Goal: Task Accomplishment & Management: Use online tool/utility

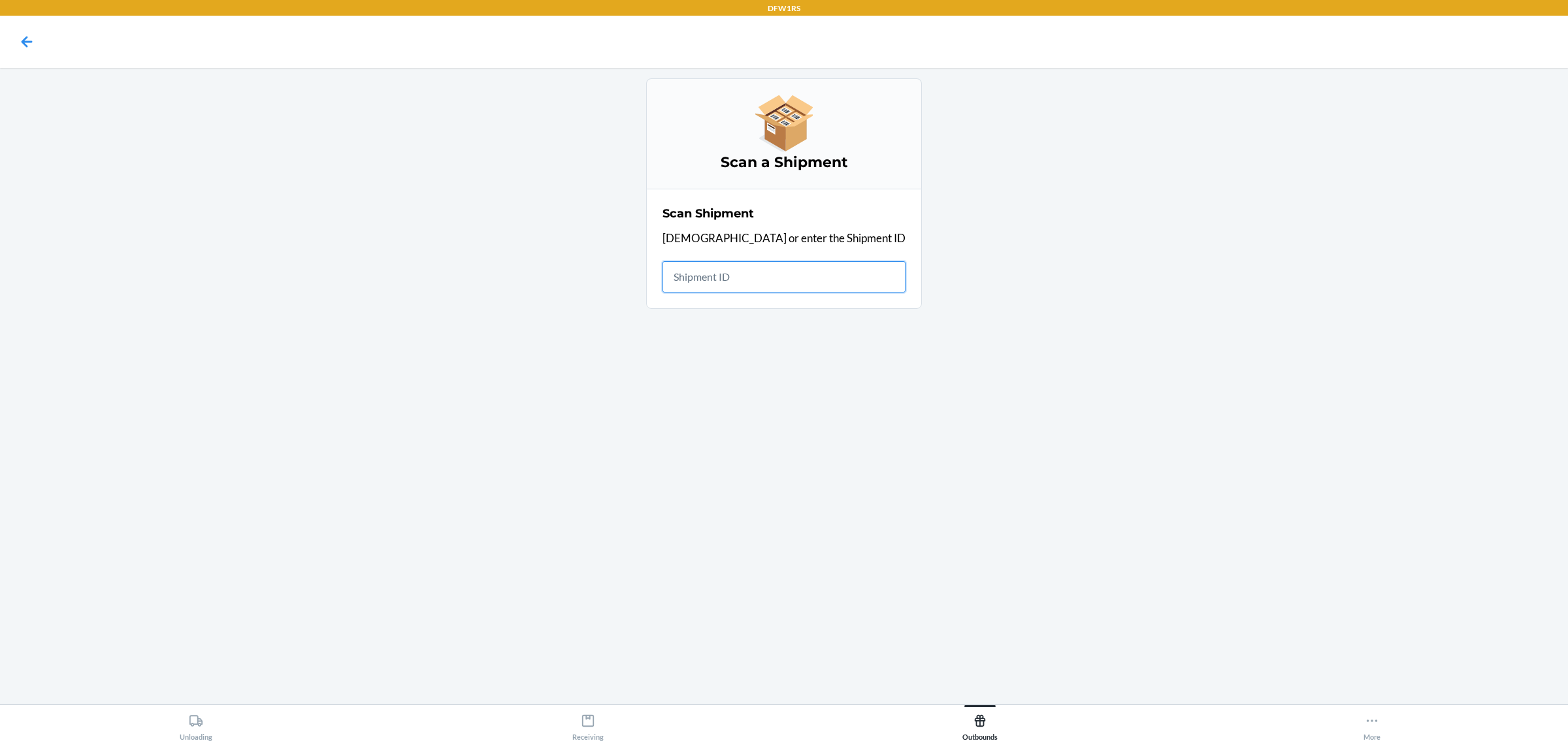
click at [758, 266] on input "text" at bounding box center [784, 277] width 243 height 31
click at [768, 279] on input "text" at bounding box center [784, 277] width 243 height 31
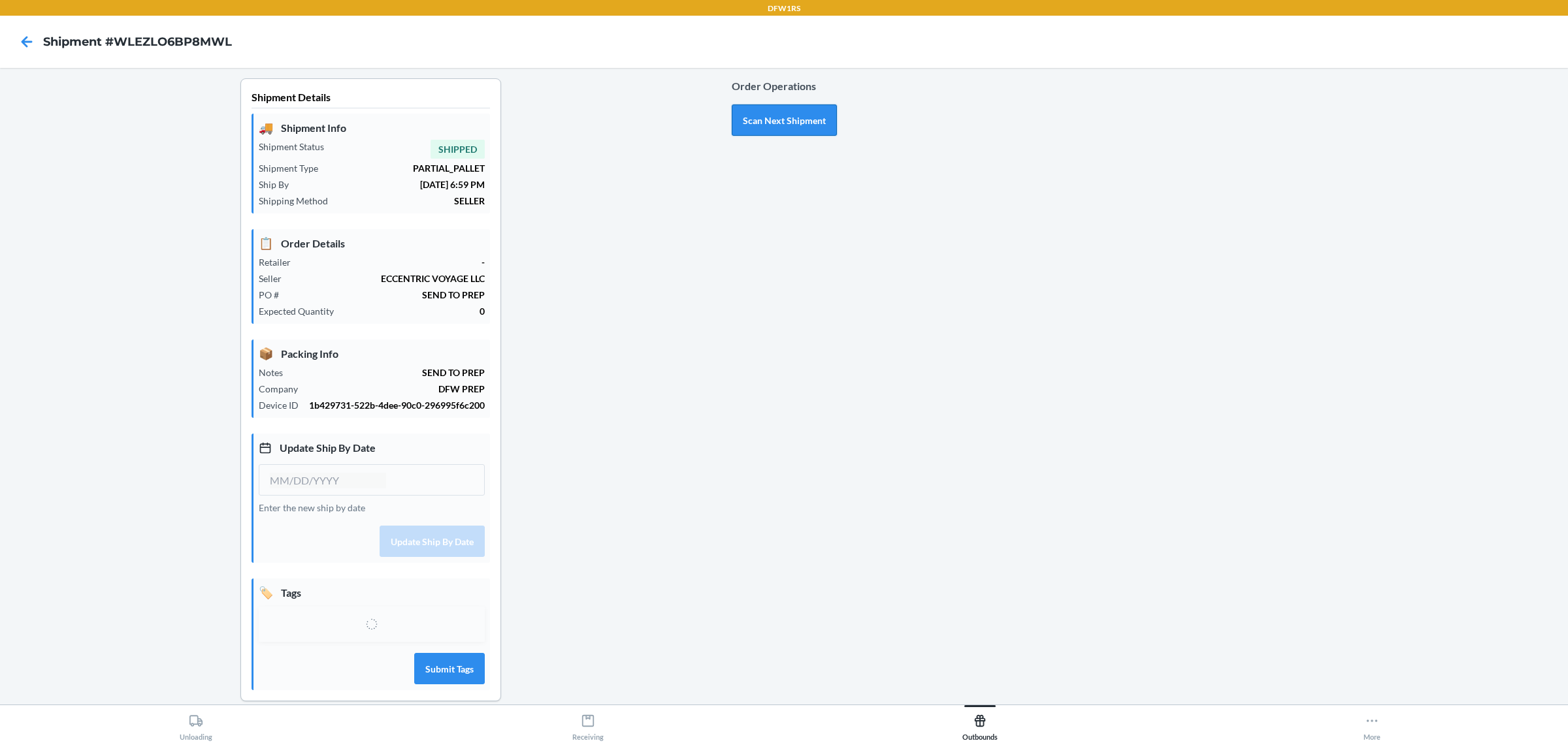
click at [775, 122] on button "Scan Next Shipment" at bounding box center [784, 120] width 105 height 31
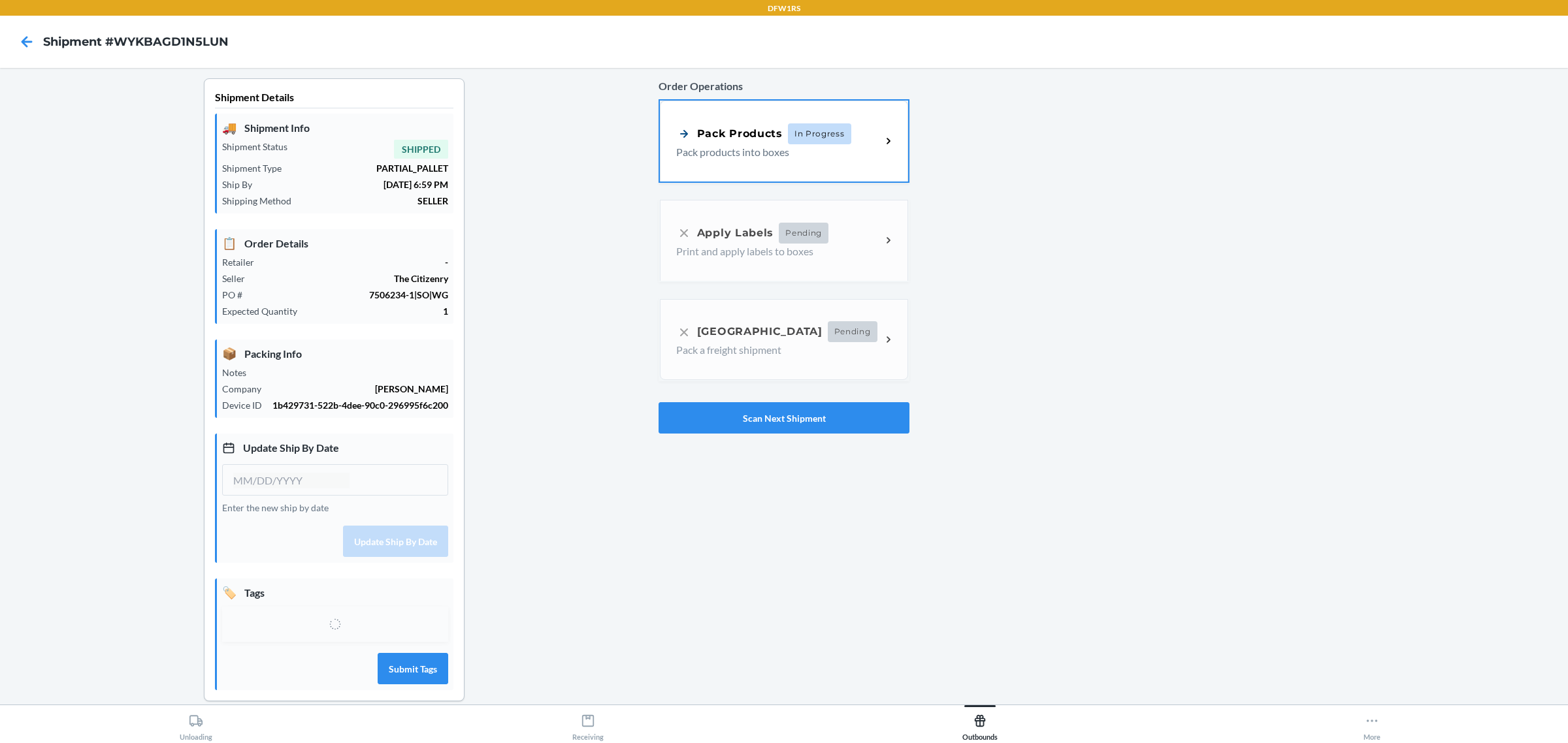
type input "[DATE]"
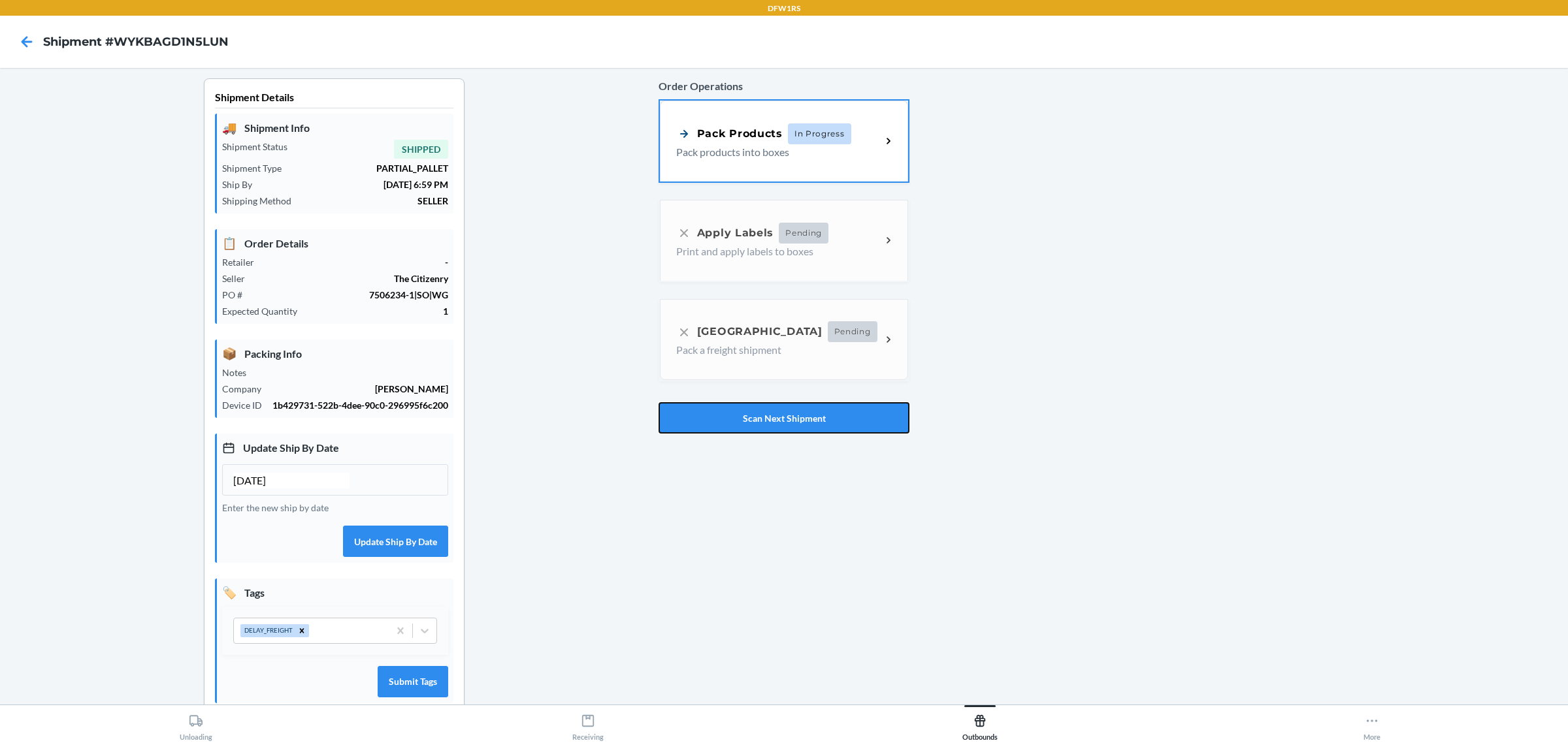
click at [749, 419] on button "Scan Next Shipment" at bounding box center [784, 417] width 251 height 31
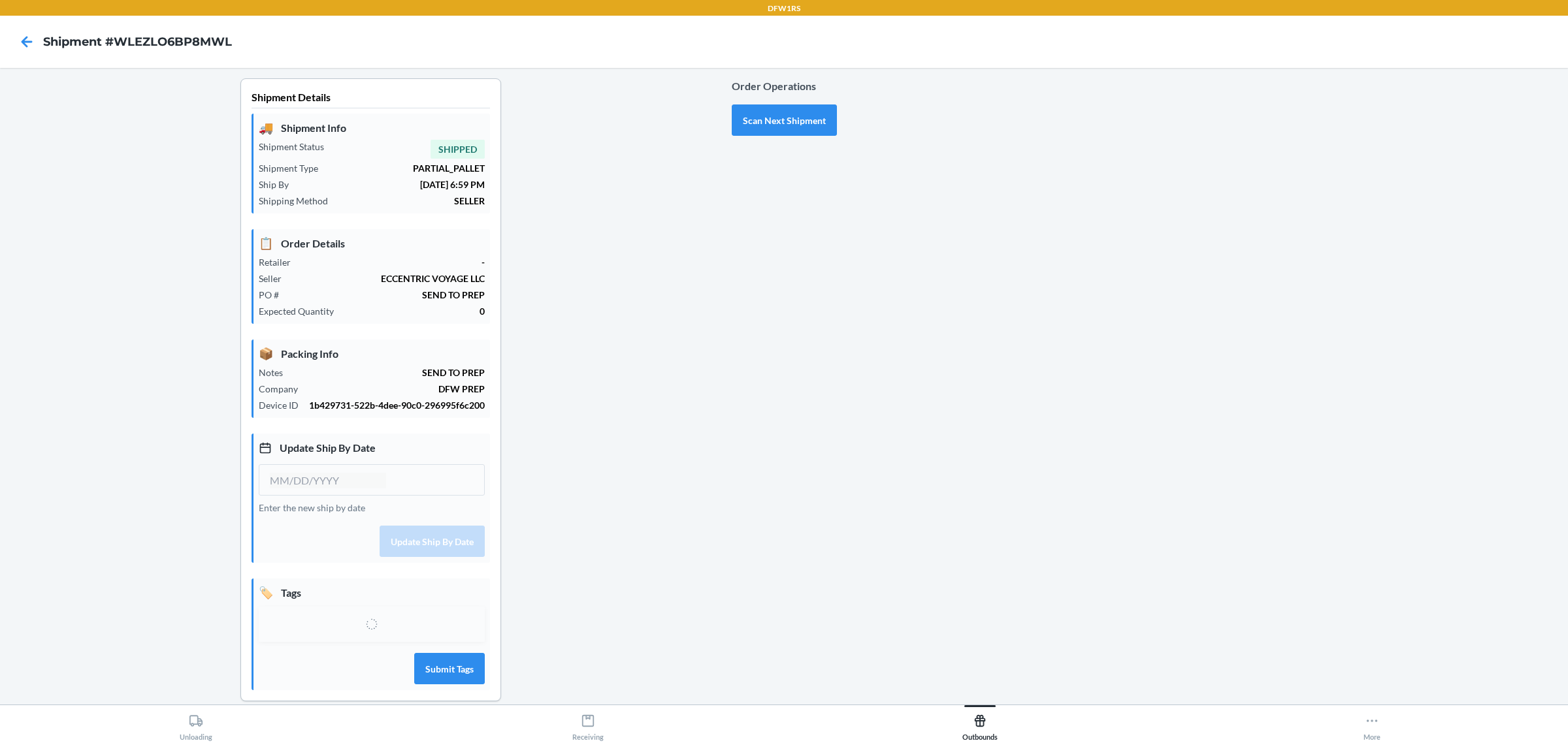
type input "[DATE]"
click at [778, 116] on button "Scan Next Shipment" at bounding box center [784, 120] width 105 height 31
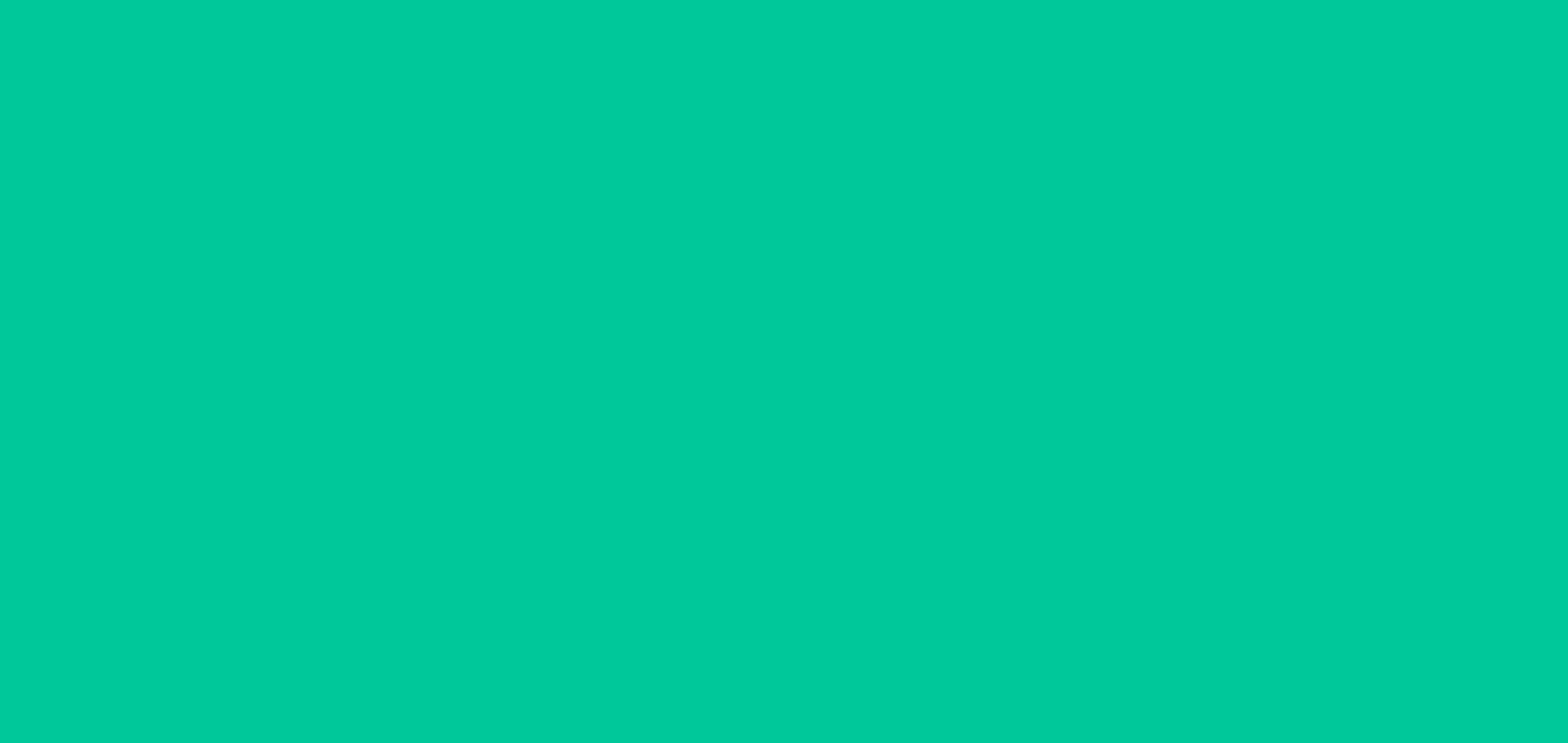
type input "[DATE]"
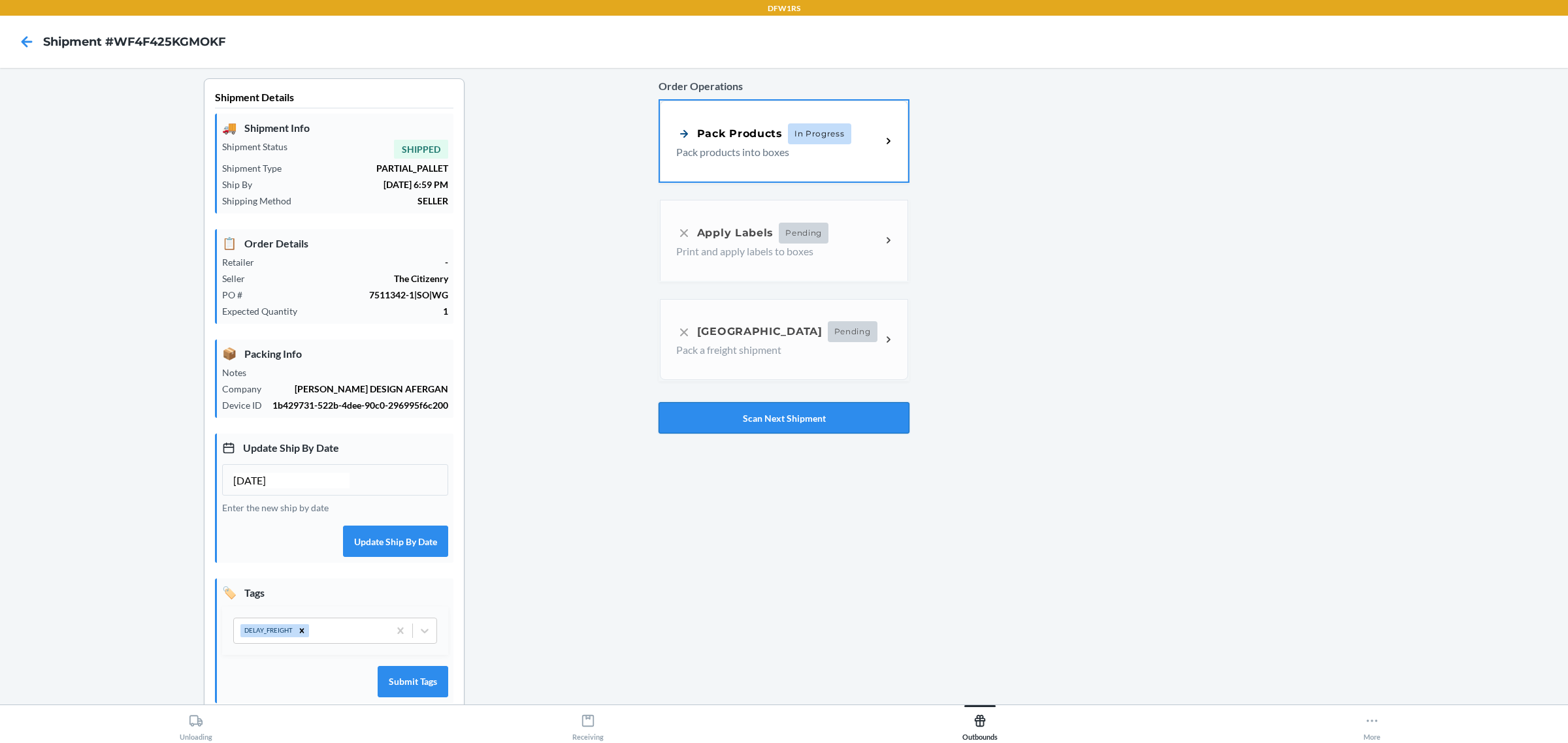
click at [809, 420] on button "Scan Next Shipment" at bounding box center [784, 417] width 251 height 31
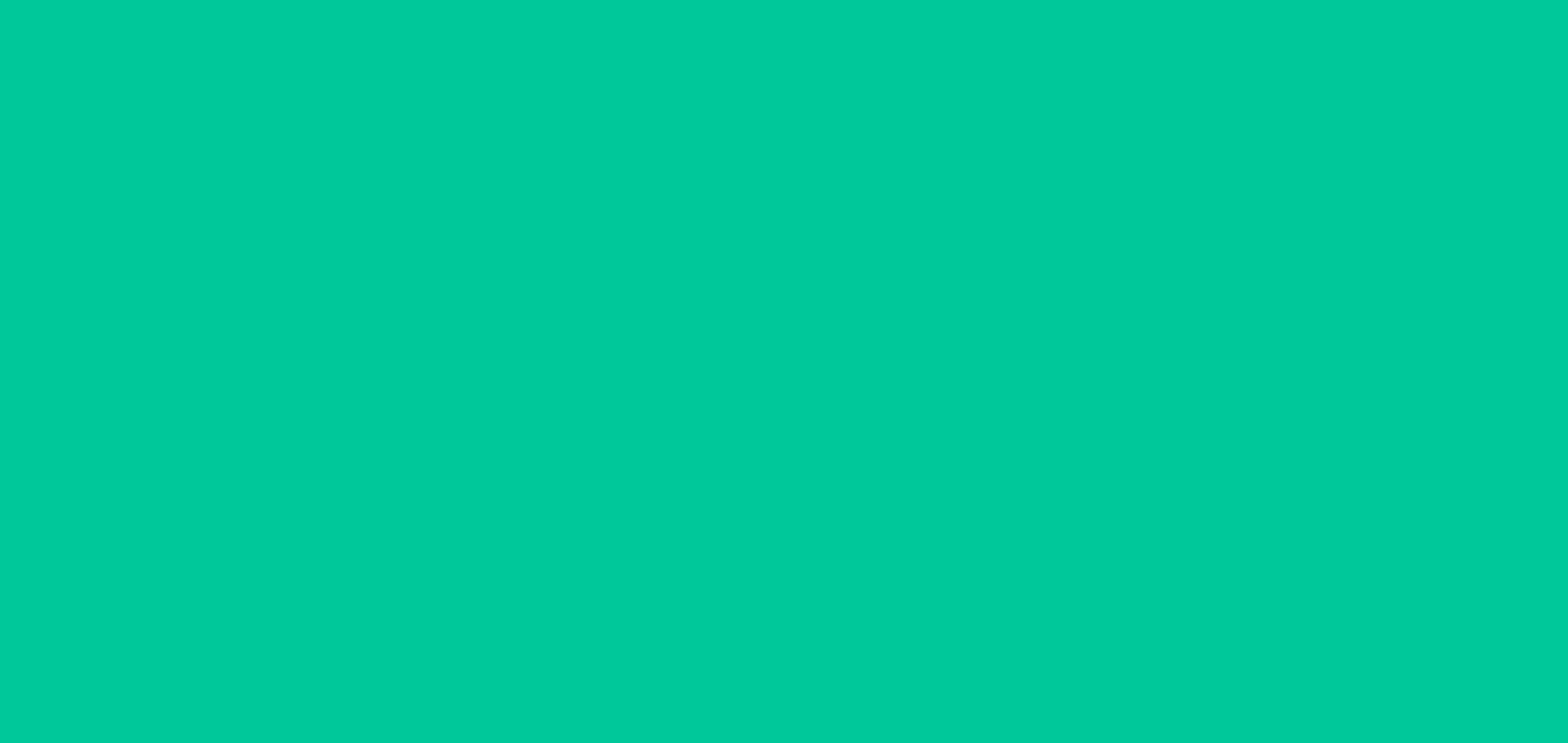
type input "[DATE]"
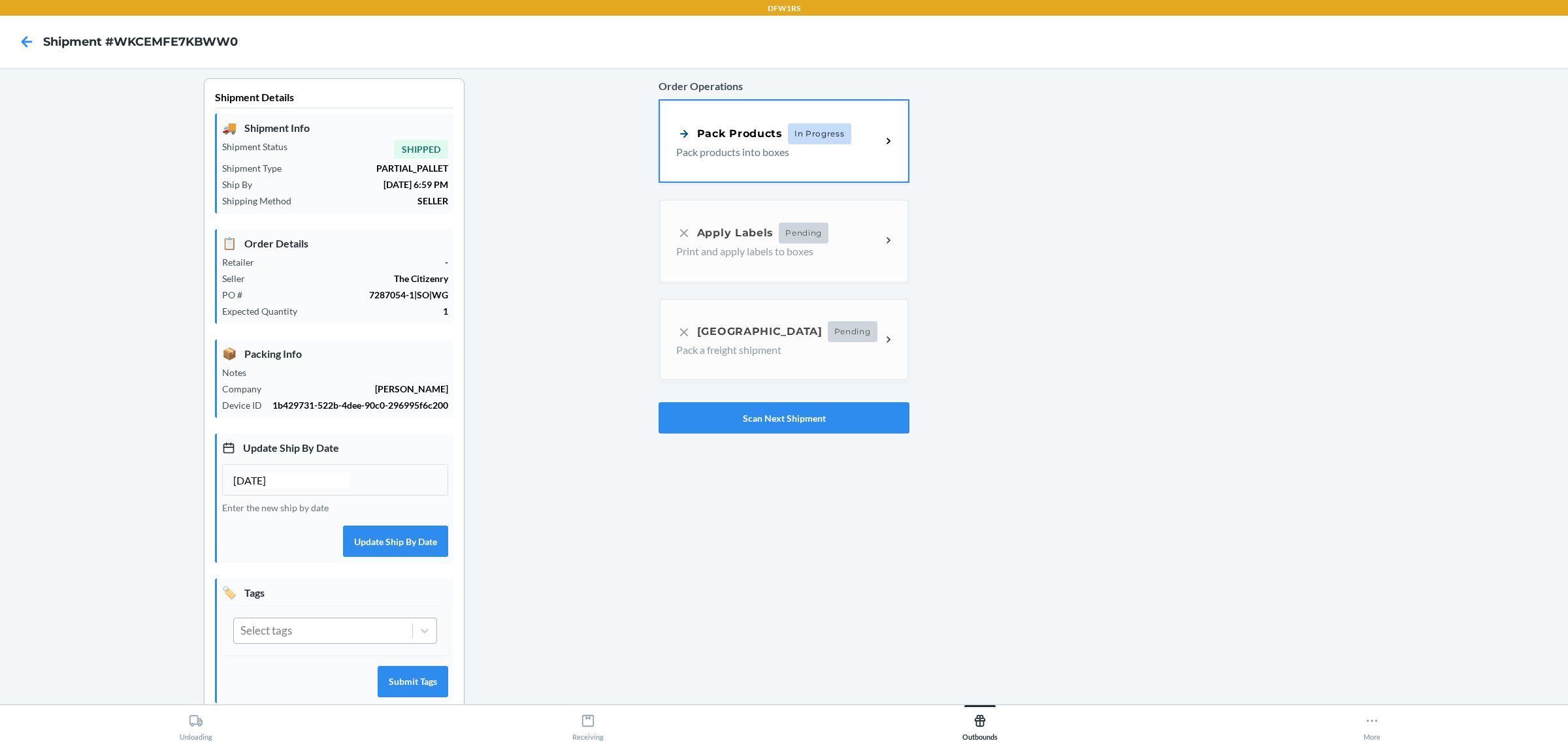
click at [328, 637] on div "Select tags" at bounding box center [322, 630] width 178 height 25
click at [290, 696] on div "DELAY_FREIGHT" at bounding box center [335, 693] width 204 height 27
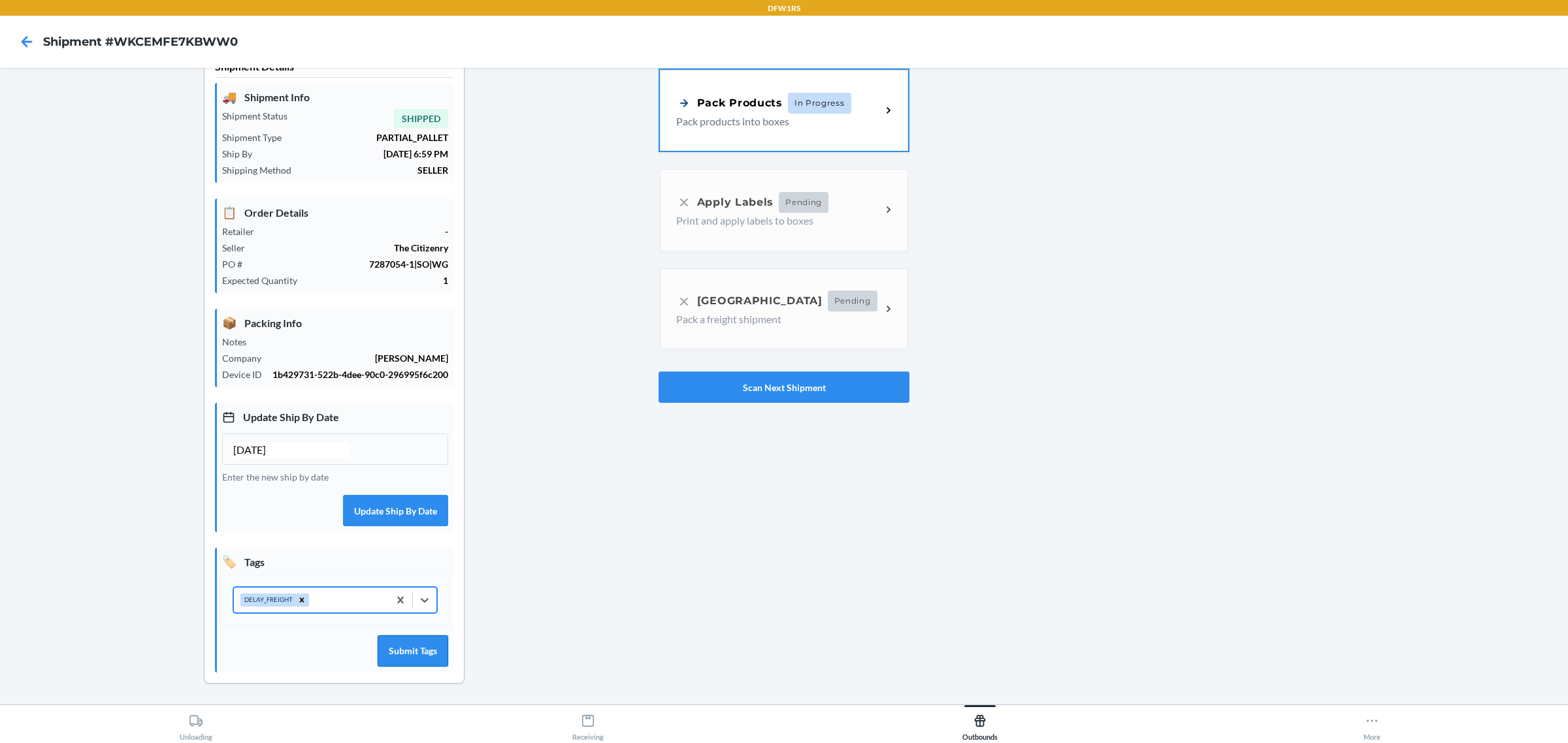
click at [426, 657] on button "Submit Tags" at bounding box center [413, 651] width 70 height 31
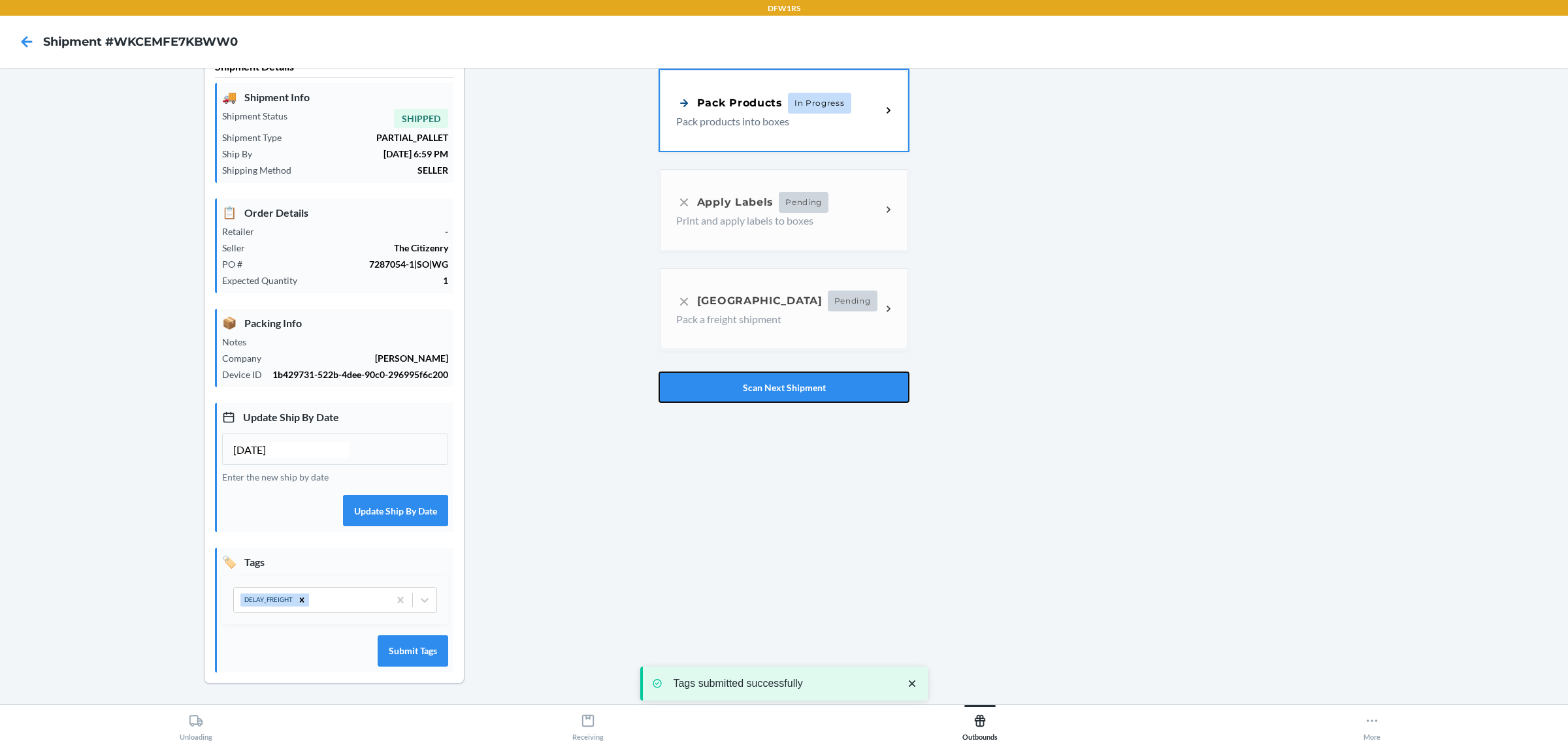
click at [806, 376] on button "Scan Next Shipment" at bounding box center [784, 387] width 251 height 31
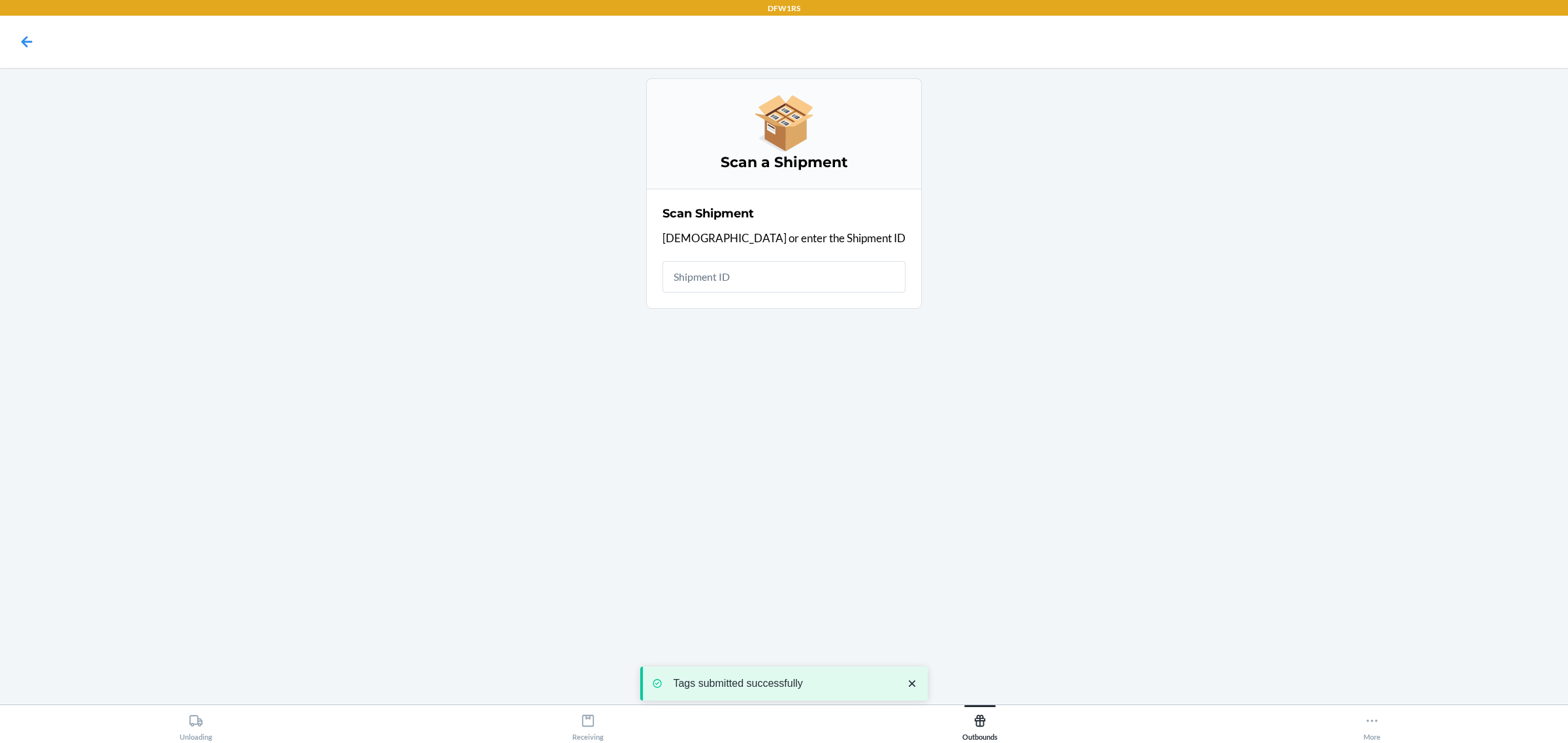
scroll to position [0, 0]
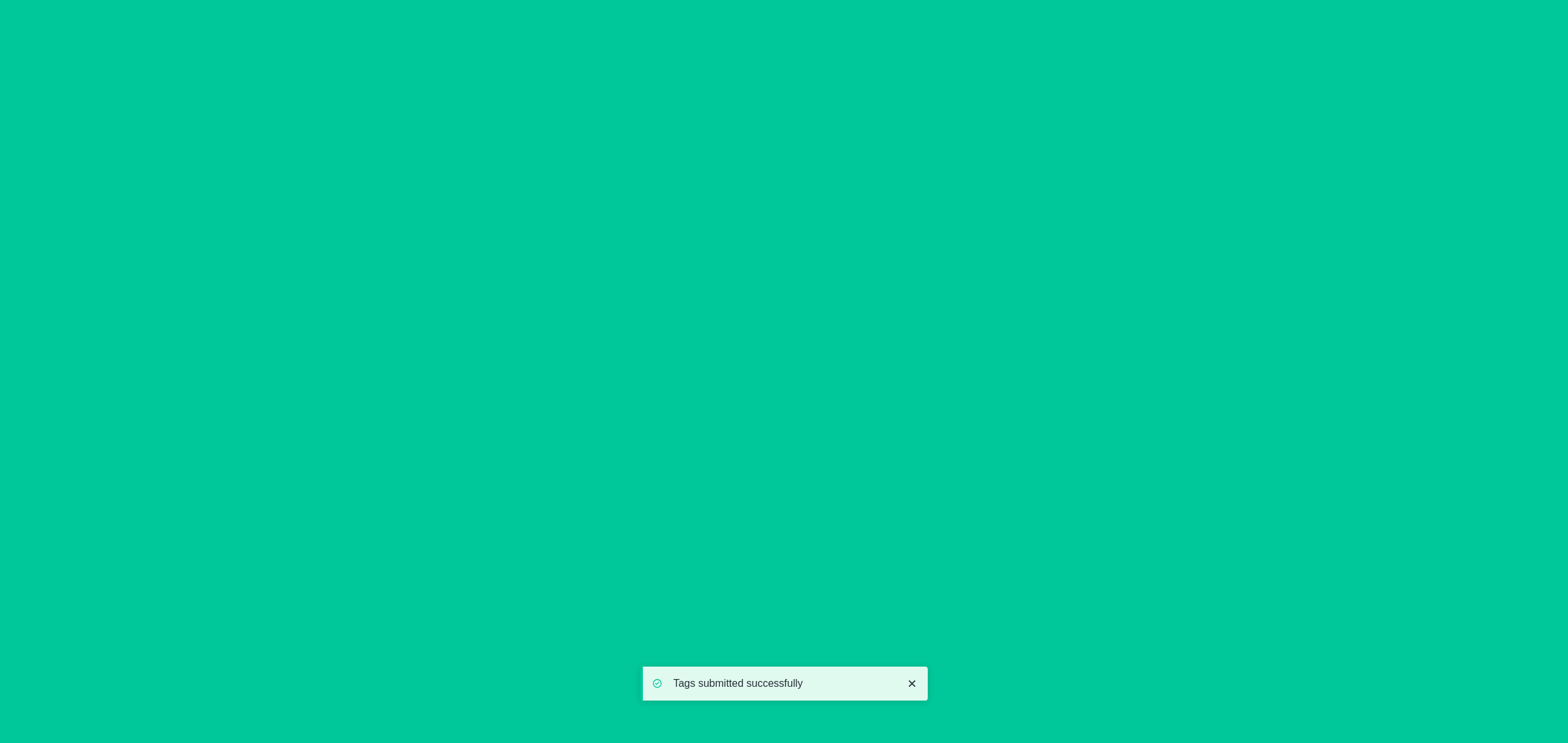
type input "[DATE]"
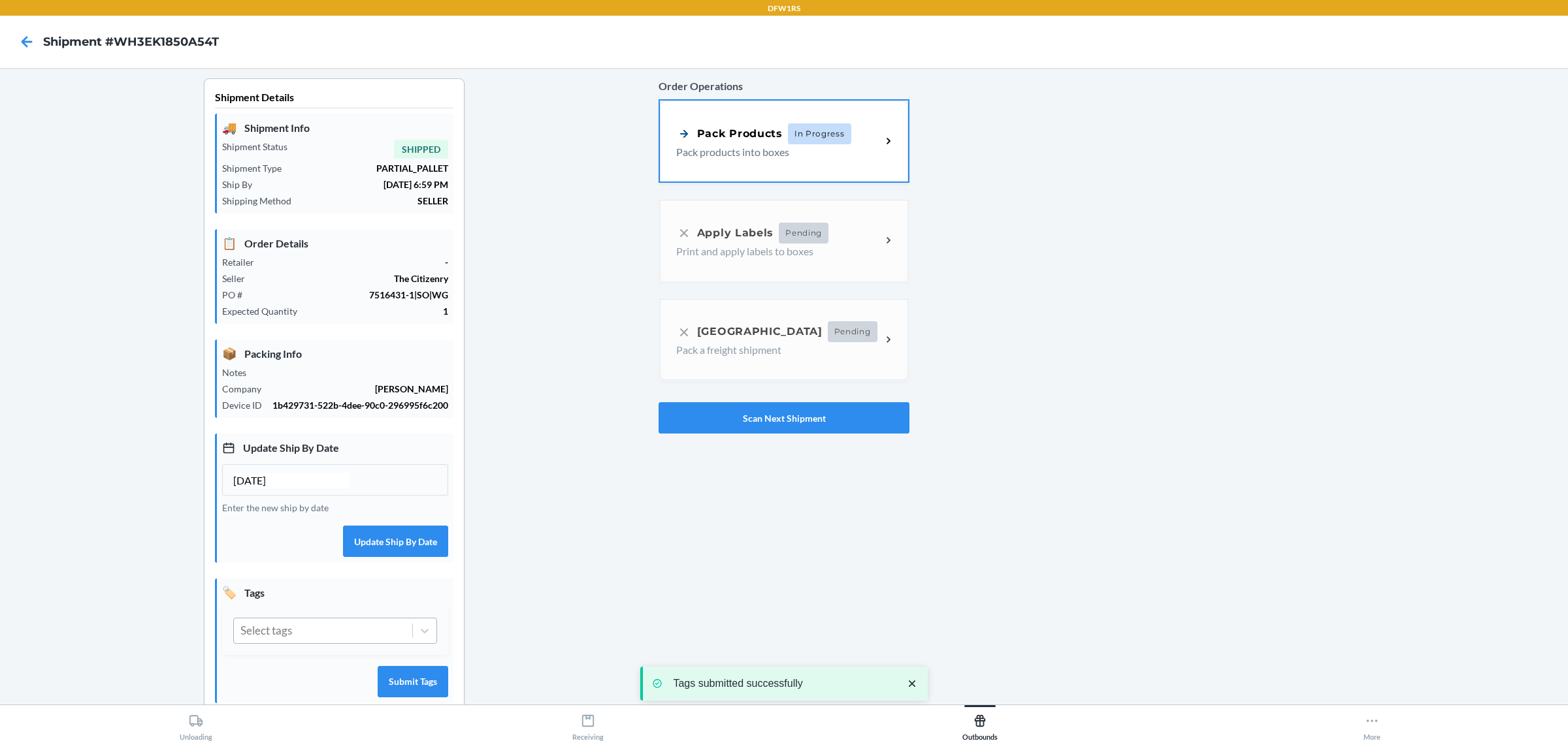
click at [276, 643] on div "Select tags" at bounding box center [322, 630] width 178 height 25
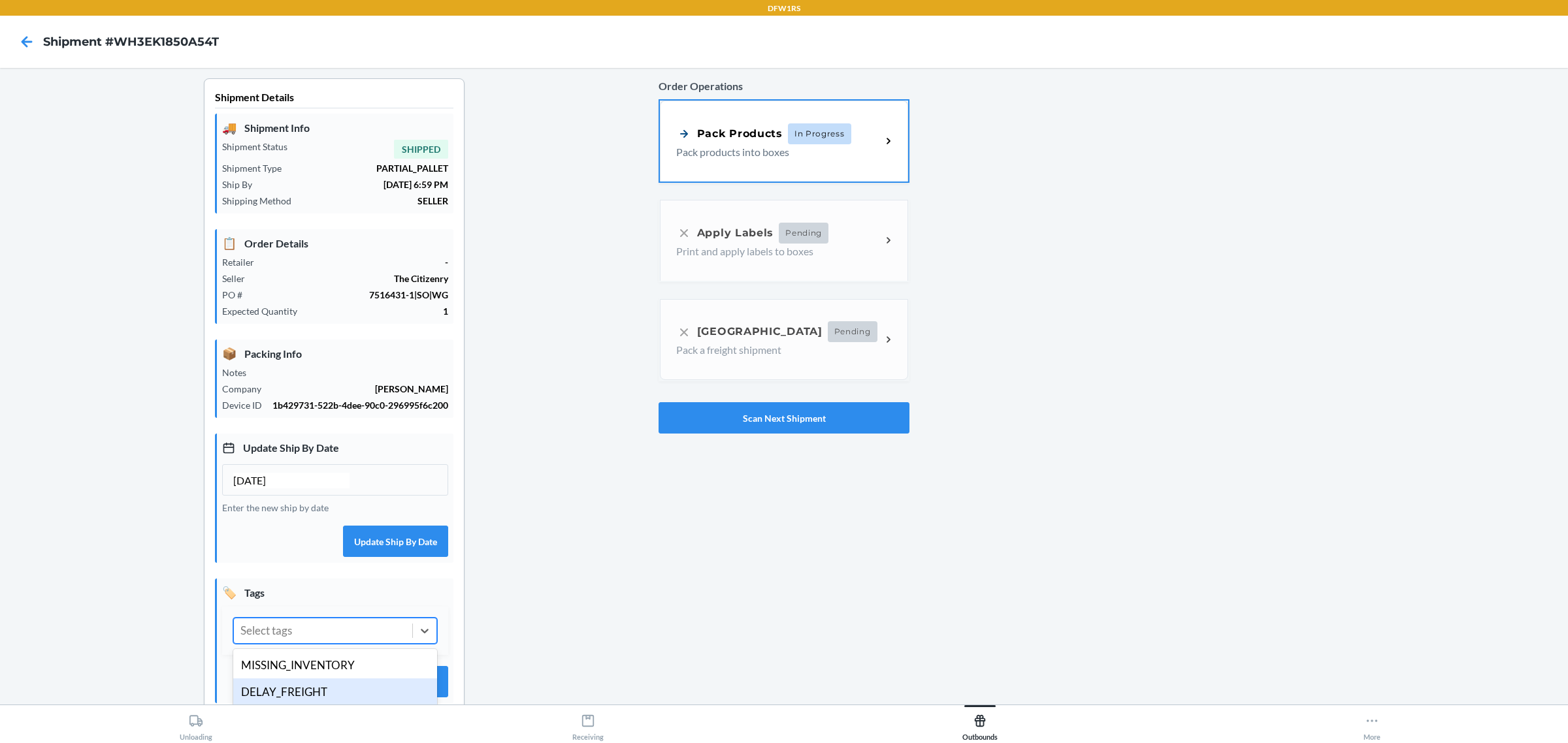
click at [293, 701] on div "DELAY_FREIGHT" at bounding box center [335, 693] width 204 height 27
click at [413, 693] on button "Submit Tags" at bounding box center [413, 681] width 70 height 31
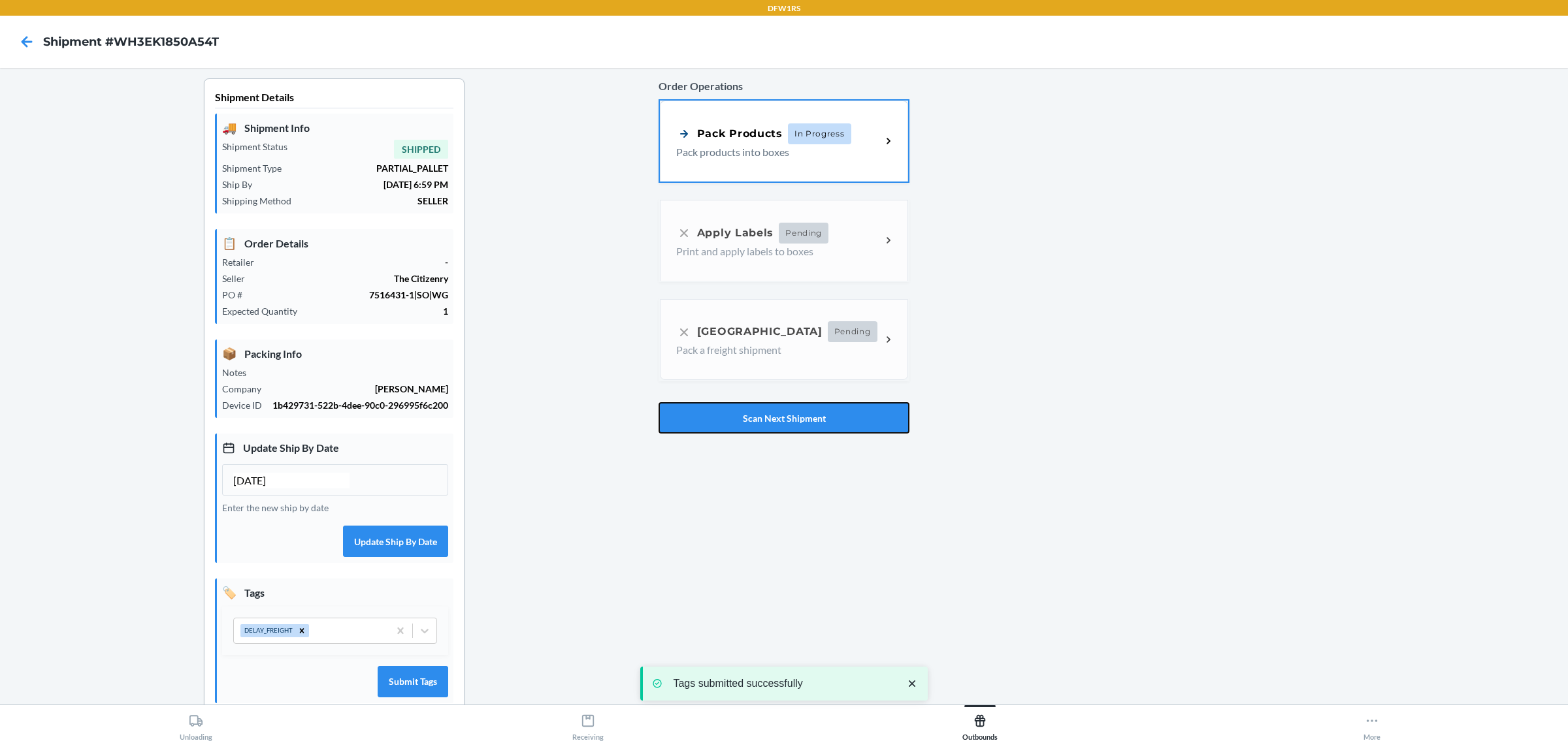
click at [750, 425] on button "Scan Next Shipment" at bounding box center [784, 417] width 251 height 31
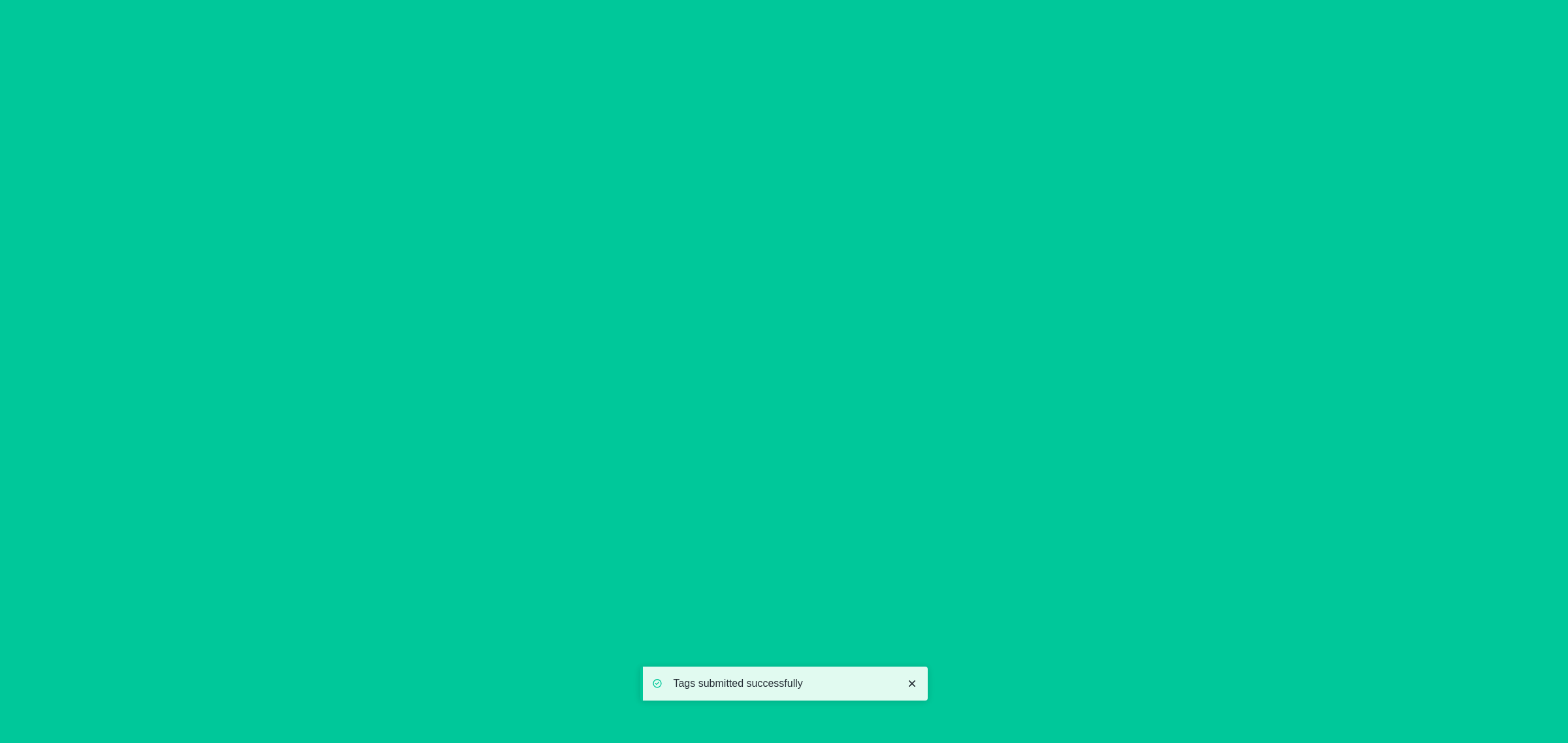
type input "[DATE]"
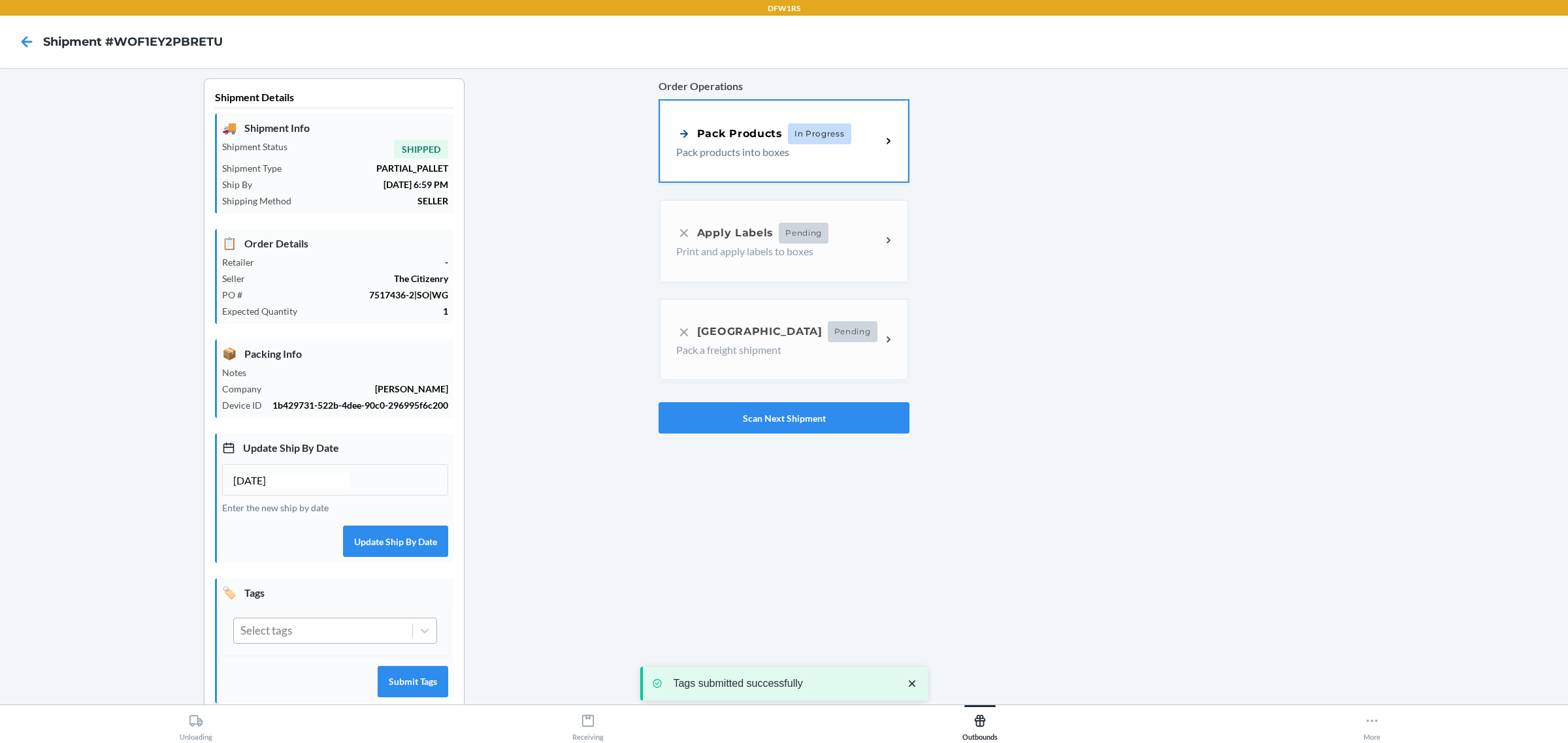
drag, startPoint x: 265, startPoint y: 641, endPoint x: 311, endPoint y: 652, distance: 47.3
click at [266, 640] on div "Select tags" at bounding box center [266, 630] width 52 height 17
click at [294, 700] on div "DELAY_FREIGHT" at bounding box center [335, 693] width 204 height 27
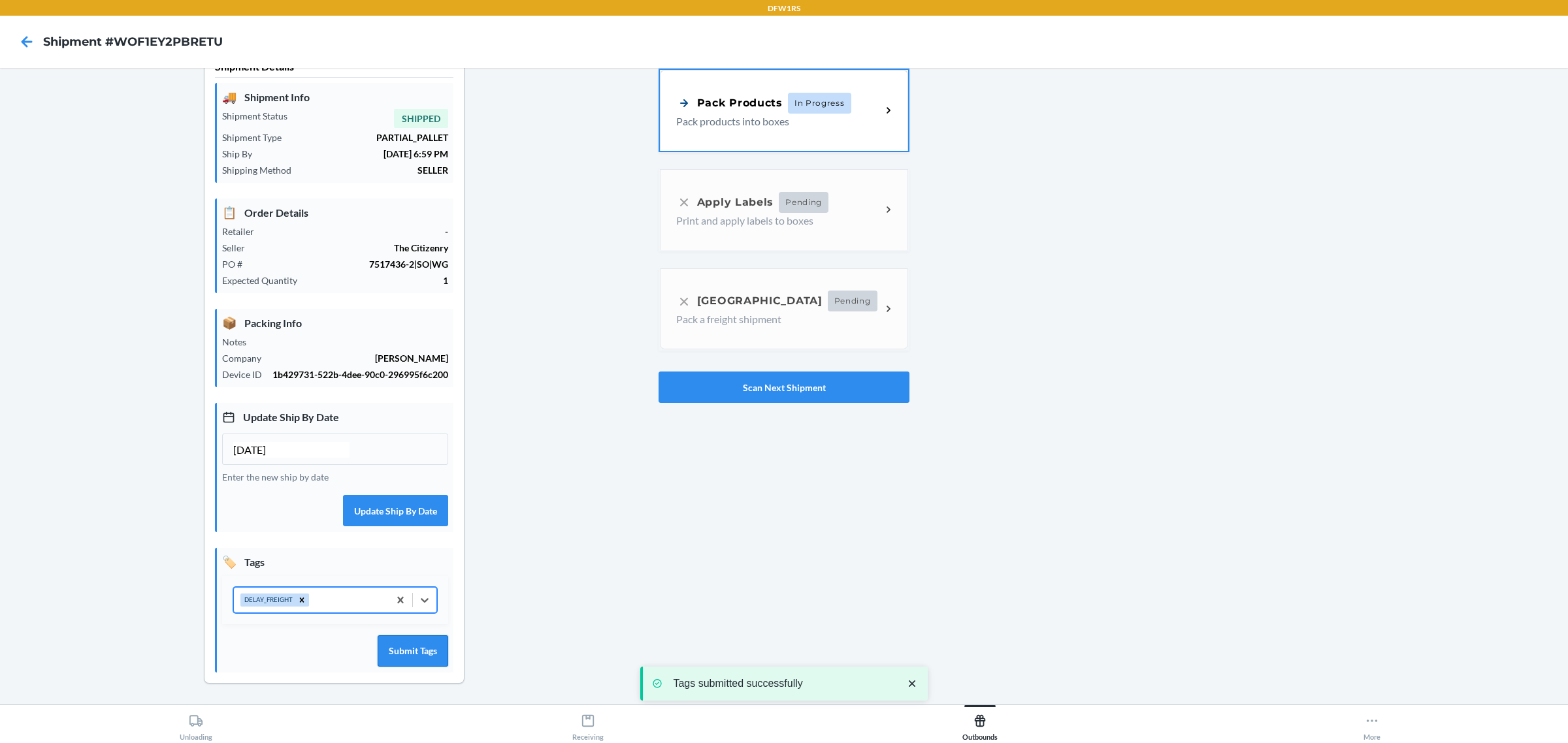
click at [412, 660] on button "Submit Tags" at bounding box center [413, 651] width 70 height 31
click at [768, 372] on button "Scan Next Shipment" at bounding box center [784, 387] width 251 height 31
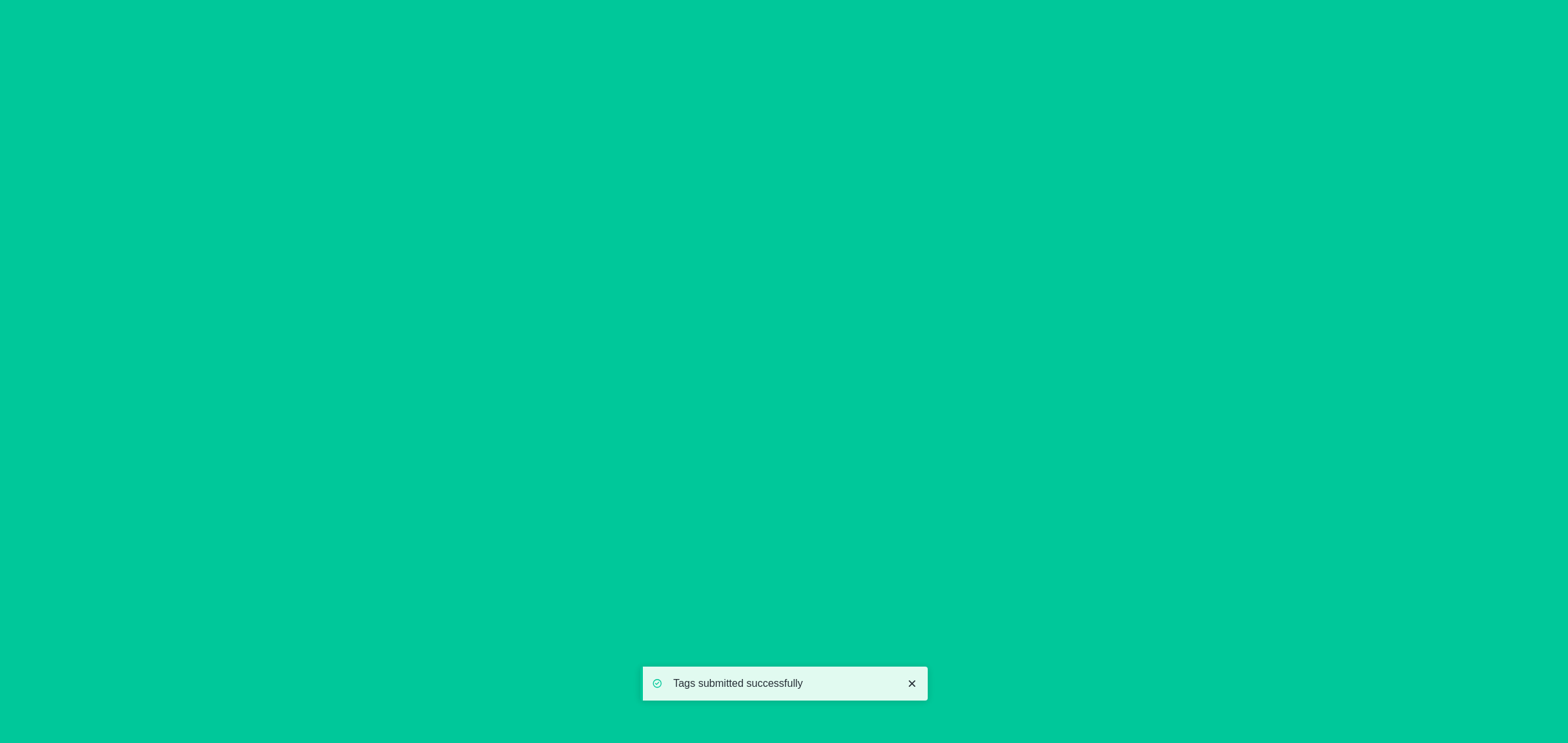
type input "[DATE]"
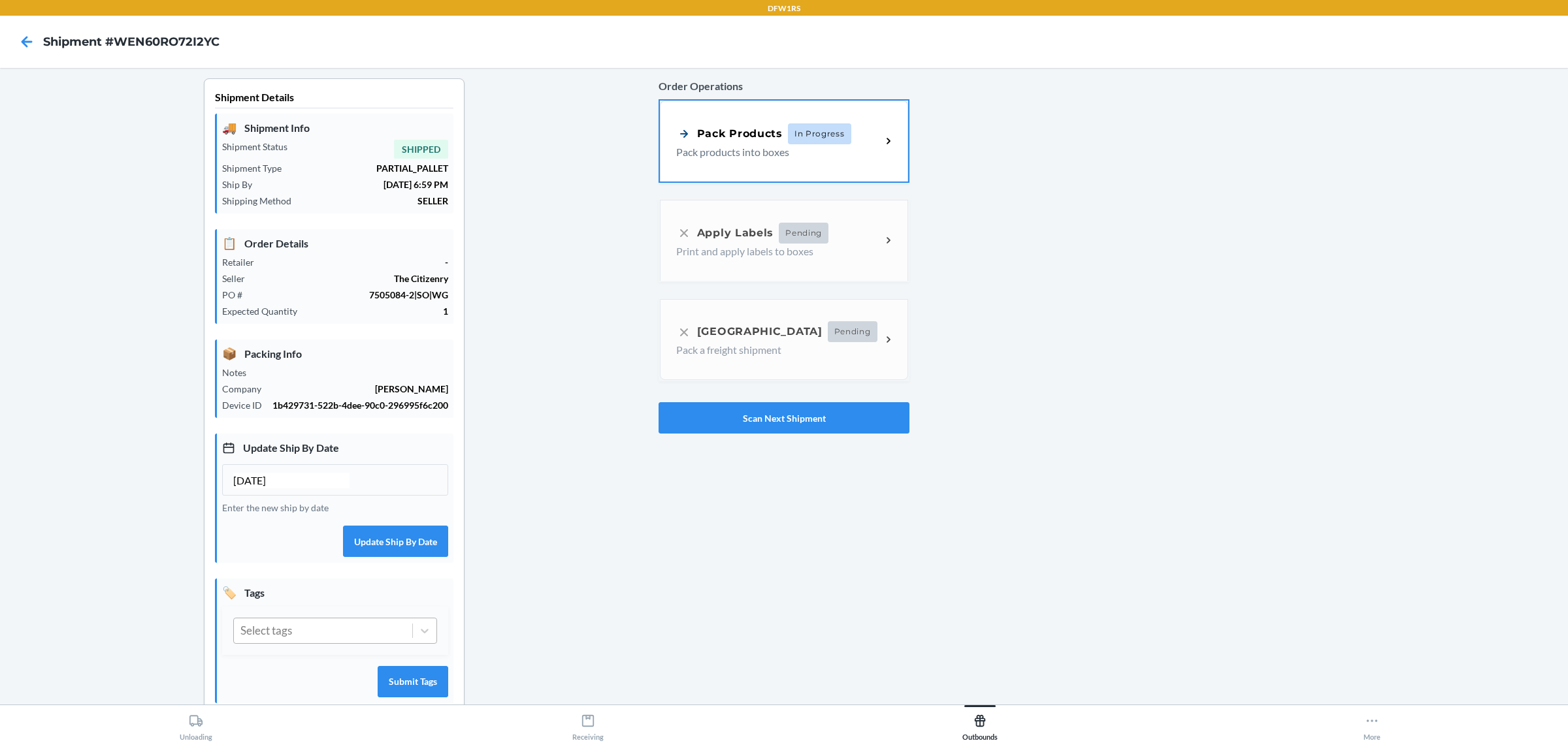
click at [281, 643] on div "Select tags" at bounding box center [322, 630] width 178 height 25
click at [279, 701] on div "DELAY_FREIGHT" at bounding box center [335, 693] width 204 height 27
click at [428, 682] on button "Submit Tags" at bounding box center [413, 681] width 70 height 31
click at [766, 421] on button "Scan Next Shipment" at bounding box center [784, 417] width 251 height 31
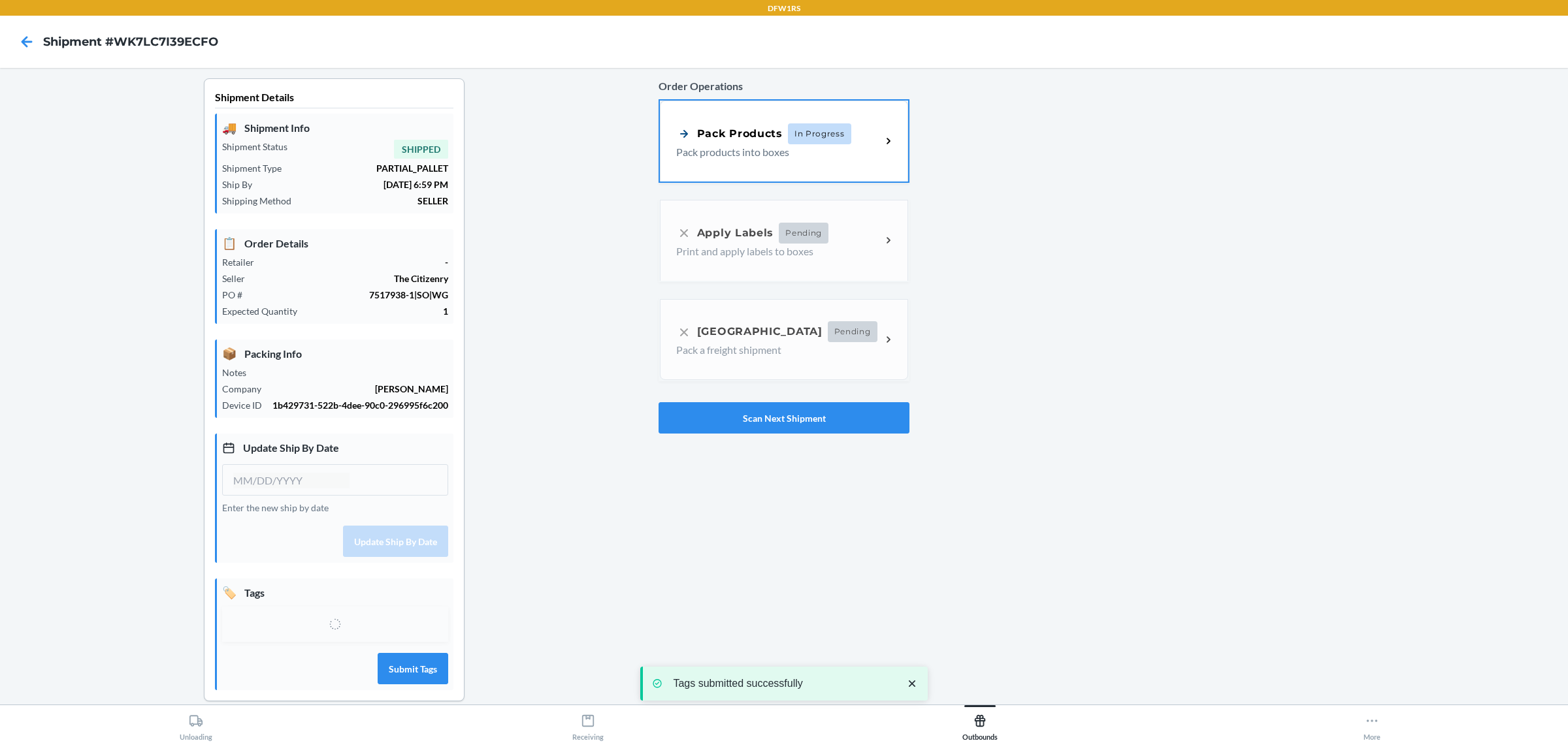
type input "[DATE]"
click at [292, 640] on div "Select tags" at bounding box center [266, 630] width 52 height 17
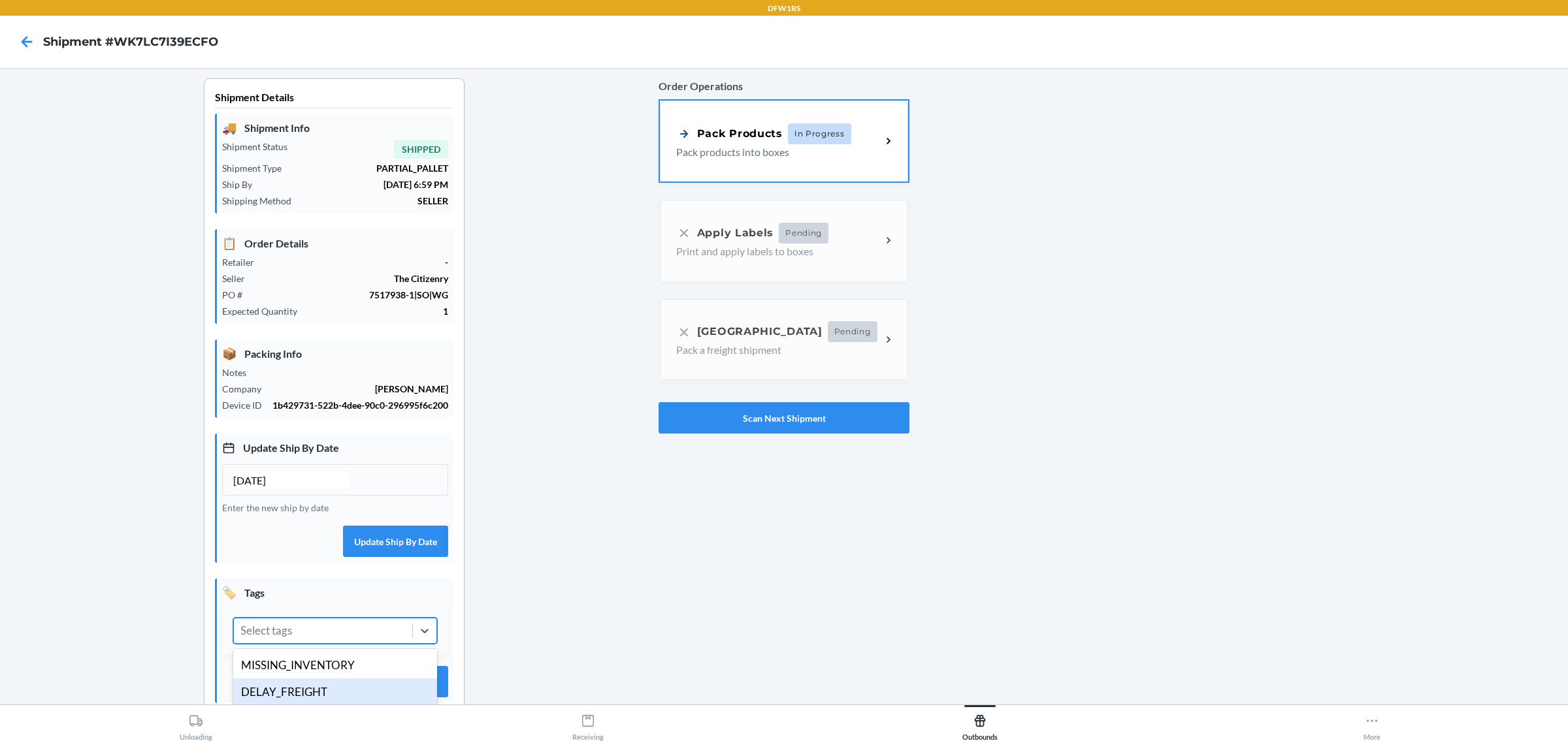
drag, startPoint x: 292, startPoint y: 702, endPoint x: 344, endPoint y: 693, distance: 52.8
click at [292, 703] on div "DELAY_FREIGHT" at bounding box center [335, 693] width 204 height 27
click at [419, 690] on button "Submit Tags" at bounding box center [413, 681] width 70 height 31
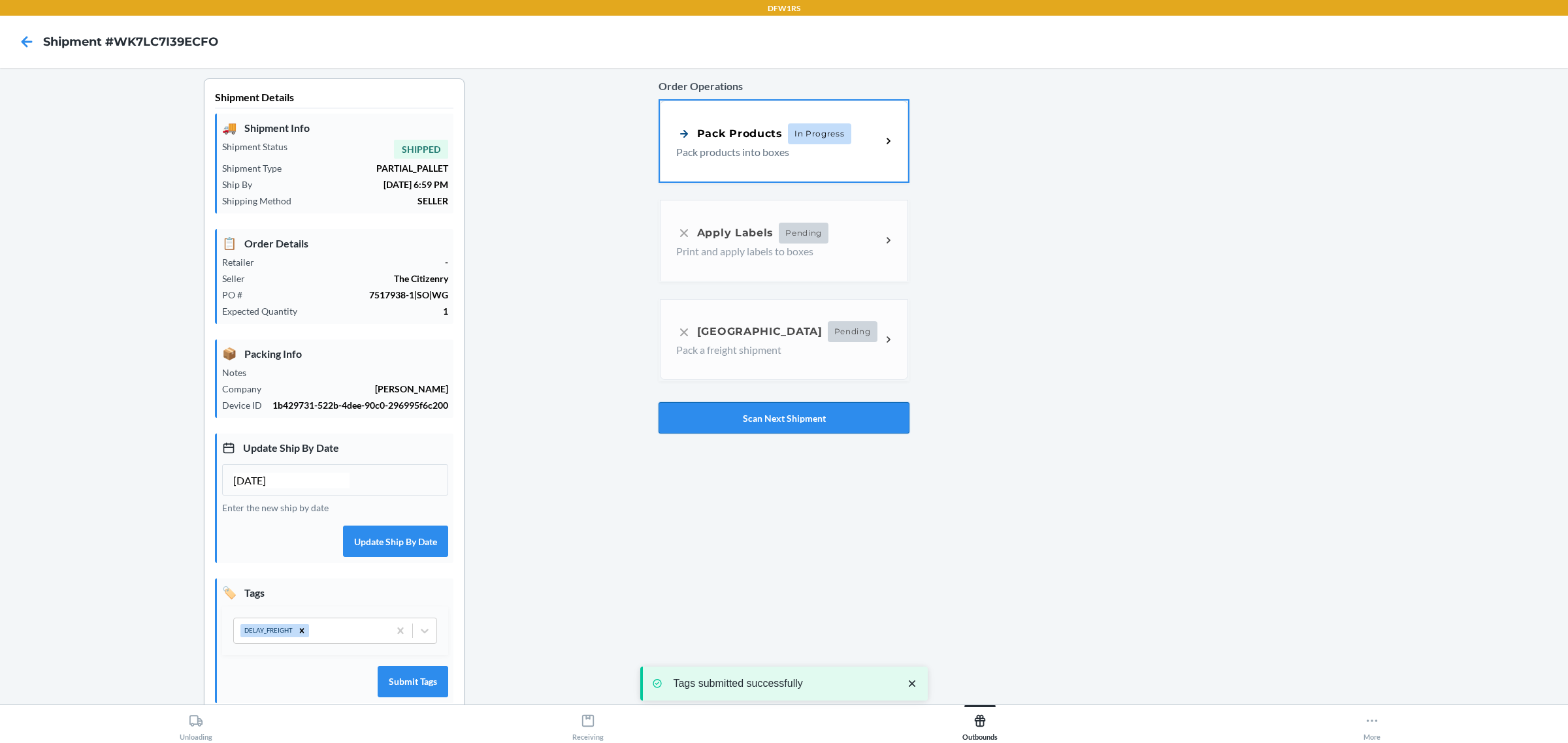
click at [776, 413] on button "Scan Next Shipment" at bounding box center [784, 417] width 251 height 31
click at [315, 635] on div "Select tags" at bounding box center [322, 630] width 178 height 25
click at [290, 699] on div "DELAY_FREIGHT" at bounding box center [335, 693] width 204 height 27
click at [420, 686] on button "Submit Tags" at bounding box center [413, 681] width 70 height 31
click at [736, 416] on button "Scan Next Shipment" at bounding box center [784, 417] width 251 height 31
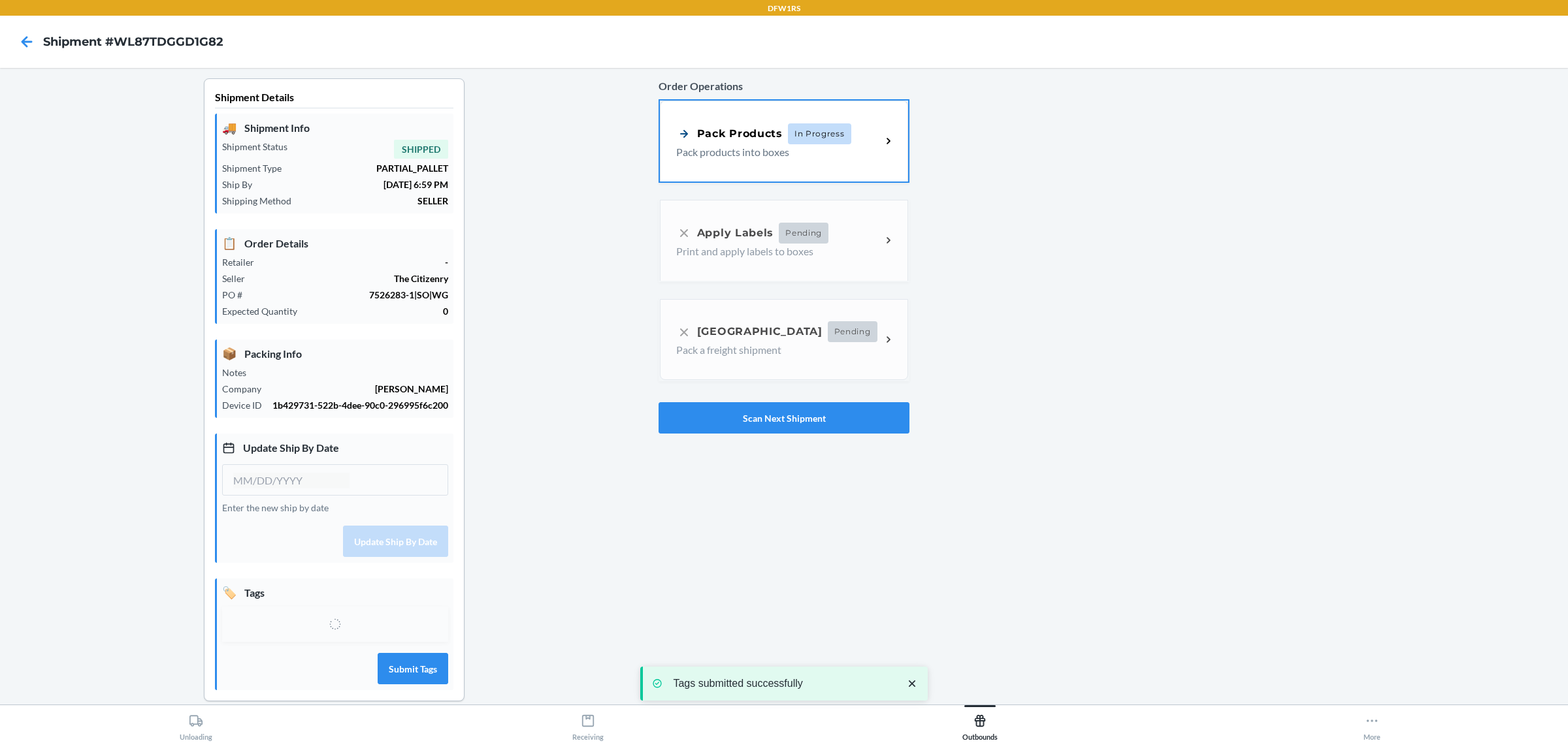
type input "[DATE]"
click at [309, 642] on div "Select tags" at bounding box center [322, 630] width 178 height 25
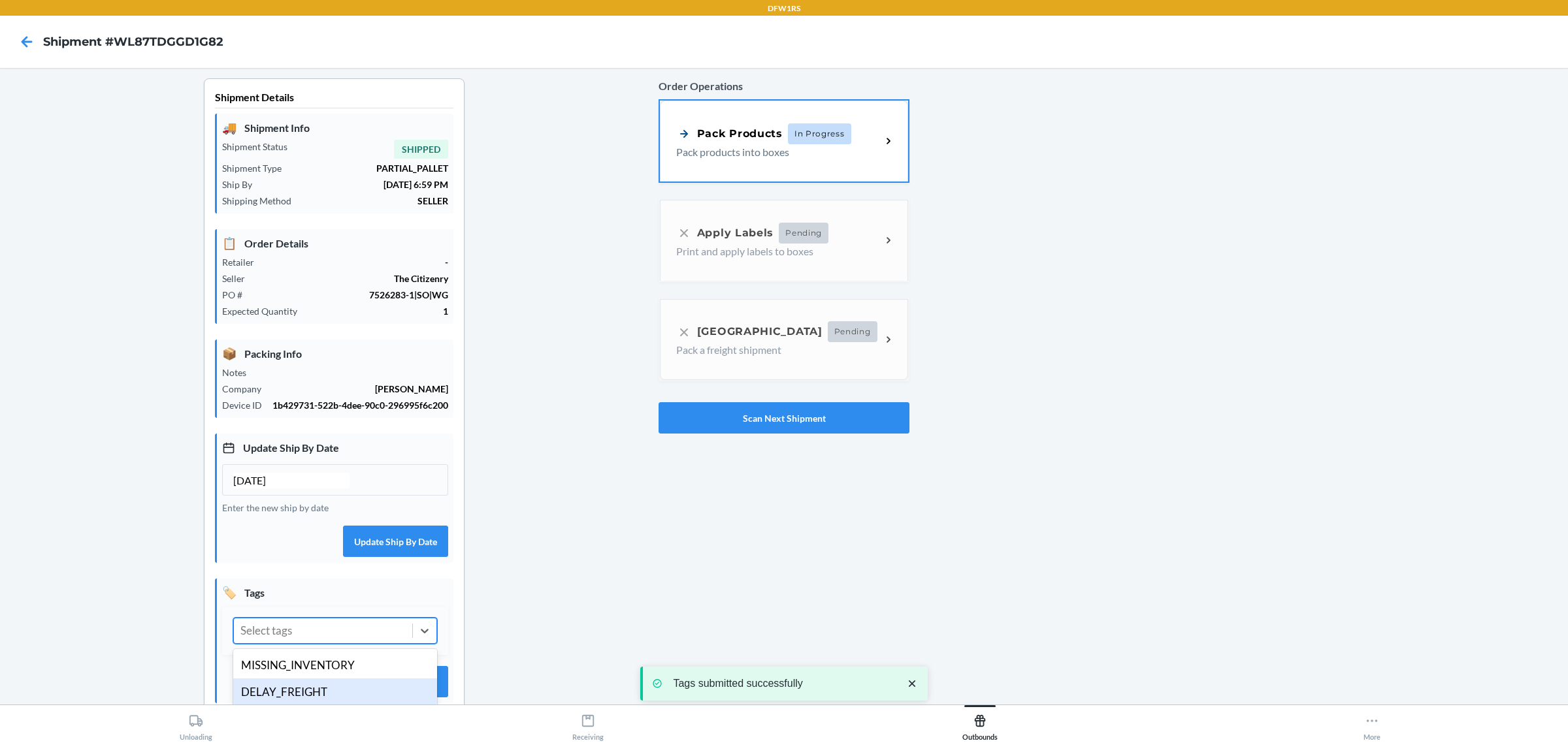
click at [294, 694] on div "DELAY_FREIGHT" at bounding box center [335, 693] width 204 height 27
drag, startPoint x: 414, startPoint y: 689, endPoint x: 540, endPoint y: 657, distance: 130.0
click at [415, 689] on button "Submit Tags" at bounding box center [413, 681] width 70 height 31
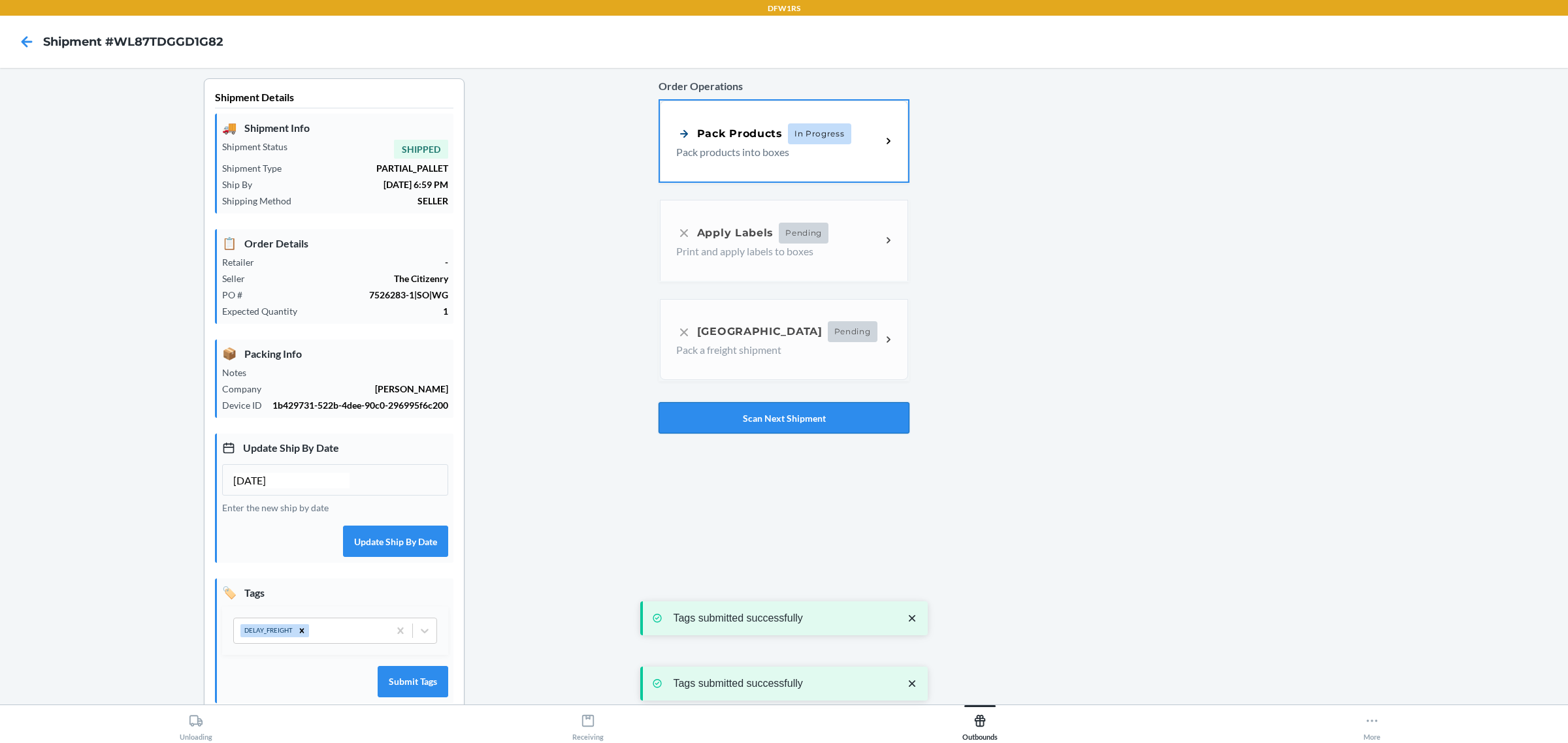
click at [754, 412] on button "Scan Next Shipment" at bounding box center [784, 417] width 251 height 31
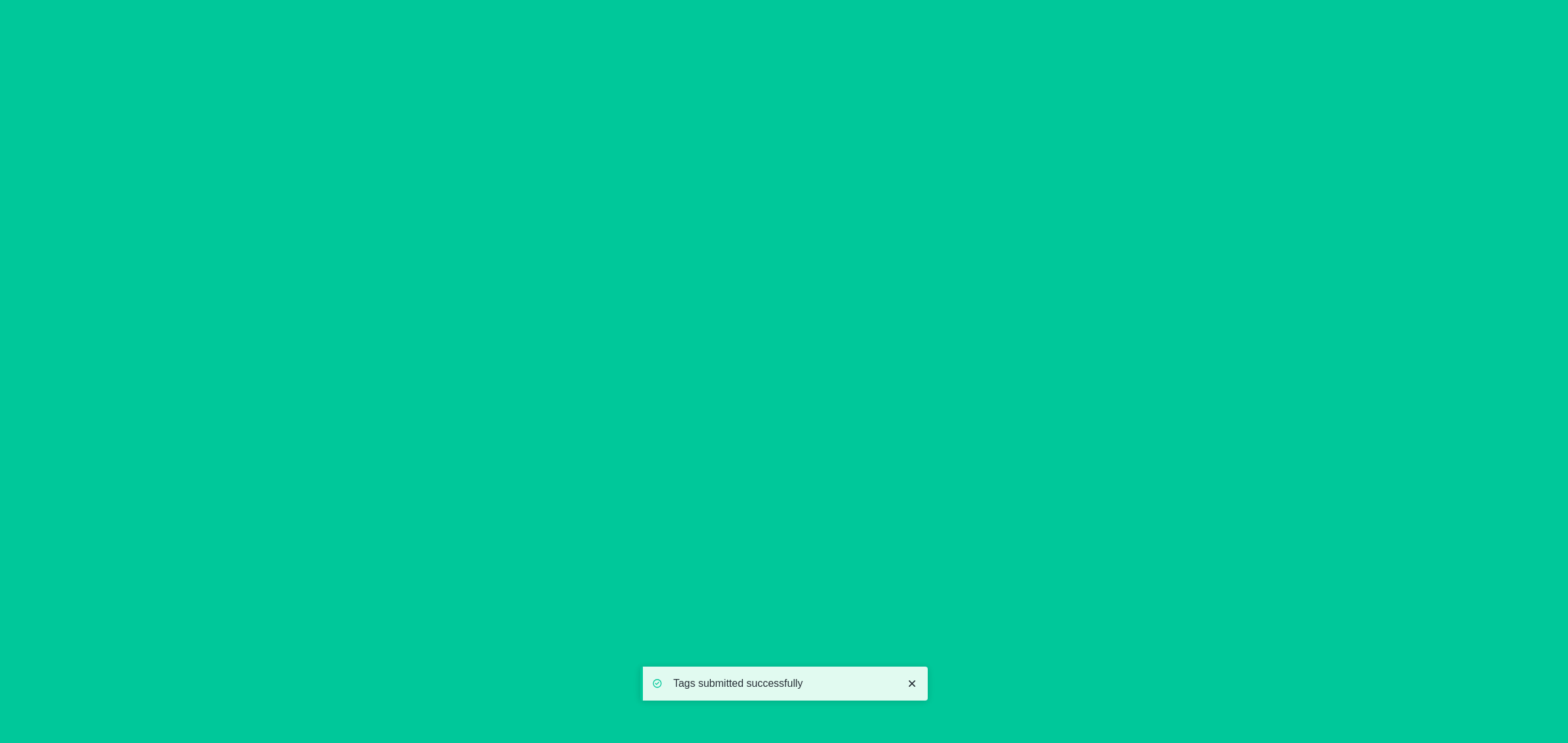
type input "[DATE]"
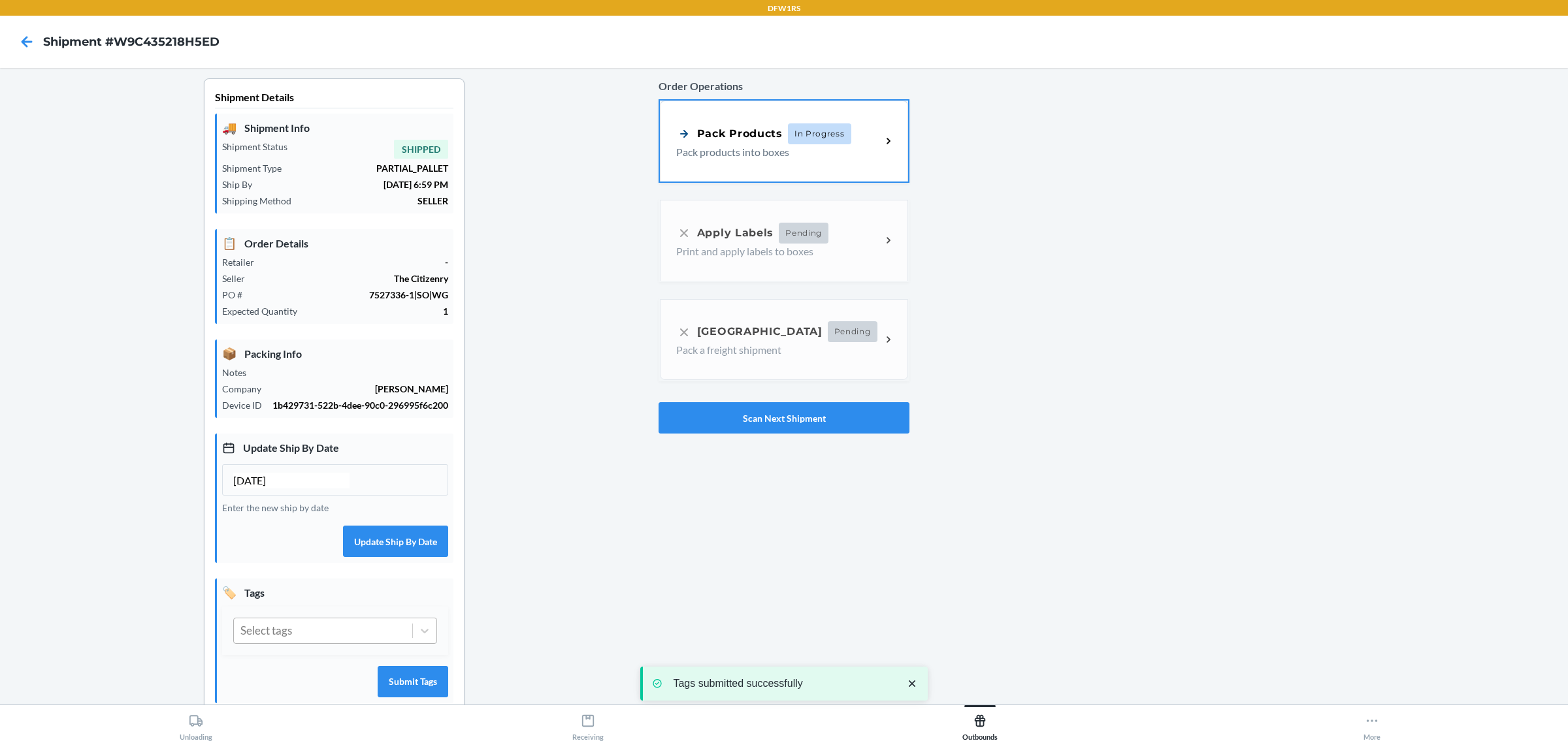
click at [290, 639] on div "Select tags" at bounding box center [322, 630] width 178 height 25
click at [286, 703] on div "DELAY_FREIGHT" at bounding box center [335, 693] width 204 height 27
click at [401, 691] on button "Submit Tags" at bounding box center [413, 681] width 70 height 31
click at [746, 429] on button "Scan Next Shipment" at bounding box center [784, 417] width 251 height 31
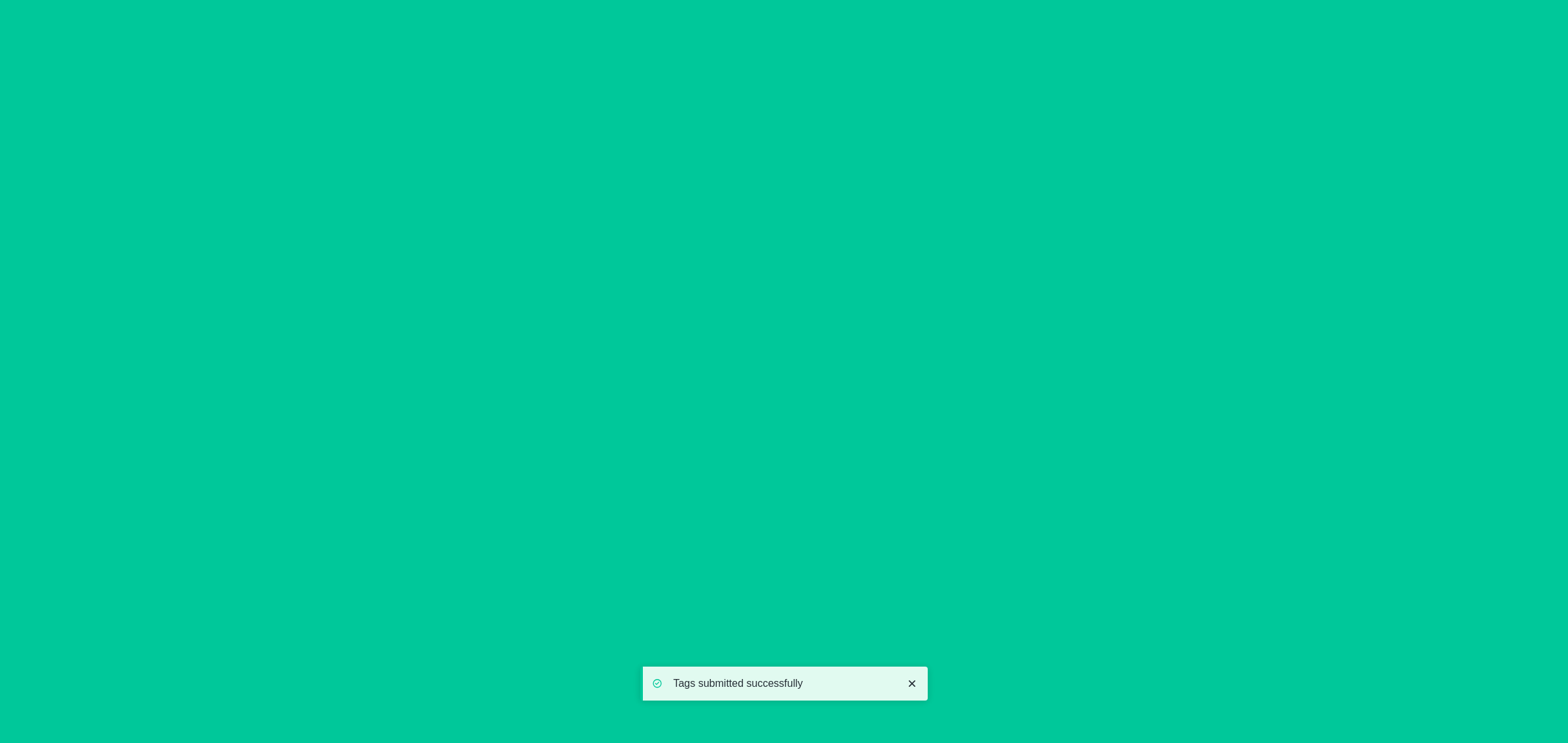
type input "[DATE]"
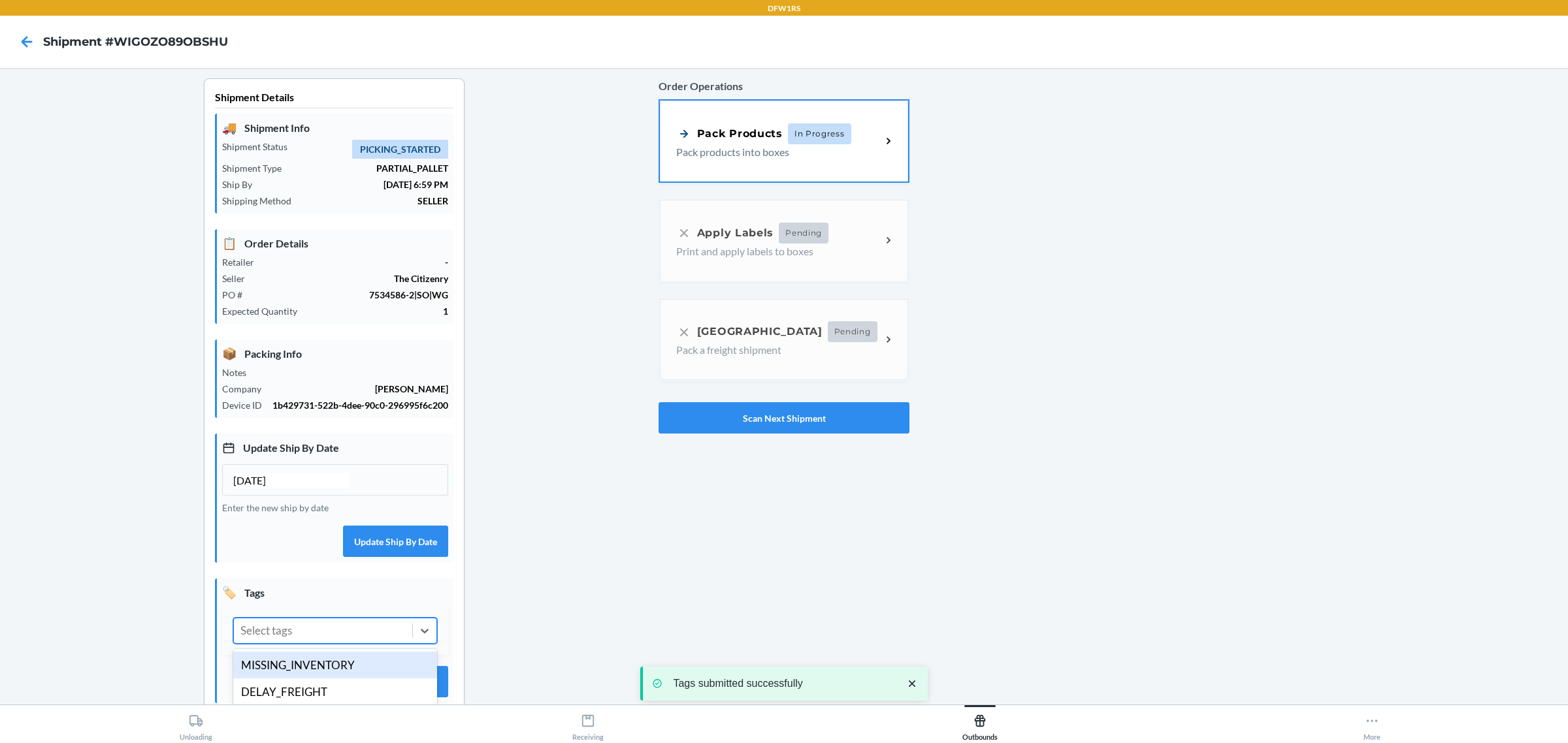
click at [290, 638] on div "Select tags" at bounding box center [266, 630] width 52 height 17
click at [279, 696] on div "DELAY_FREIGHT" at bounding box center [335, 693] width 204 height 27
click at [450, 677] on div "🏷️ Tags option DELAY_FREIGHT, selected. 0 results available. Select is focused …" at bounding box center [334, 641] width 238 height 125
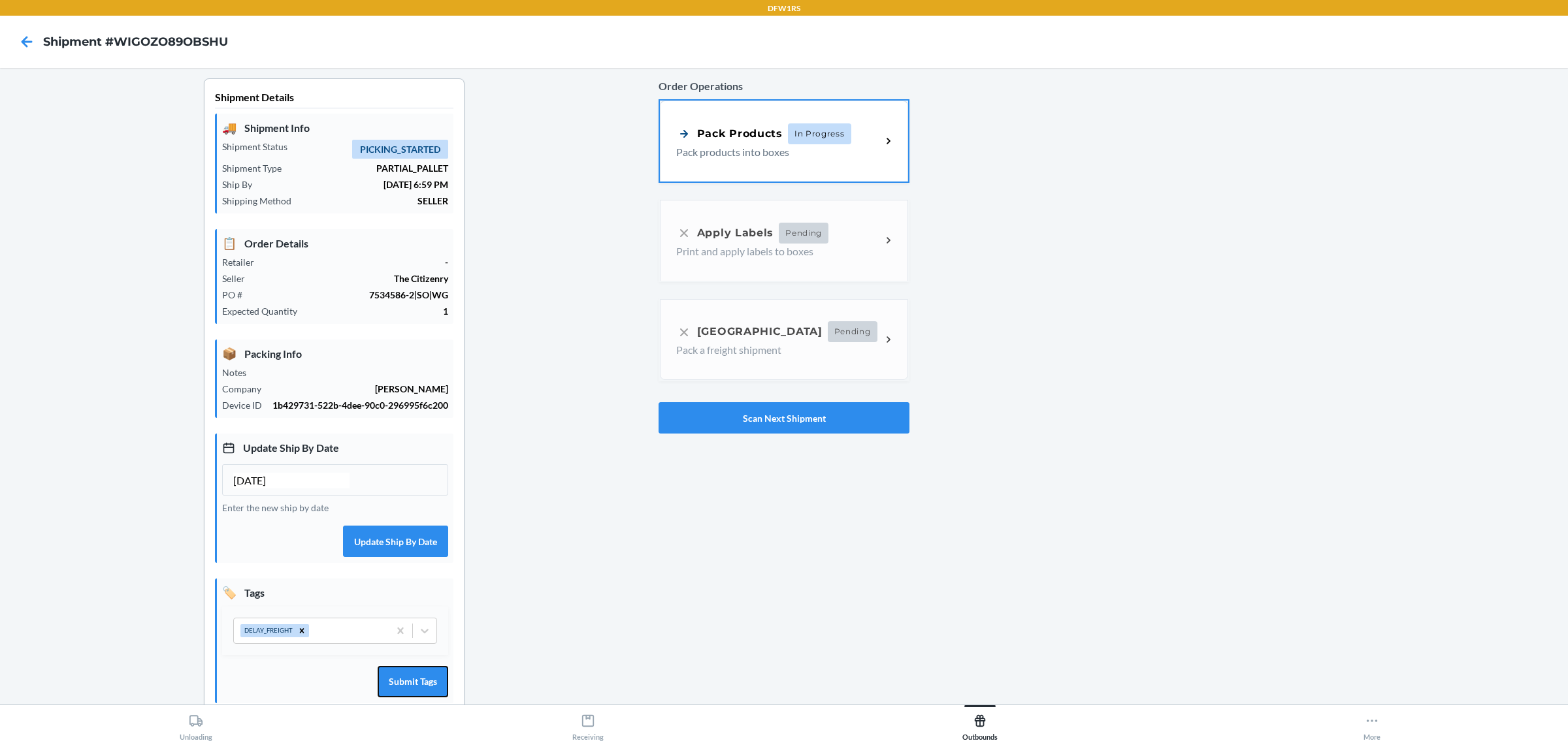
click at [397, 697] on button "Submit Tags" at bounding box center [413, 681] width 70 height 31
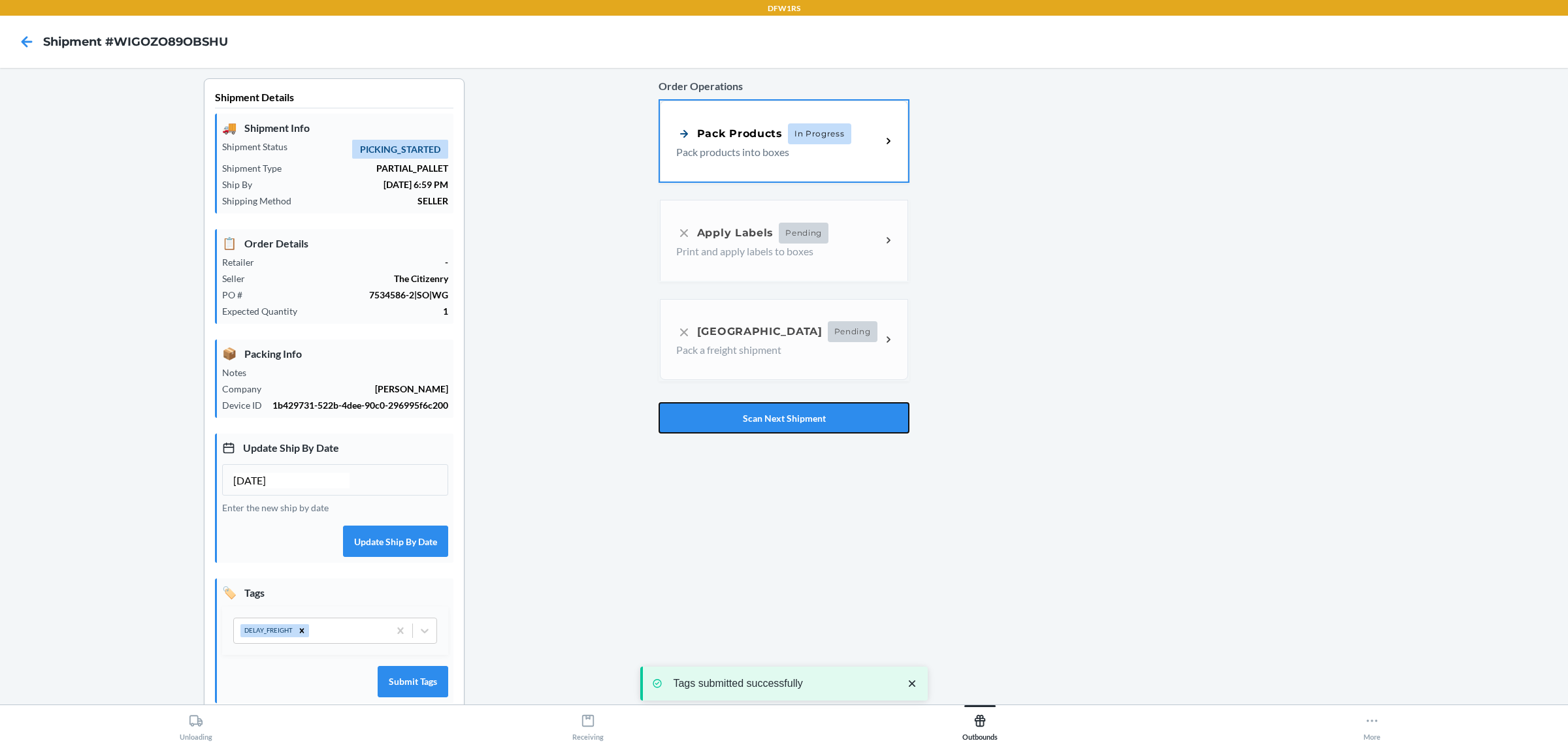
click at [747, 413] on button "Scan Next Shipment" at bounding box center [784, 417] width 251 height 31
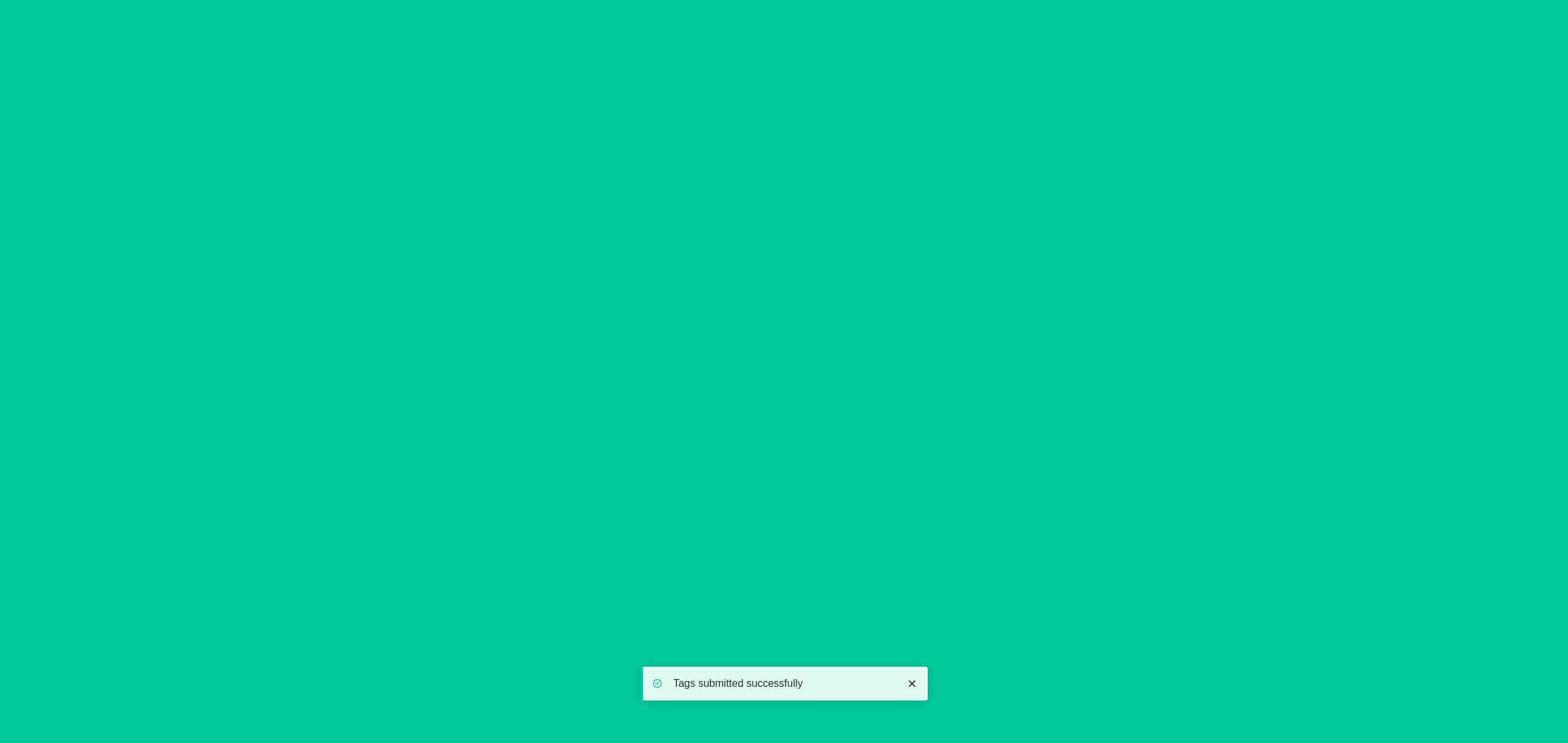
type input "[DATE]"
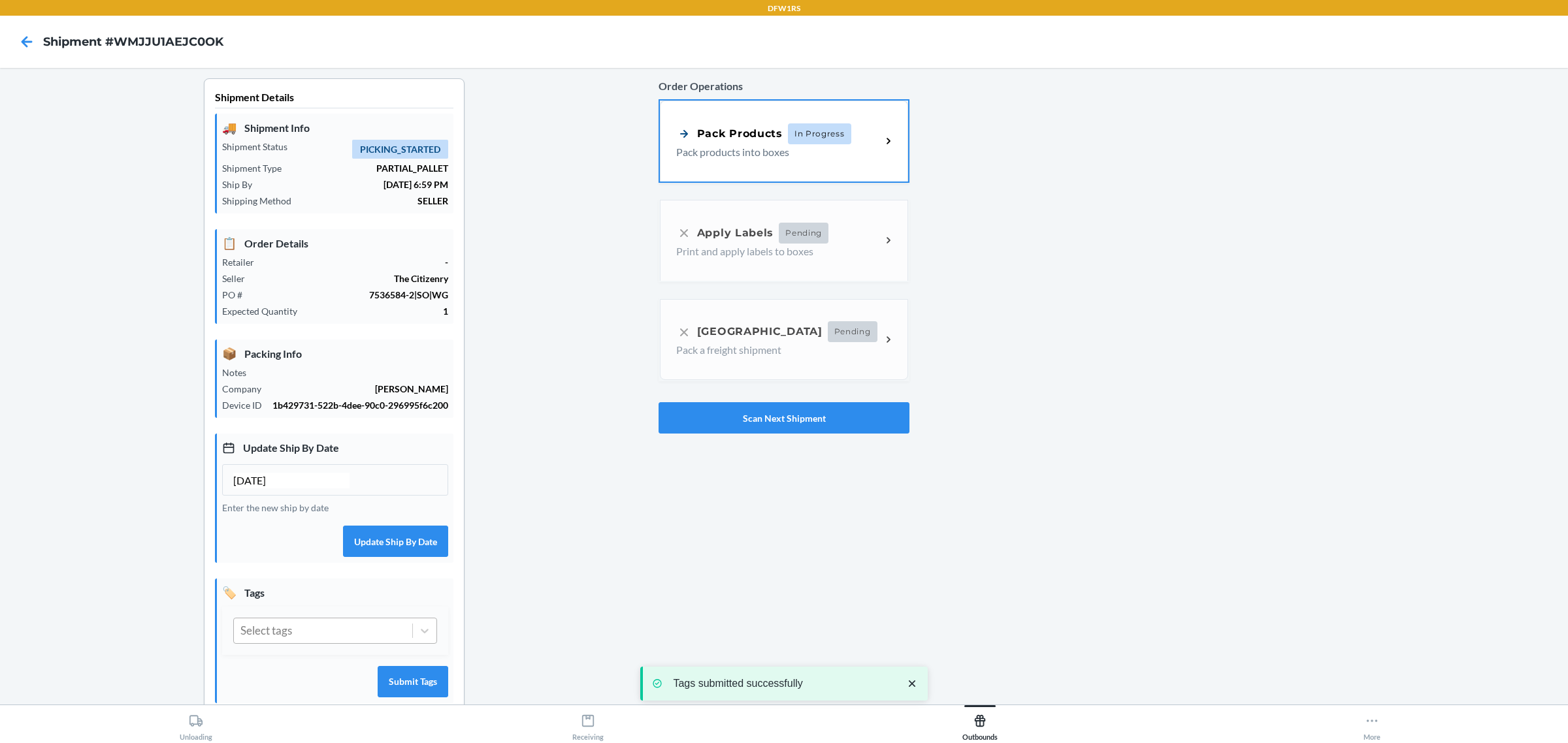
click at [308, 640] on div "Select tags" at bounding box center [322, 630] width 178 height 25
click at [290, 702] on div "DELAY_FREIGHT" at bounding box center [335, 693] width 204 height 27
click at [422, 685] on button "Submit Tags" at bounding box center [413, 681] width 70 height 31
click at [706, 429] on button "Scan Next Shipment" at bounding box center [784, 417] width 251 height 31
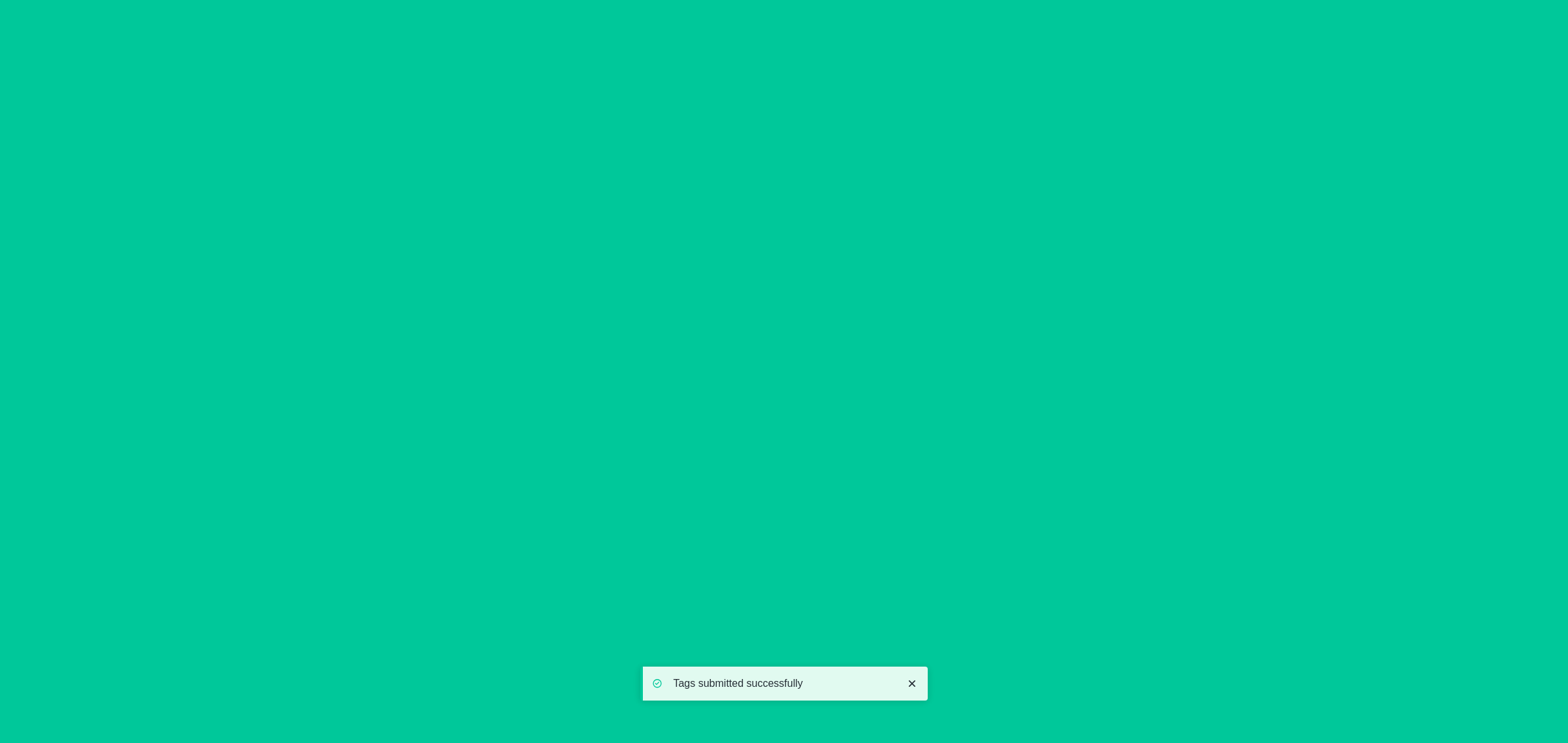
type input "[DATE]"
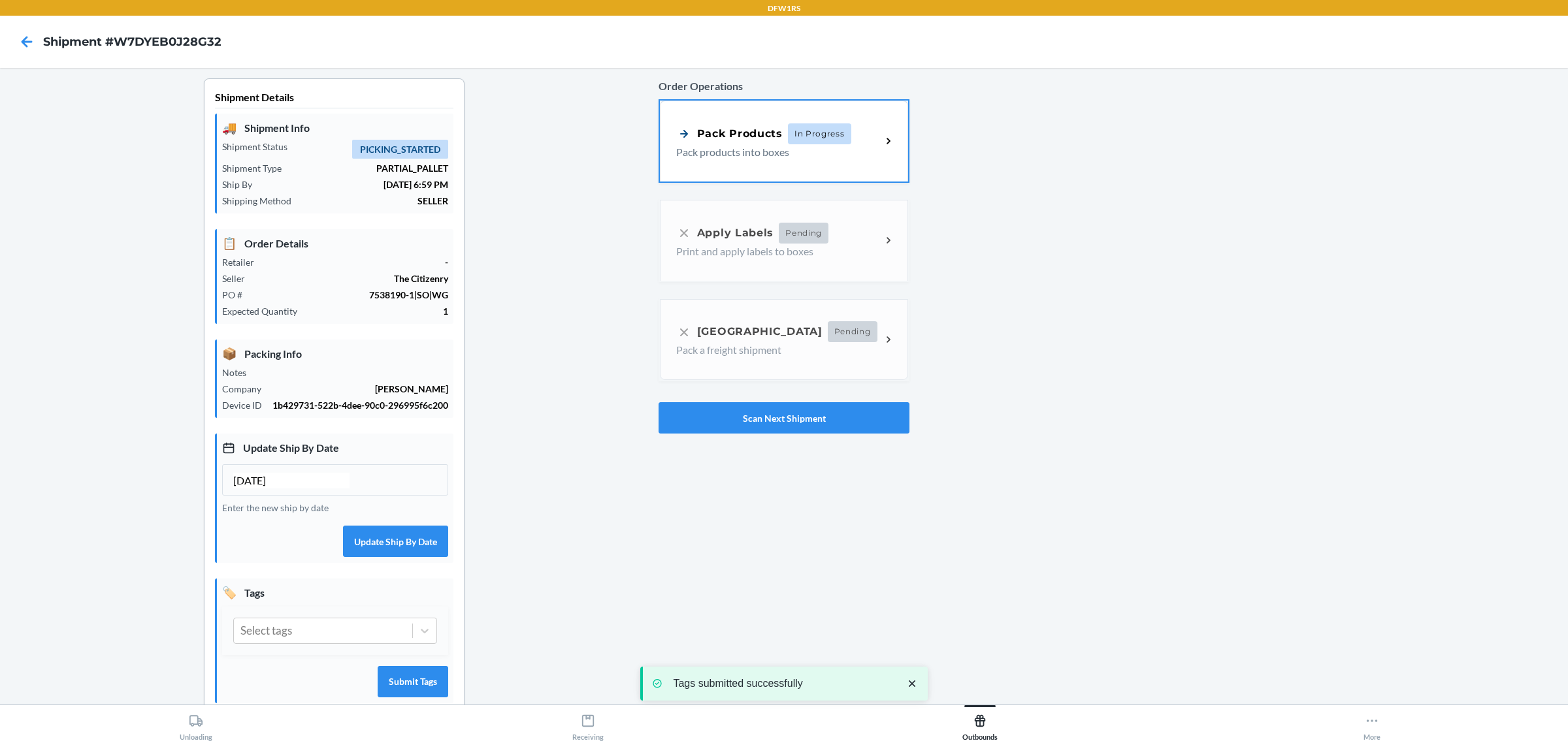
drag, startPoint x: 307, startPoint y: 644, endPoint x: 305, endPoint y: 661, distance: 17.1
click at [306, 643] on div "Select tags" at bounding box center [322, 630] width 178 height 25
drag, startPoint x: 273, startPoint y: 697, endPoint x: 310, endPoint y: 697, distance: 37.0
click at [274, 697] on div "DELAY_FREIGHT" at bounding box center [335, 693] width 204 height 27
click at [454, 687] on div "🏷️ Tags DELAY_FREIGHT Submit Tags" at bounding box center [334, 641] width 238 height 125
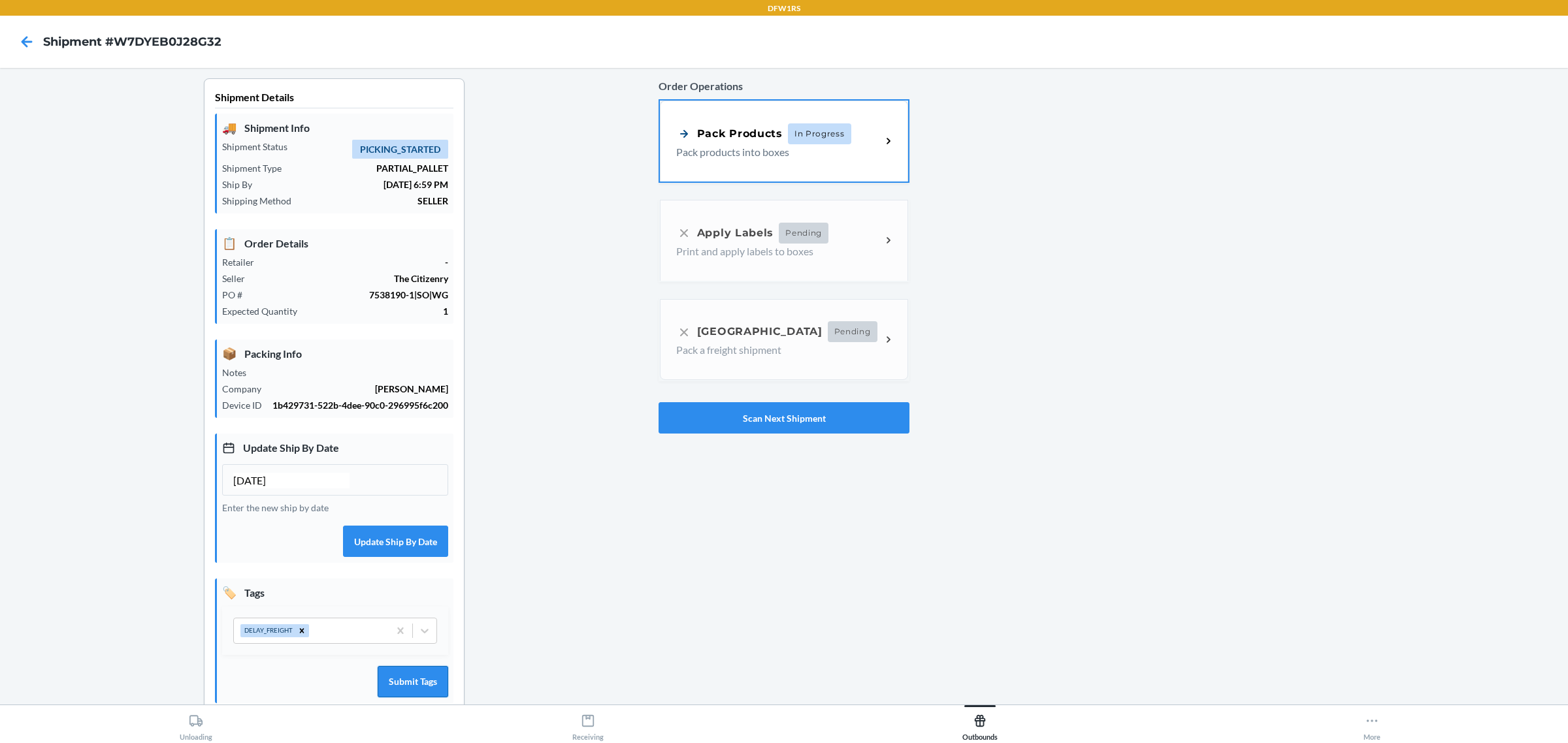
click at [423, 694] on button "Submit Tags" at bounding box center [413, 681] width 70 height 31
click at [740, 409] on button "Scan Next Shipment" at bounding box center [784, 417] width 251 height 31
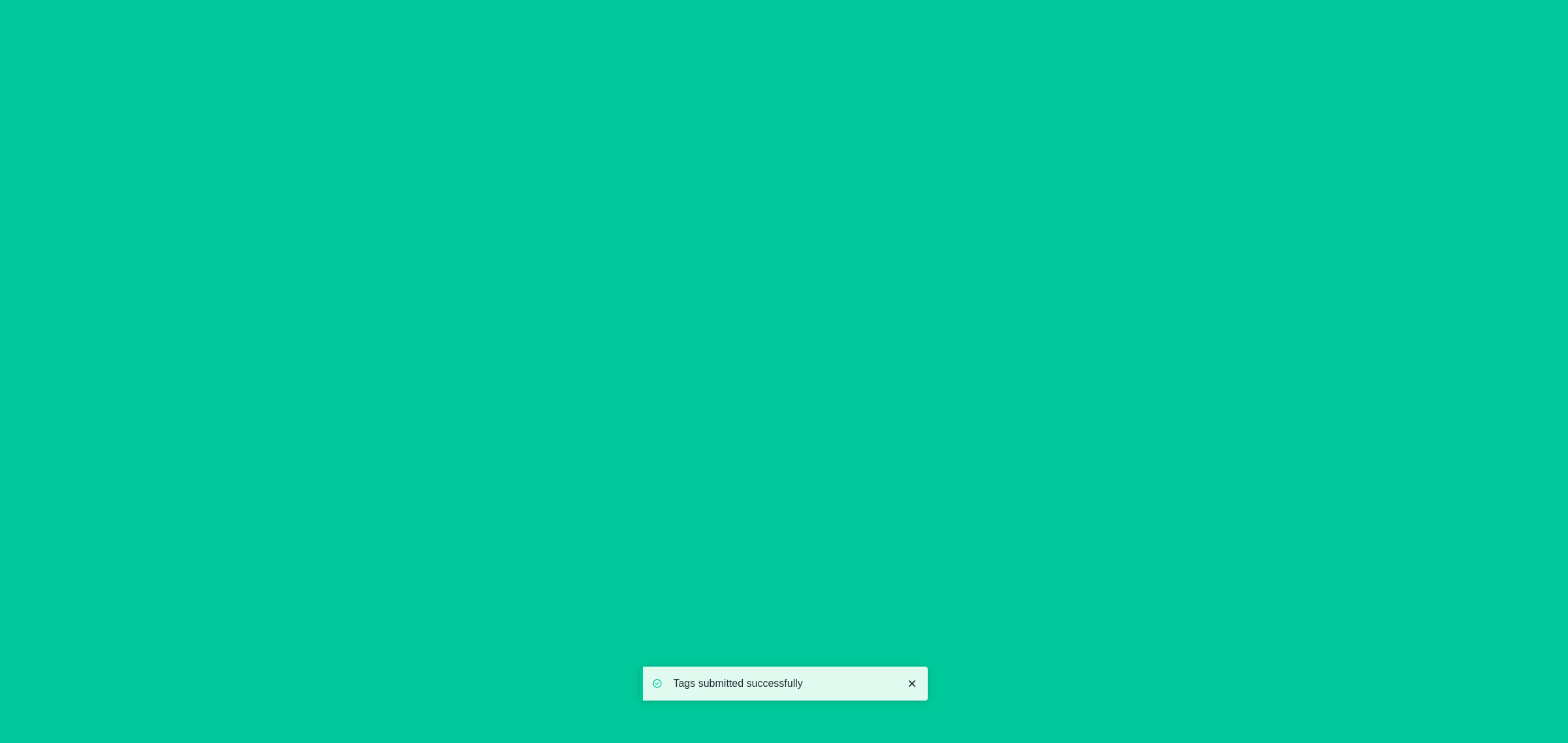
type input "[DATE]"
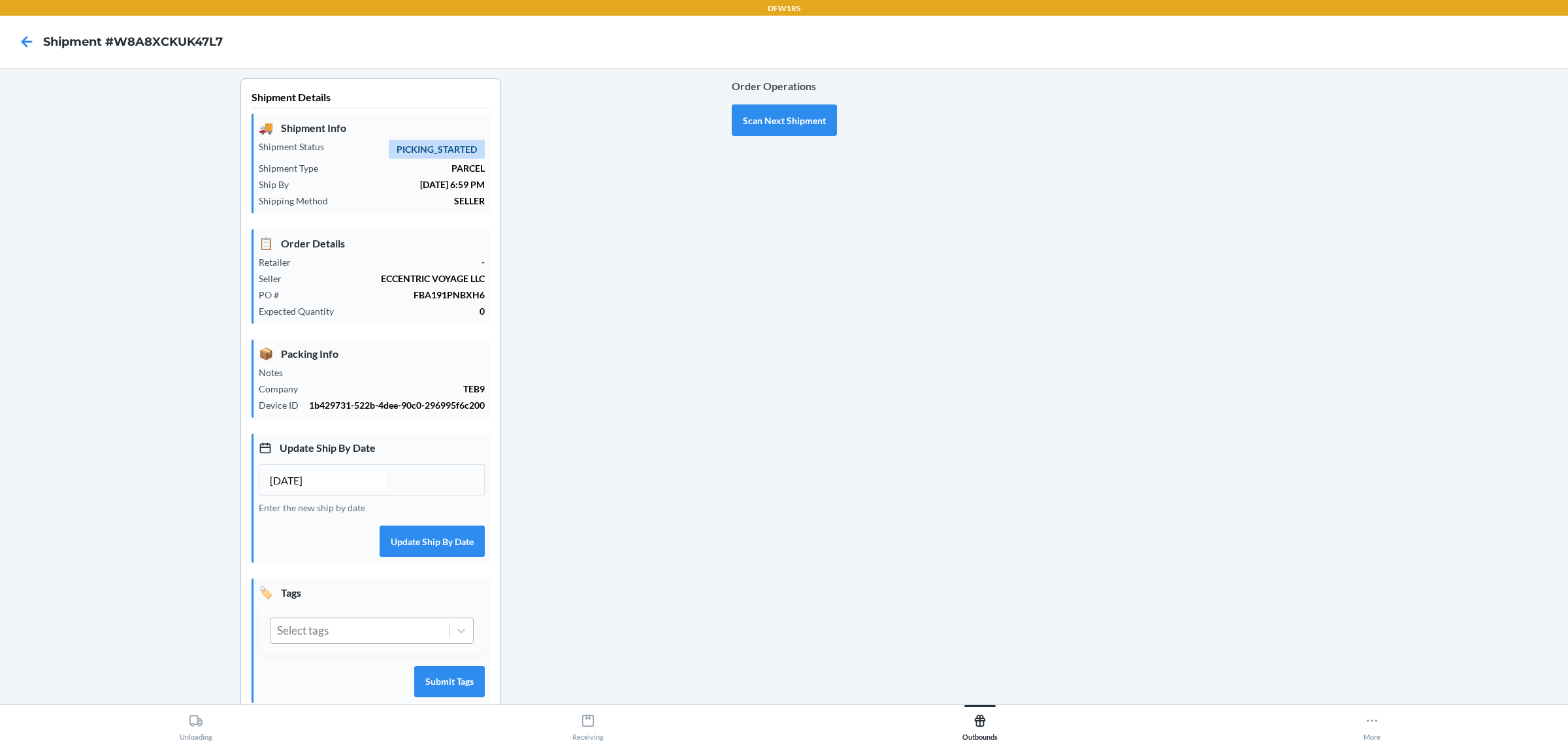
drag, startPoint x: 344, startPoint y: 643, endPoint x: 348, endPoint y: 650, distance: 8.1
click at [344, 643] on div "Select tags" at bounding box center [359, 630] width 178 height 25
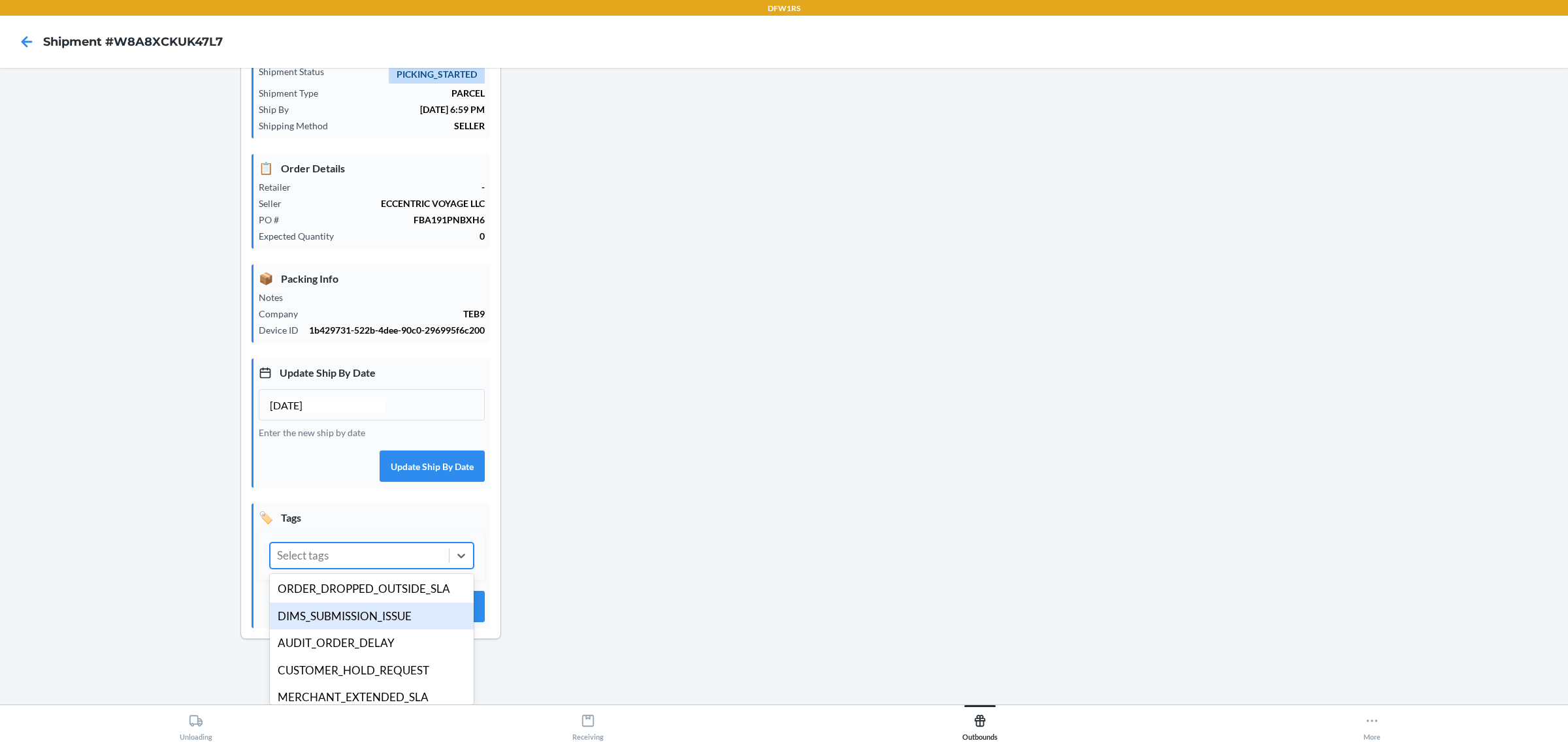
scroll to position [254, 0]
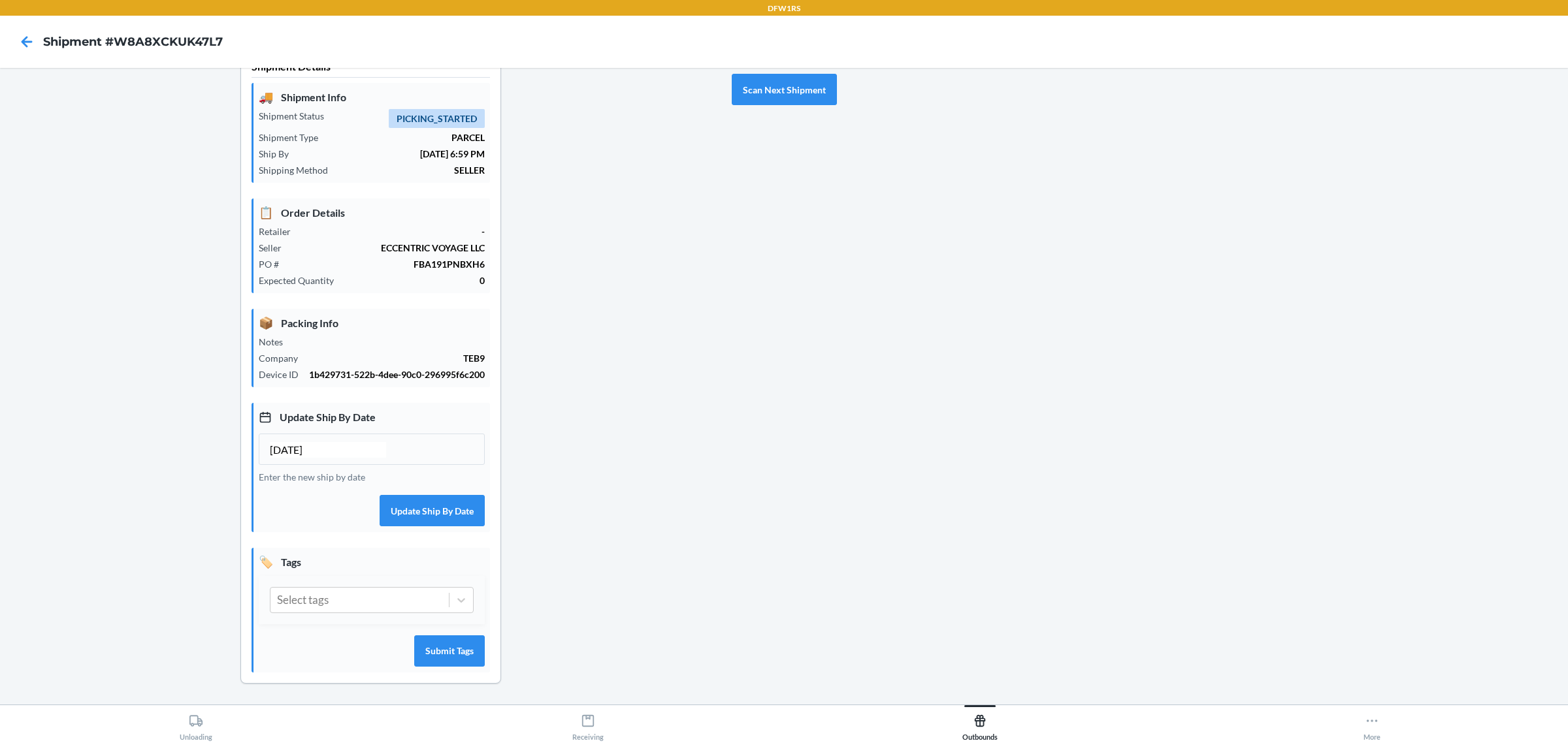
click at [82, 562] on div "Shipment Details 🚚 Shipment Info Shipment Status PICKING_STARTED Shipment Type …" at bounding box center [371, 377] width 722 height 657
click at [798, 77] on button "Scan Next Shipment" at bounding box center [784, 89] width 105 height 31
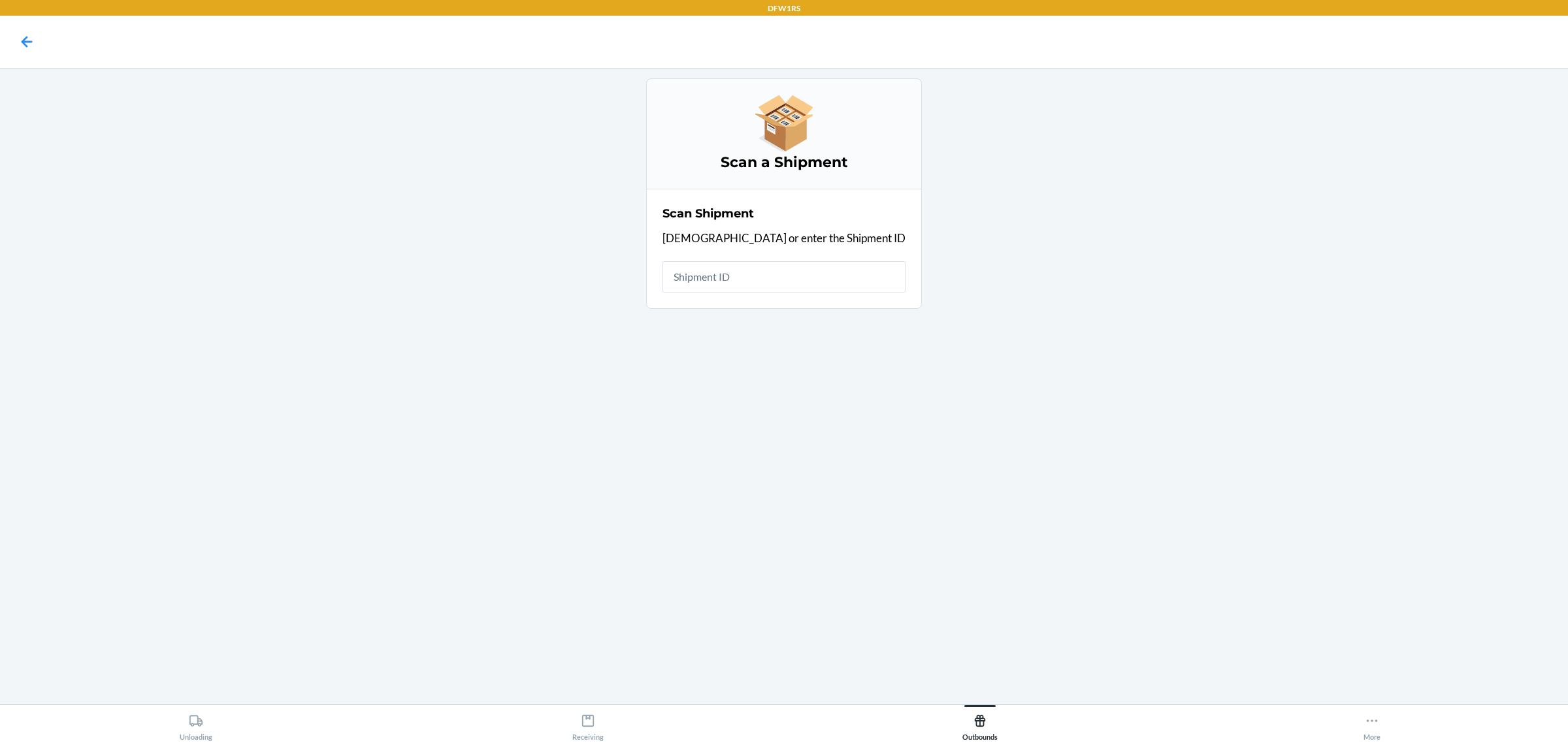
scroll to position [0, 0]
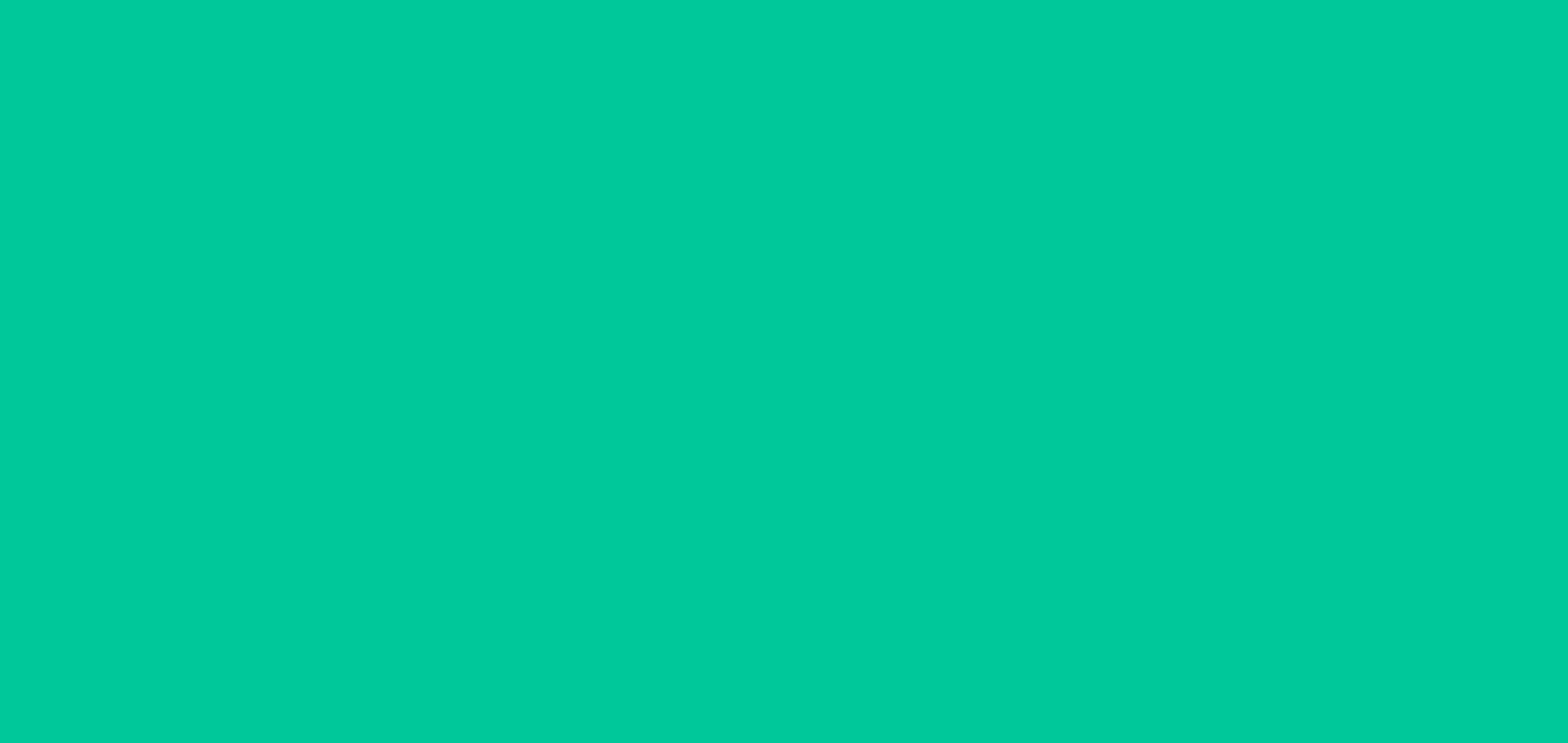
type input "[DATE]"
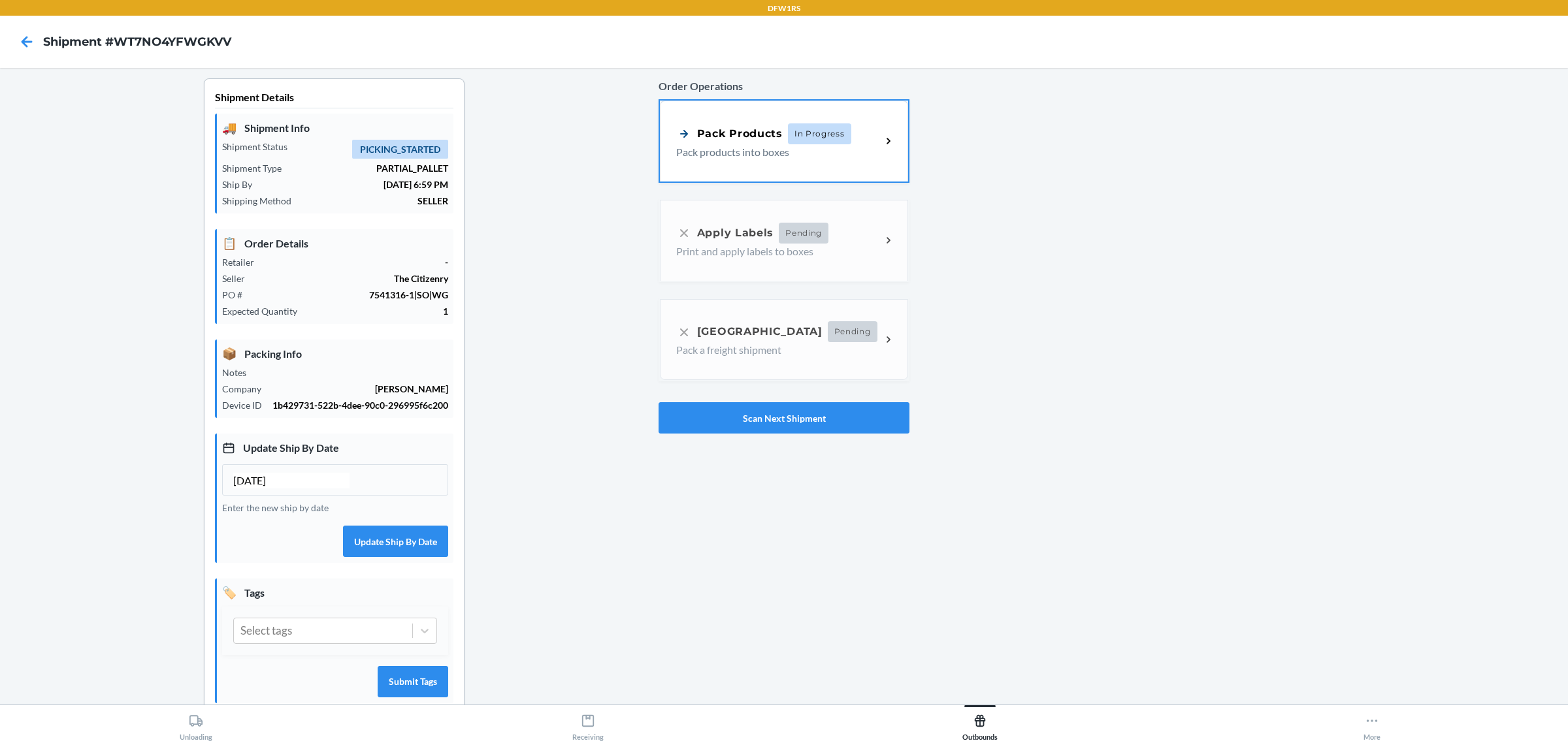
click at [292, 655] on div "Select tags" at bounding box center [335, 631] width 226 height 48
click at [294, 643] on div "Select tags" at bounding box center [322, 630] width 178 height 25
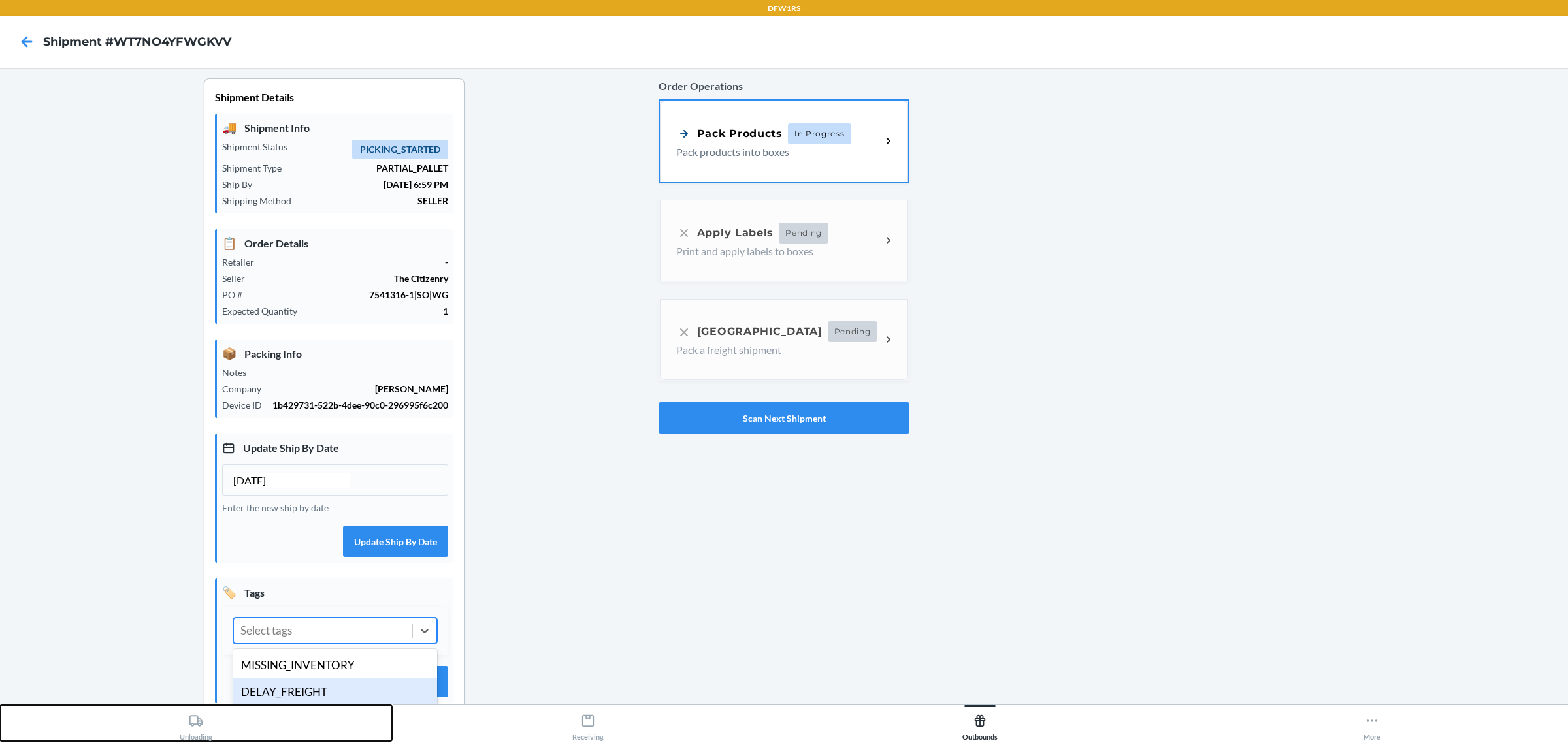
click at [273, 707] on button "Unloading" at bounding box center [196, 723] width 392 height 36
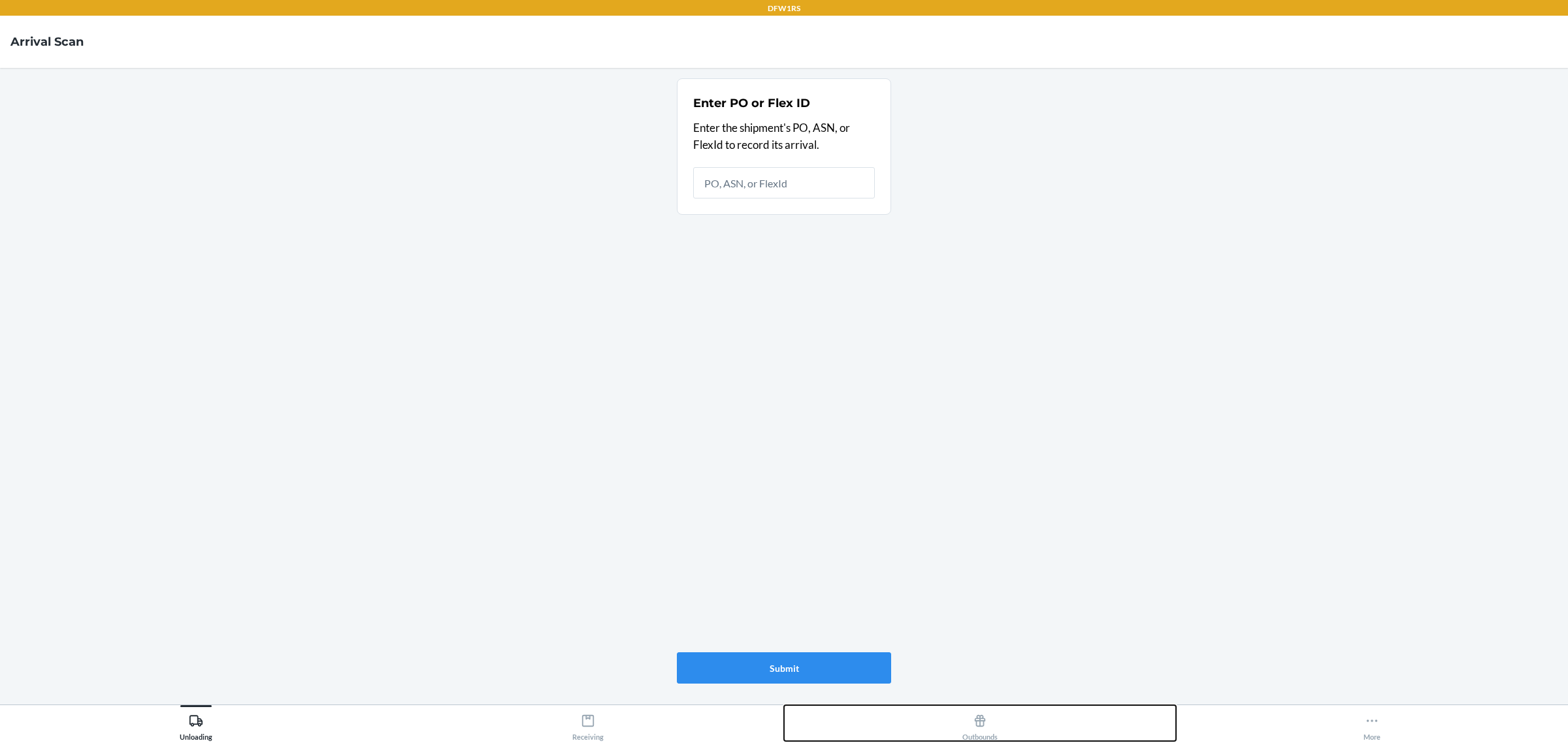
click at [995, 726] on div "Outbounds" at bounding box center [980, 725] width 35 height 33
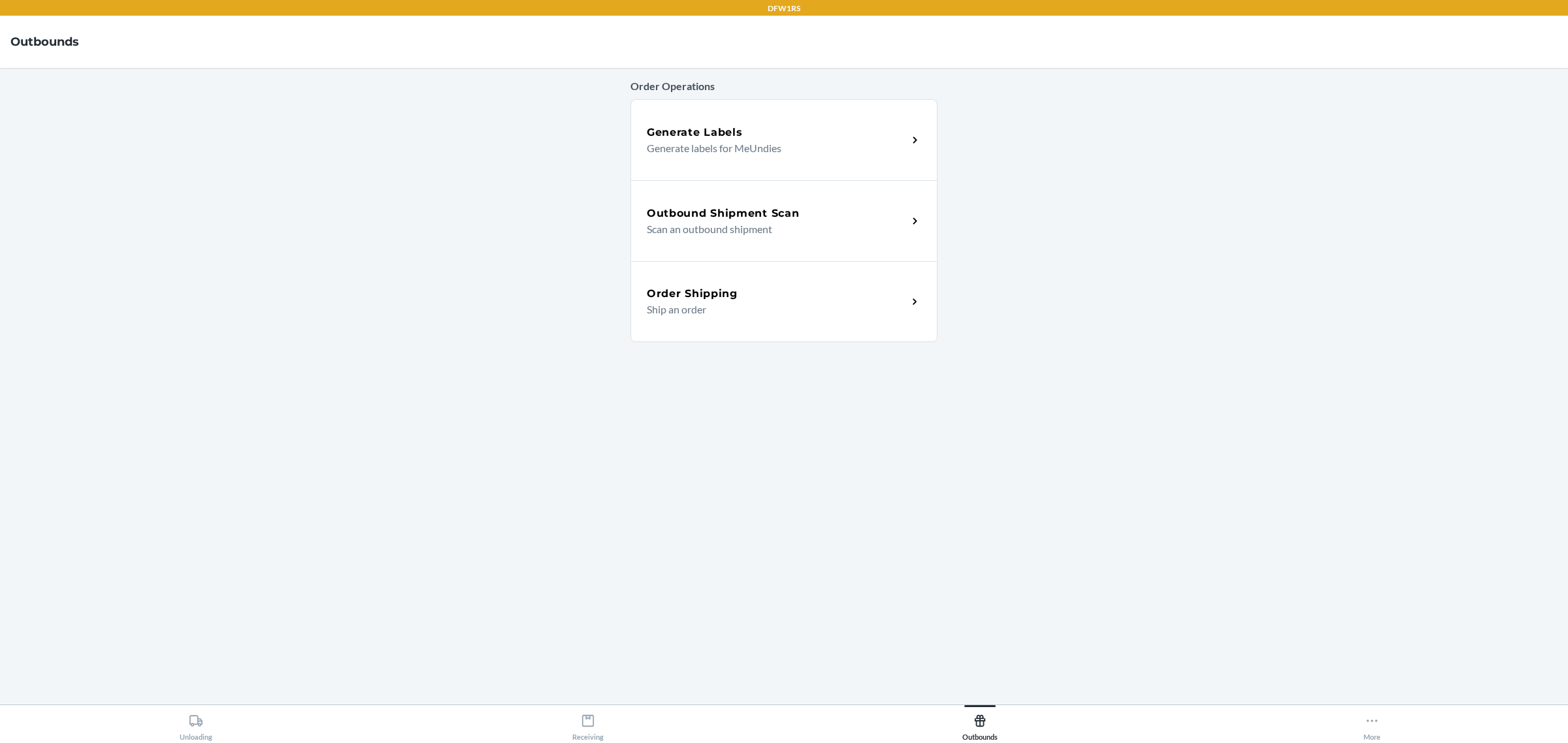
click at [742, 233] on p "Scan an outbound shipment" at bounding box center [772, 230] width 250 height 16
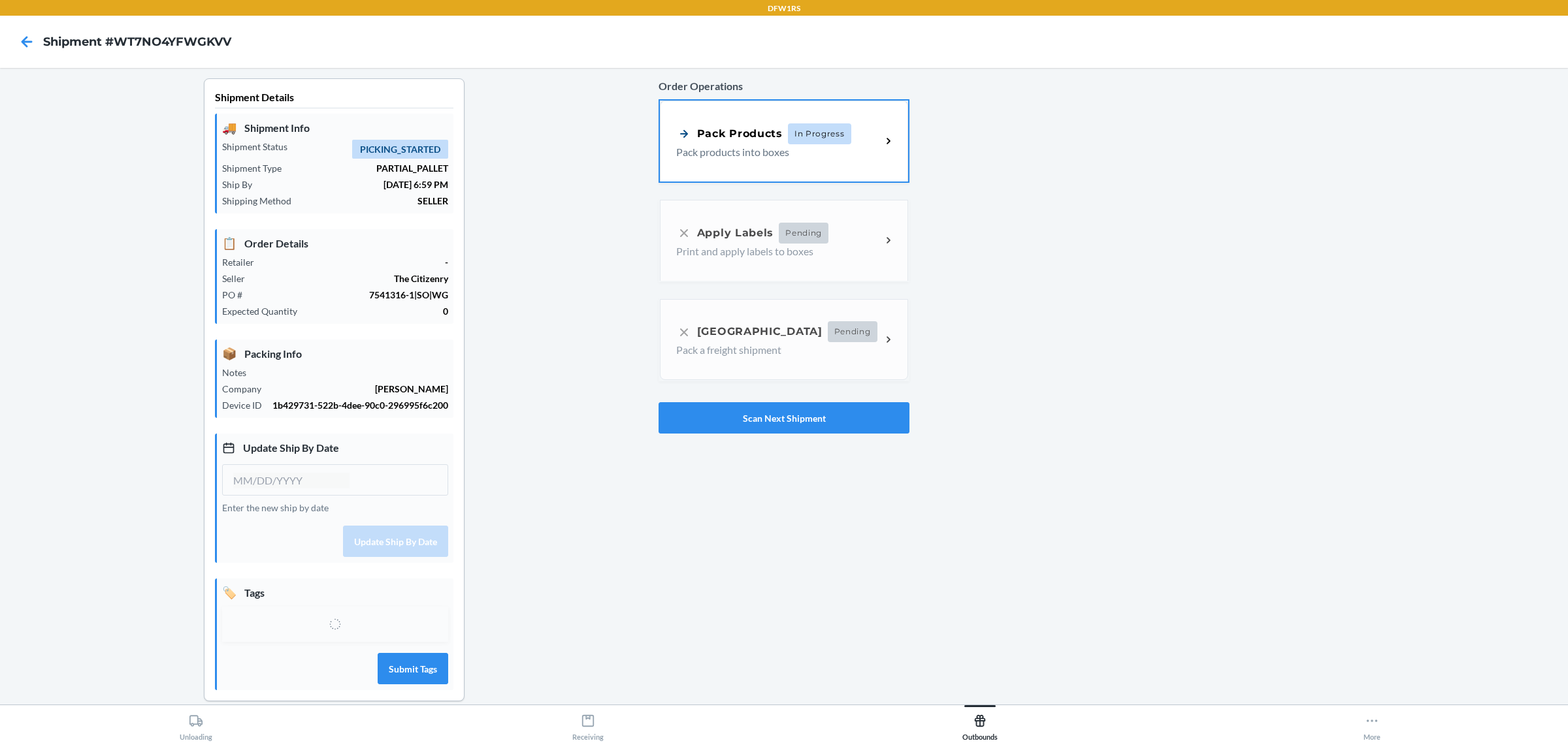
type input "[DATE]"
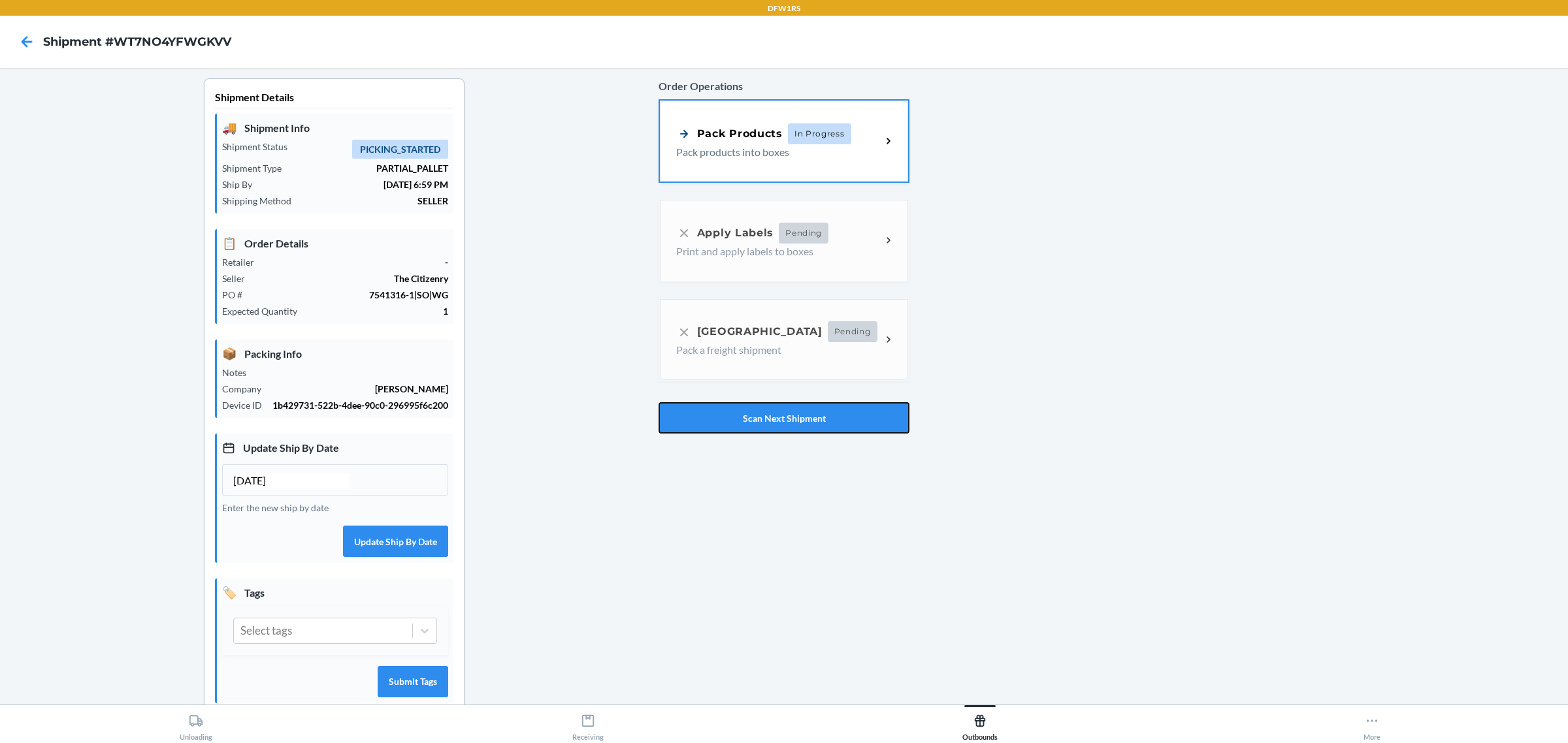
drag, startPoint x: 747, startPoint y: 405, endPoint x: 754, endPoint y: 407, distance: 7.3
click at [748, 405] on button "Scan Next Shipment" at bounding box center [784, 417] width 251 height 31
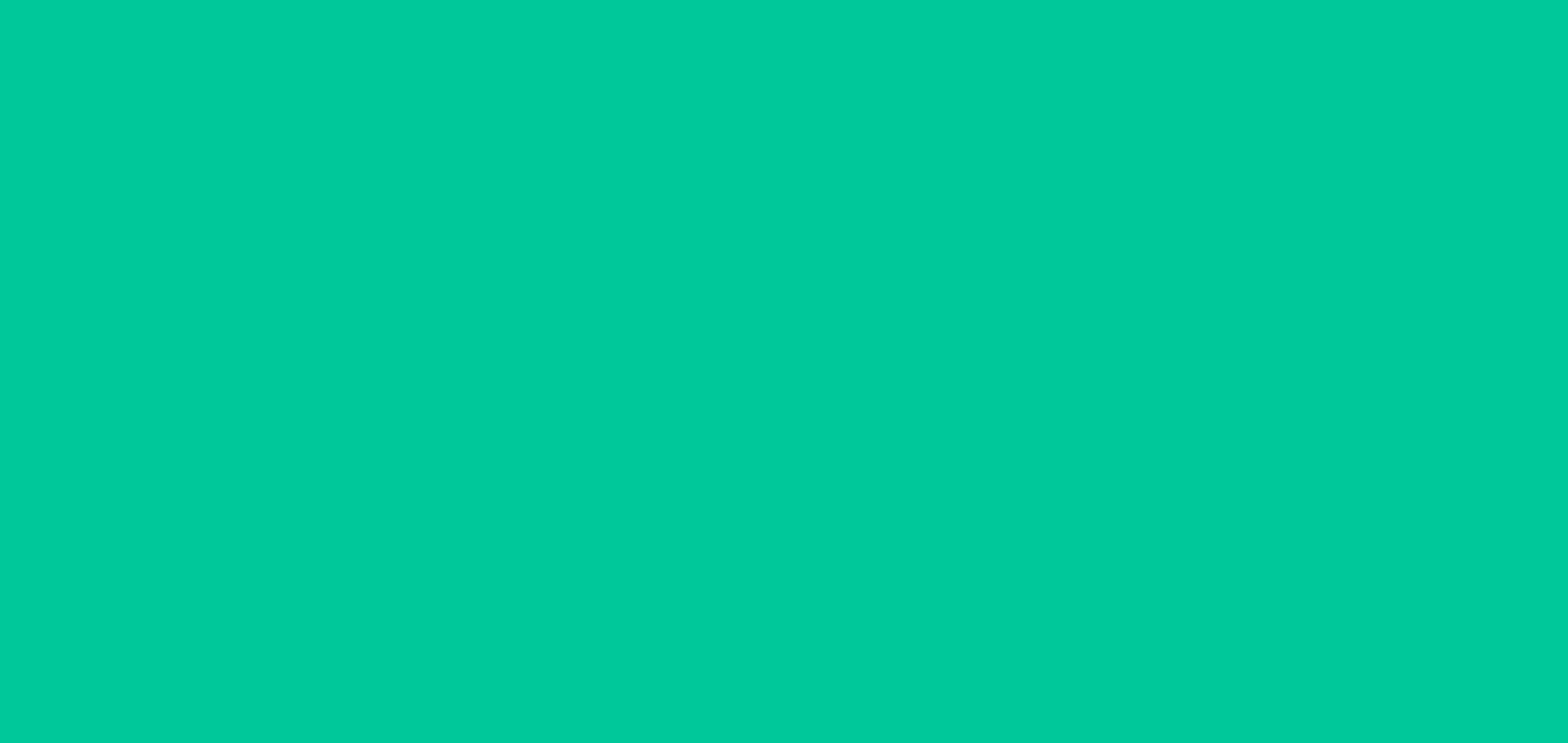
type input "[DATE]"
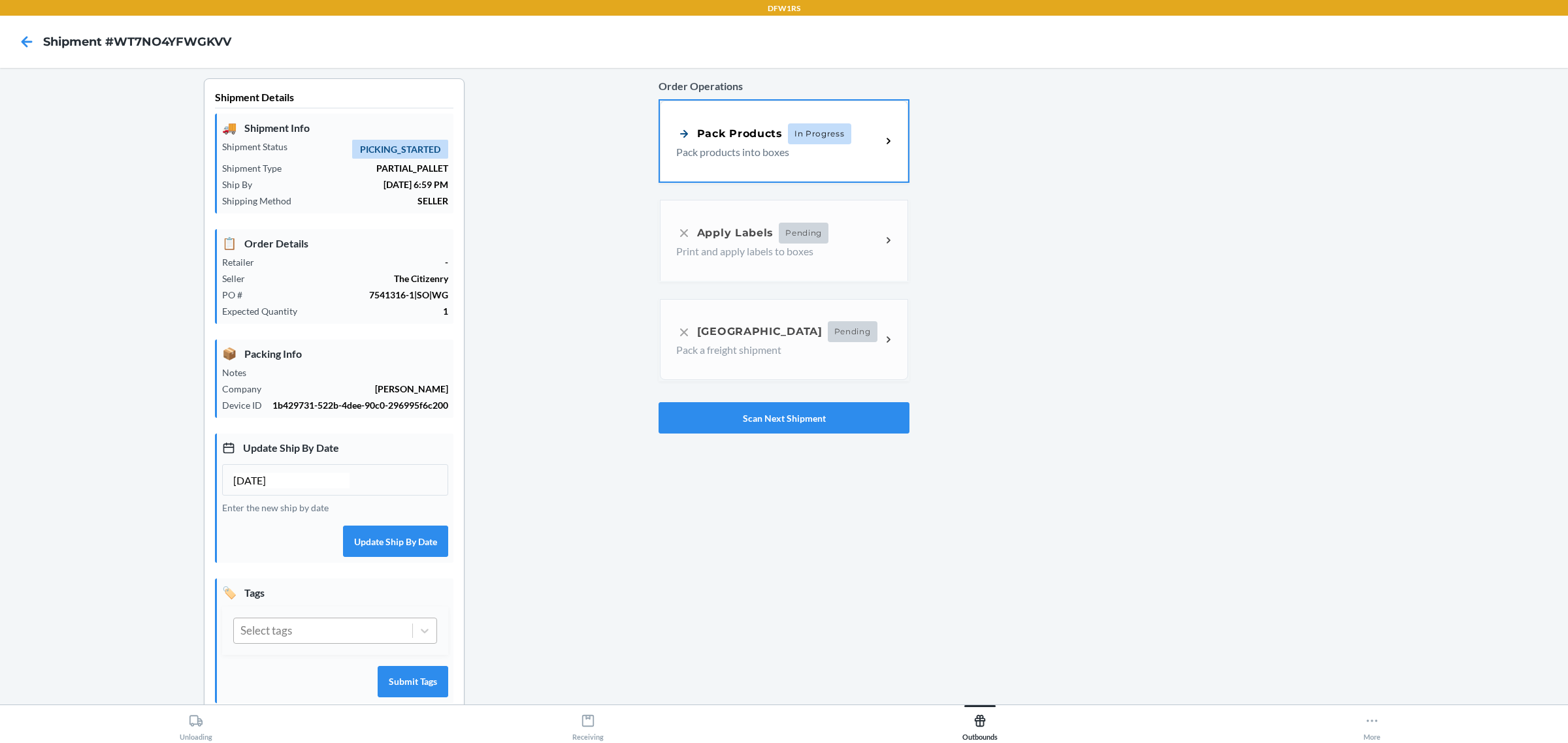
click at [269, 640] on div "Select tags" at bounding box center [266, 630] width 52 height 17
click at [302, 696] on div "DELAY_FREIGHT" at bounding box center [335, 693] width 204 height 27
click at [446, 697] on button "Submit Tags" at bounding box center [413, 681] width 70 height 31
click at [726, 415] on button "Scan Next Shipment" at bounding box center [784, 417] width 251 height 31
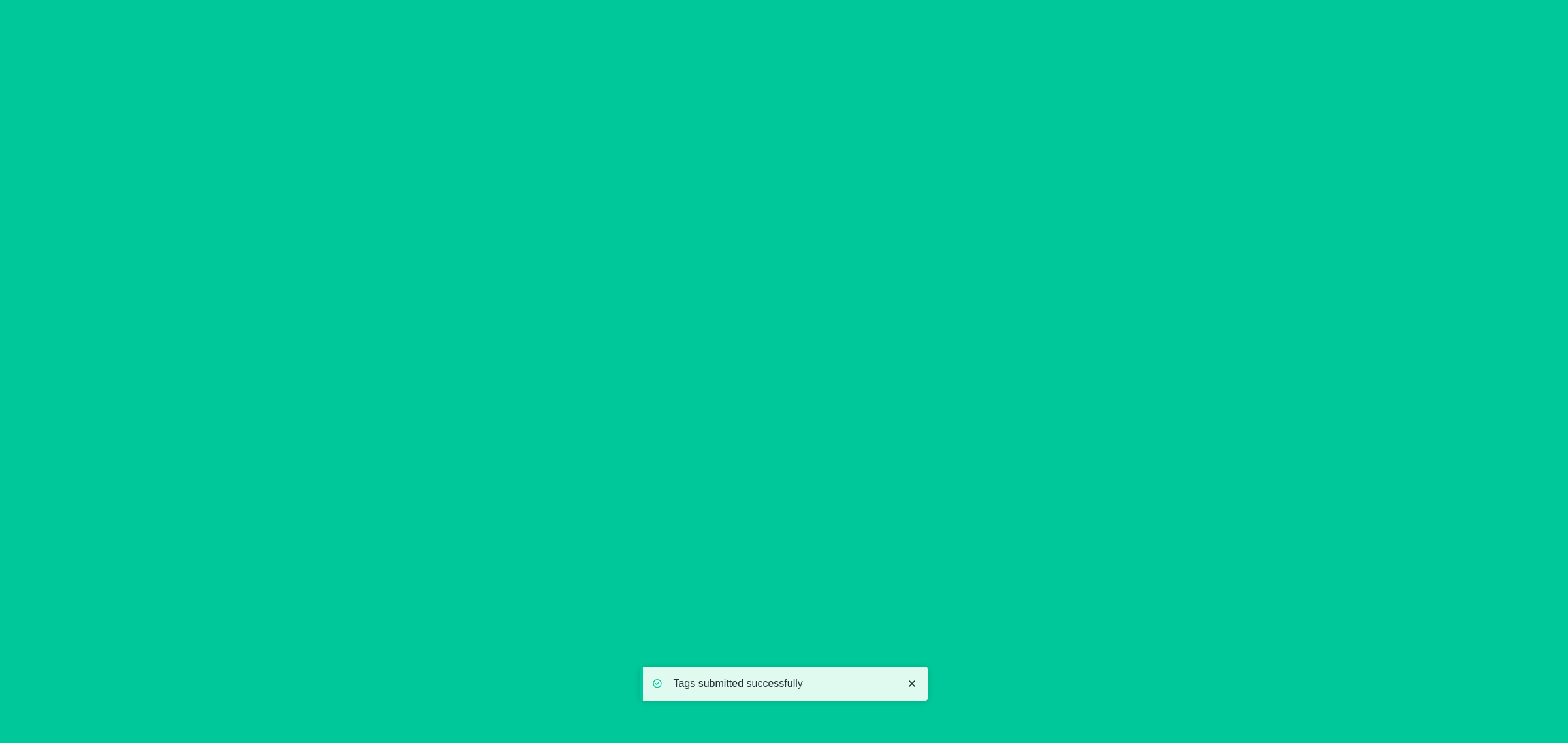
type input "[DATE]"
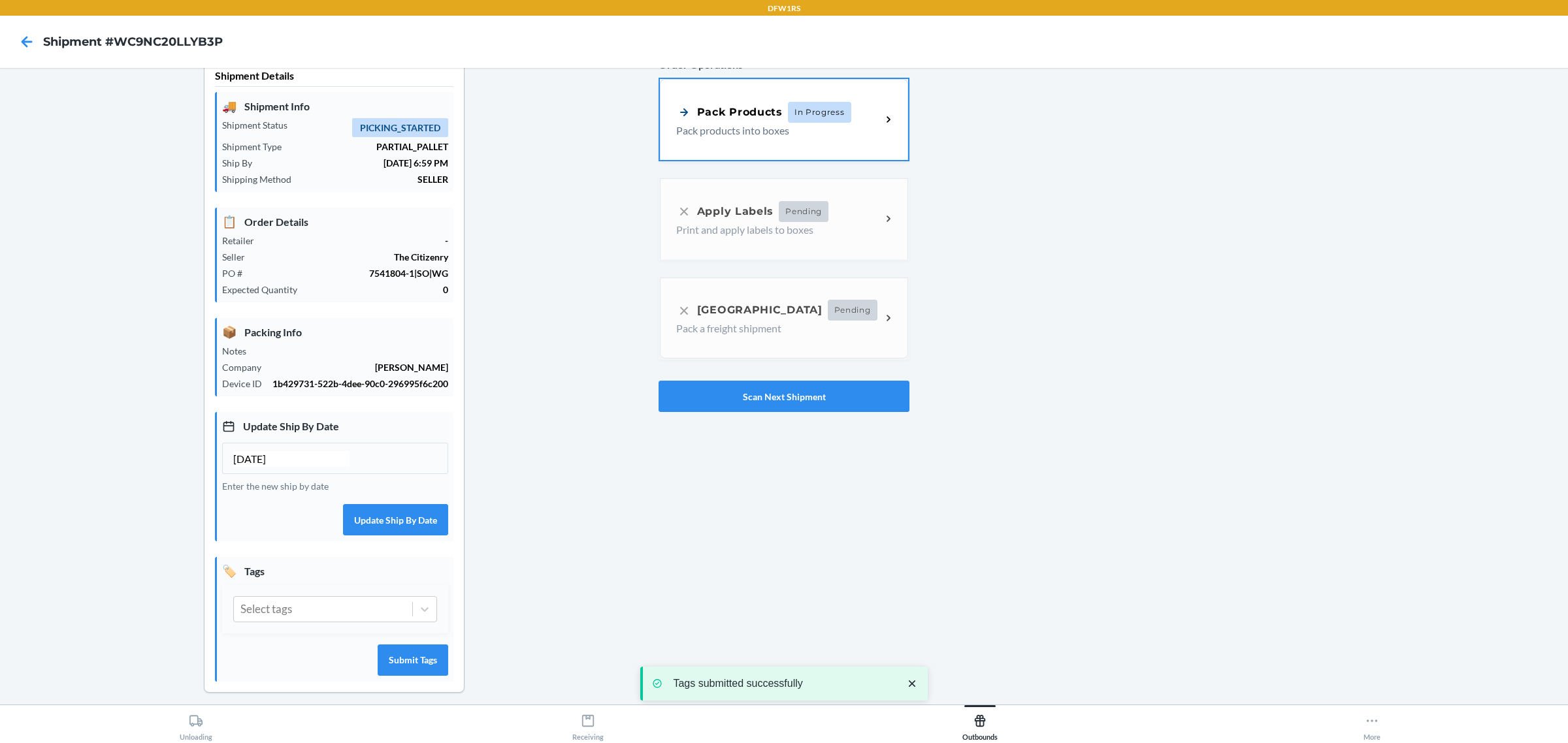
scroll to position [44, 0]
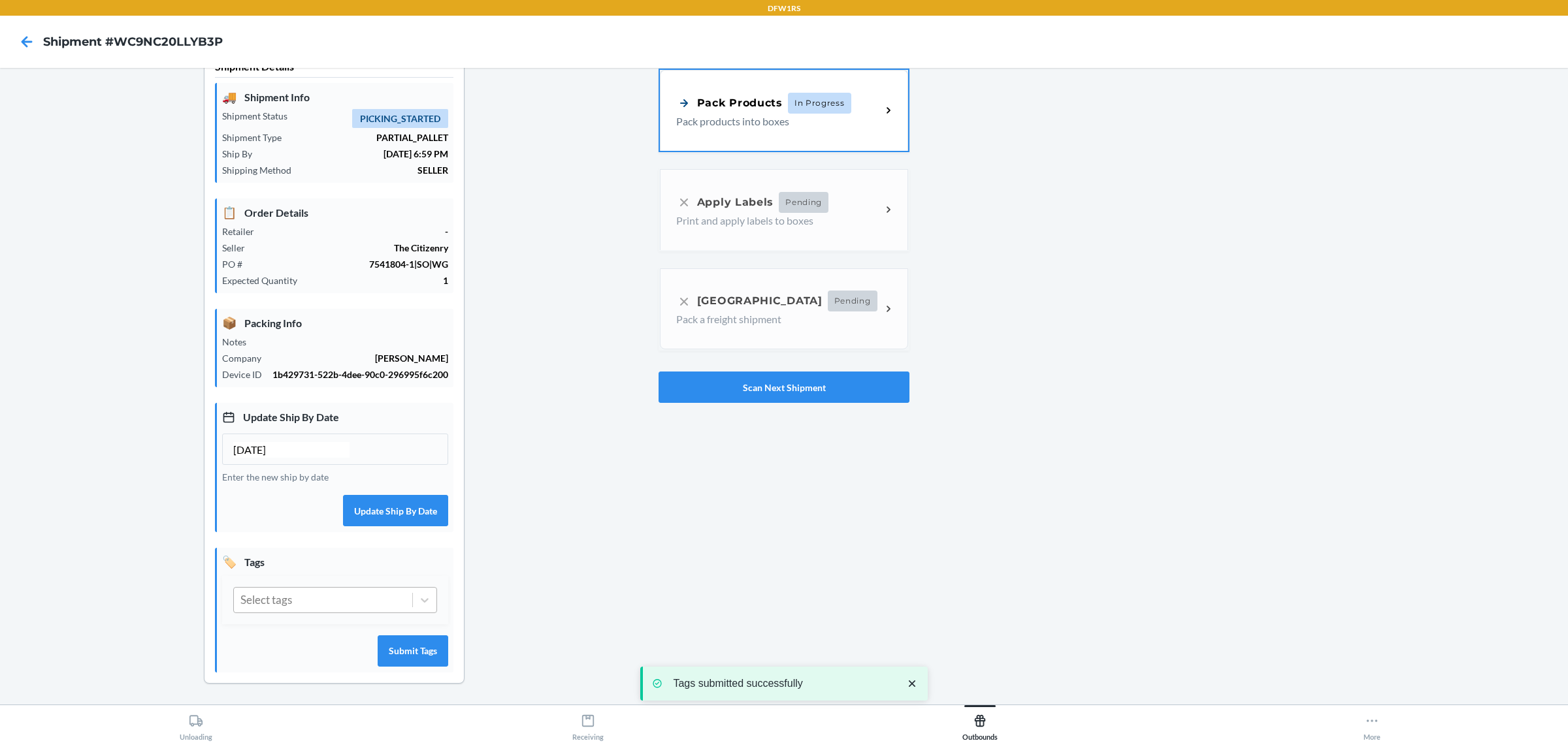
click at [284, 605] on div "Select tags" at bounding box center [266, 600] width 52 height 17
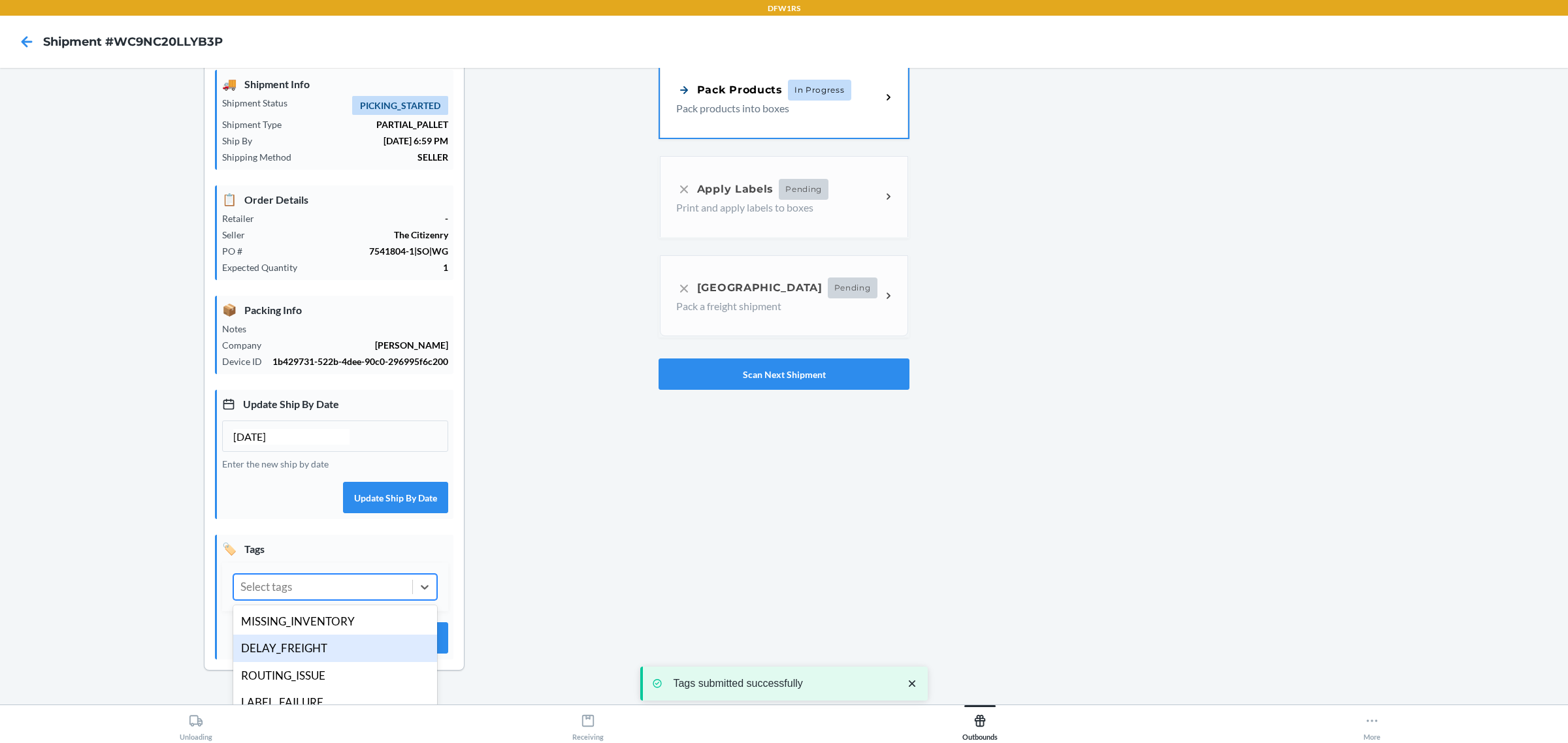
click at [296, 657] on div "DELAY_FREIGHT" at bounding box center [335, 649] width 204 height 27
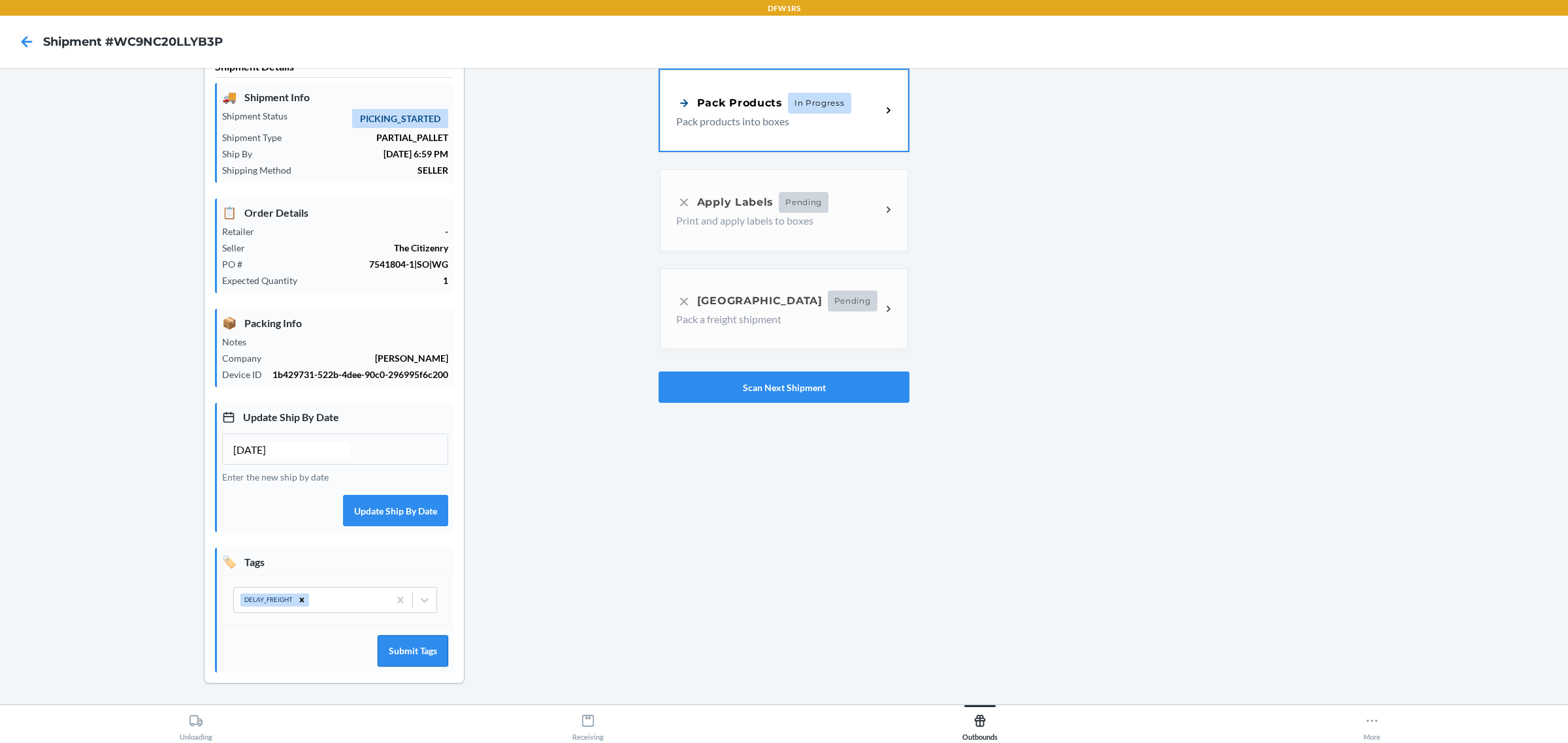
click at [448, 661] on button "Submit Tags" at bounding box center [413, 651] width 70 height 31
click at [829, 372] on button "Scan Next Shipment" at bounding box center [784, 387] width 251 height 31
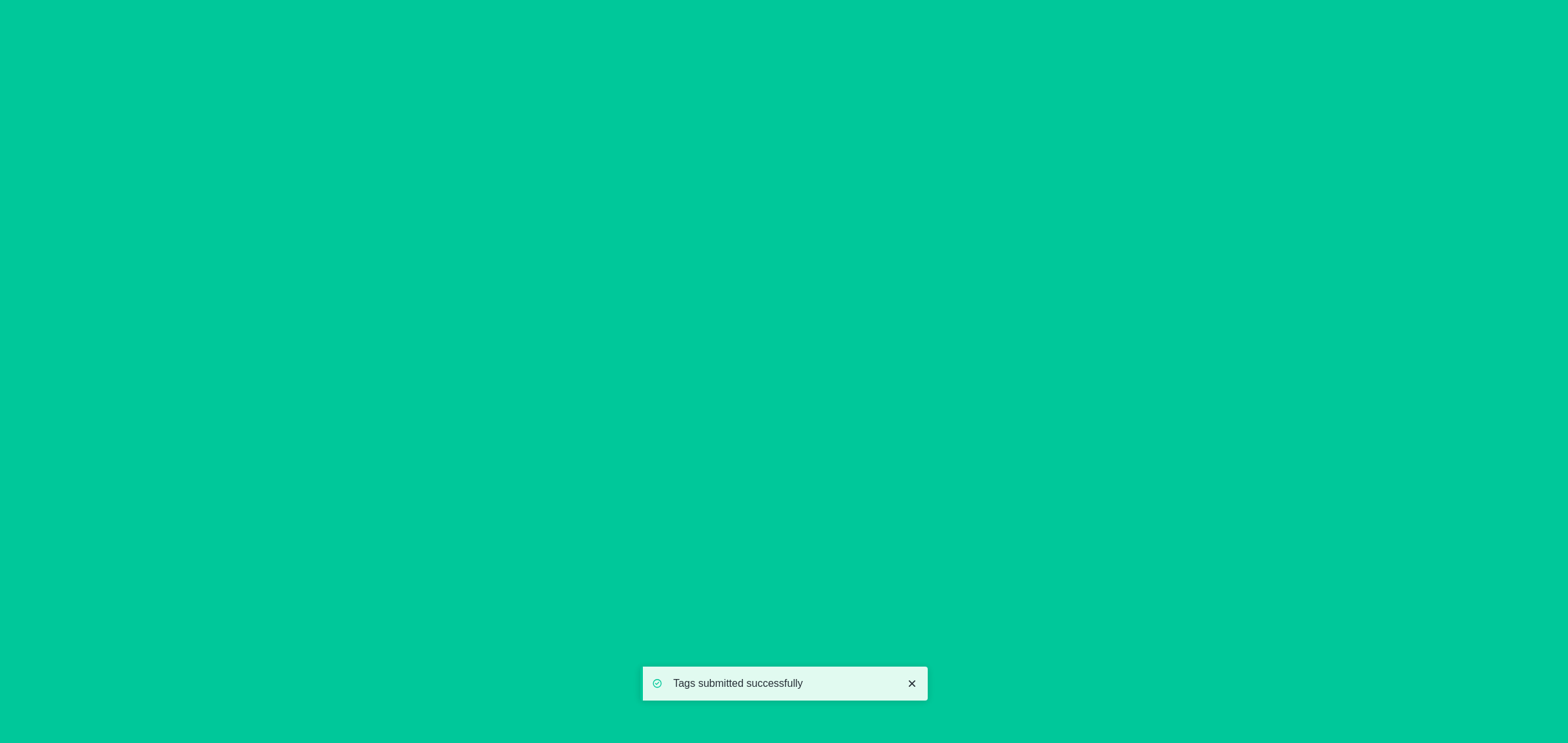
type input "[DATE]"
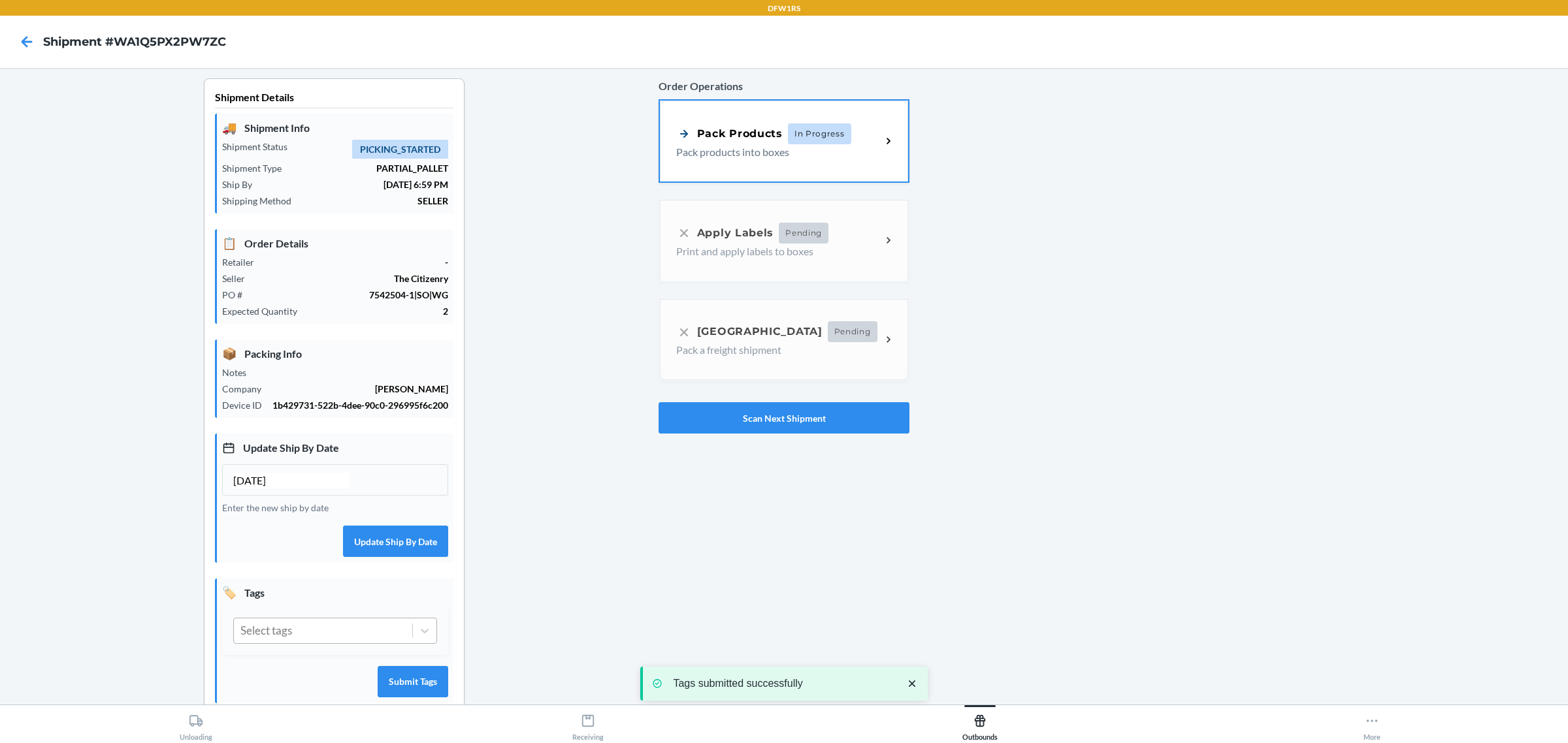
click at [351, 643] on div "Select tags" at bounding box center [322, 630] width 178 height 25
click at [291, 703] on div "DELAY_FREIGHT" at bounding box center [335, 693] width 204 height 27
click at [440, 686] on button "Submit Tags" at bounding box center [413, 681] width 70 height 31
click at [714, 410] on button "Scan Next Shipment" at bounding box center [784, 417] width 251 height 31
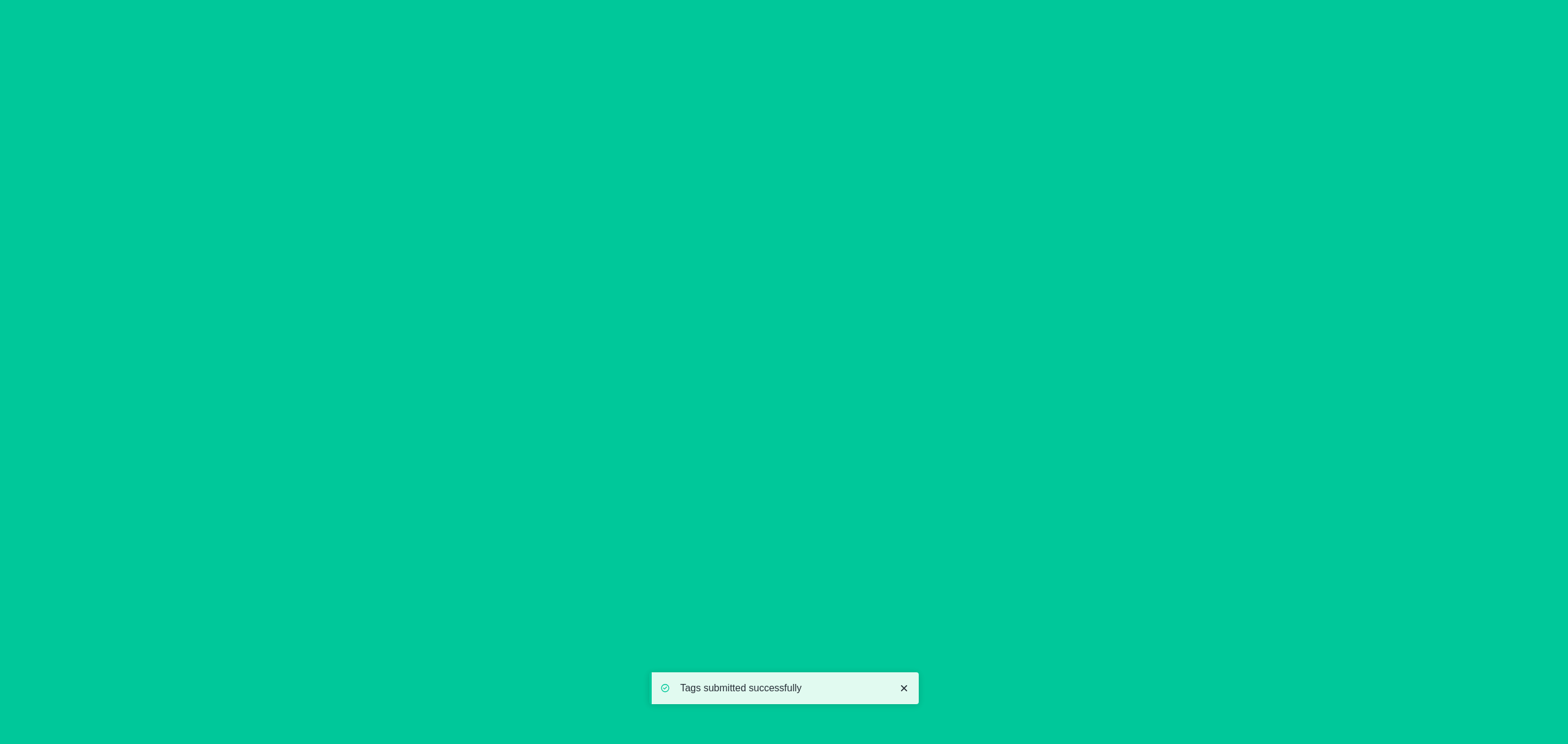
type input "[DATE]"
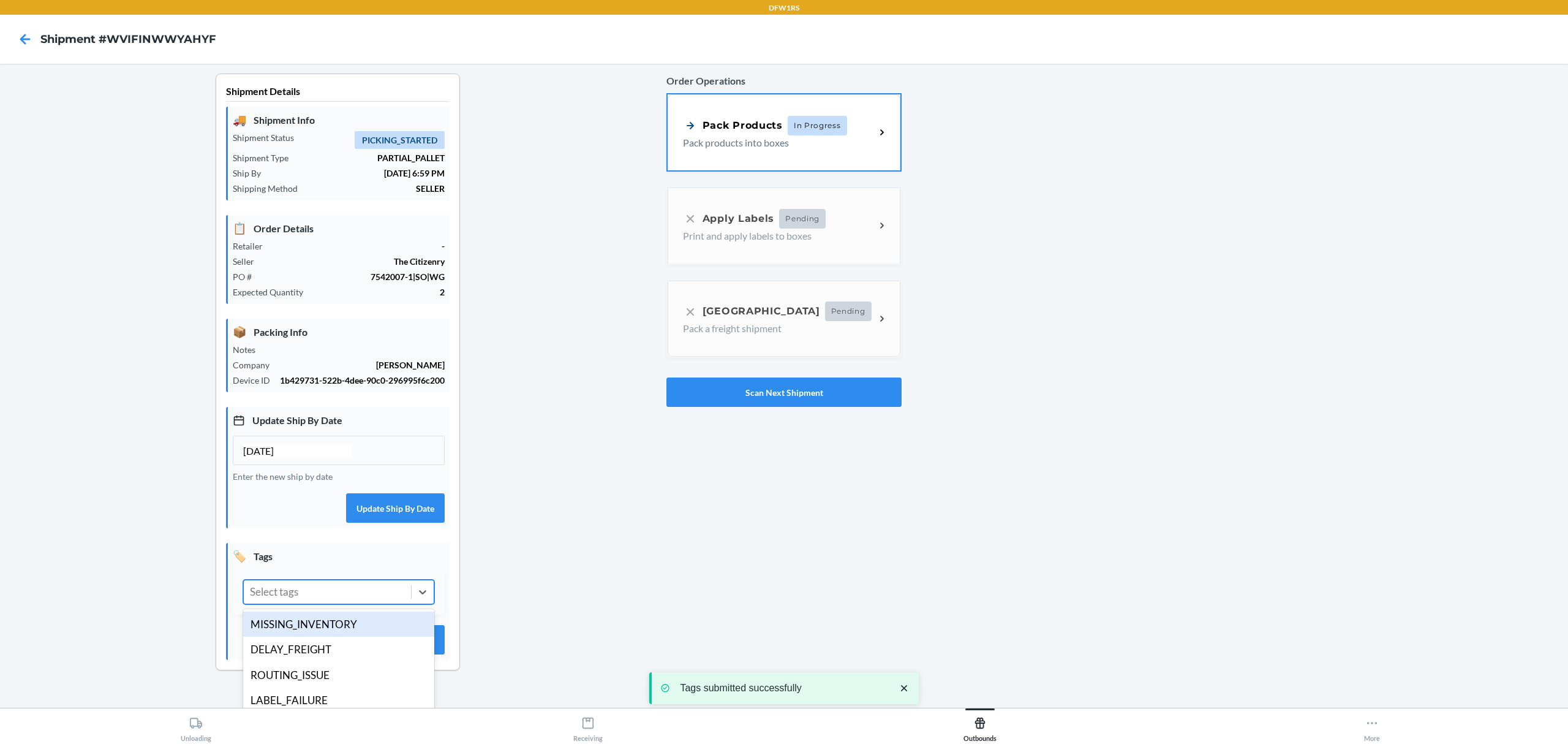
click at [298, 600] on div "Select tags" at bounding box center [274, 591] width 49 height 16
drag, startPoint x: 287, startPoint y: 662, endPoint x: 349, endPoint y: 662, distance: 62.0
click at [288, 662] on div "DELAY_FREIGHT" at bounding box center [338, 650] width 191 height 26
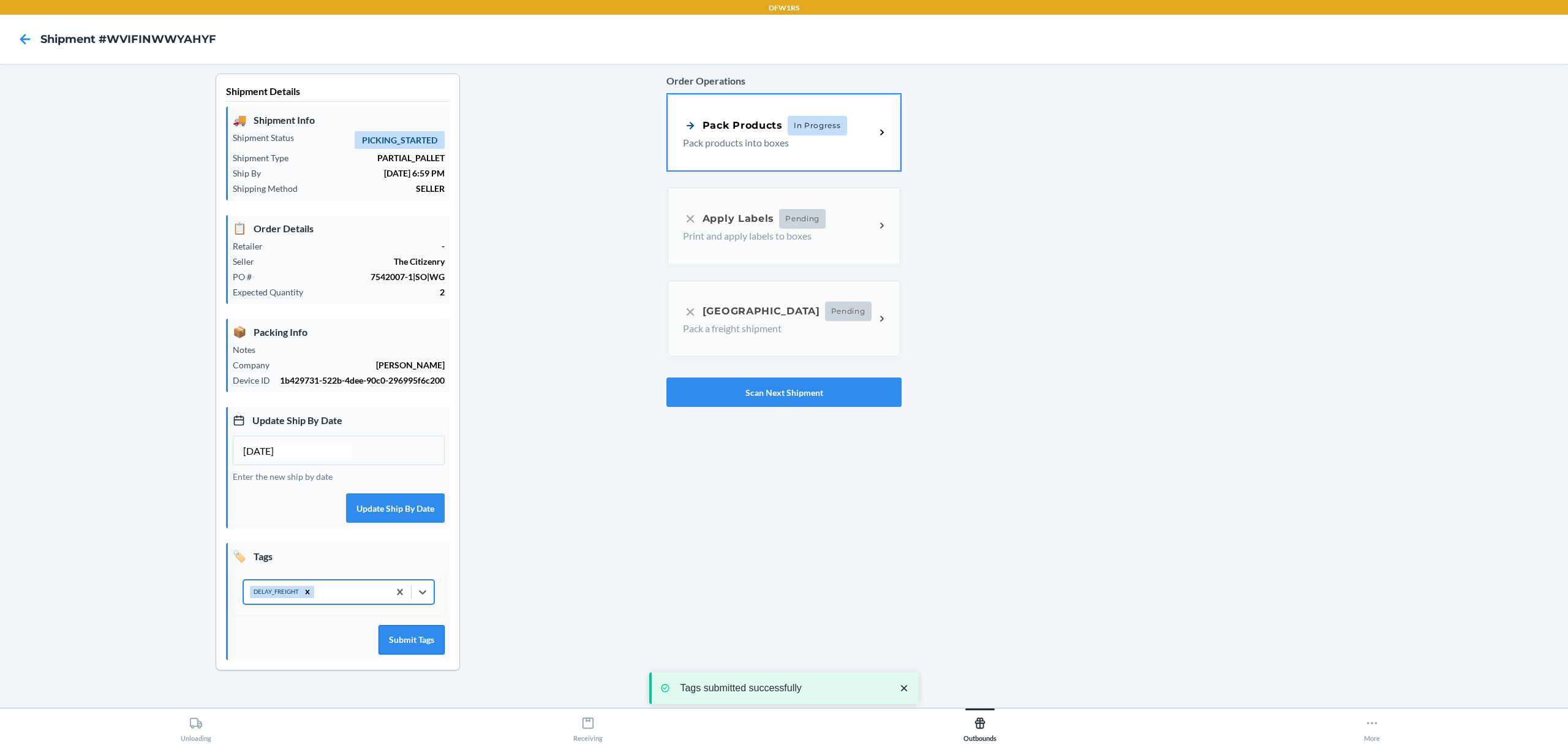
click at [400, 654] on button "Submit Tags" at bounding box center [412, 639] width 66 height 29
click at [711, 422] on div "Order Operations Pack Products In Progress Pack products into boxes Apply Label…" at bounding box center [784, 382] width 235 height 616
click at [748, 412] on div "Order Operations Pack Products In Progress Pack products into boxes Apply Label…" at bounding box center [784, 382] width 235 height 616
click at [748, 397] on button "Scan Next Shipment" at bounding box center [784, 392] width 235 height 29
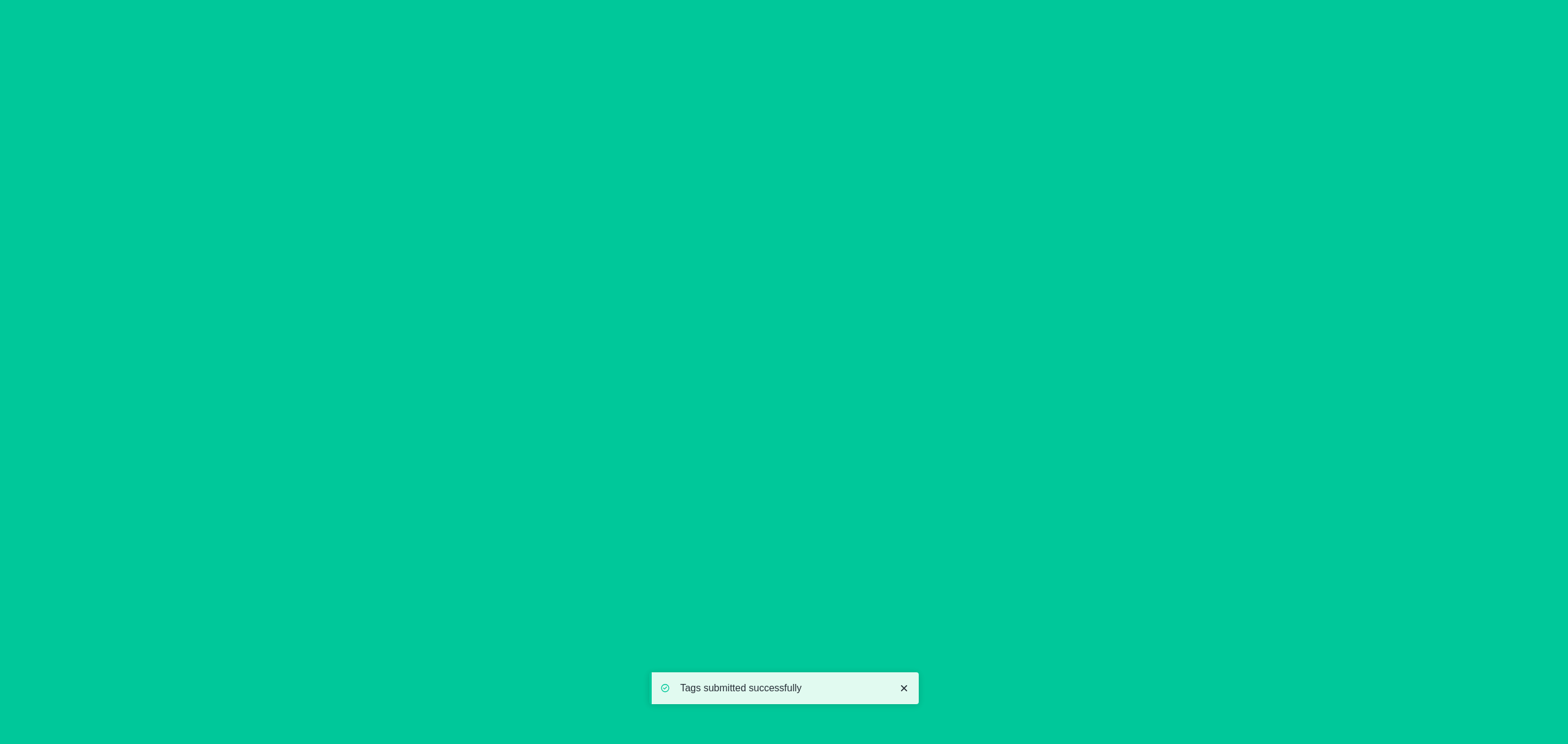
type input "[DATE]"
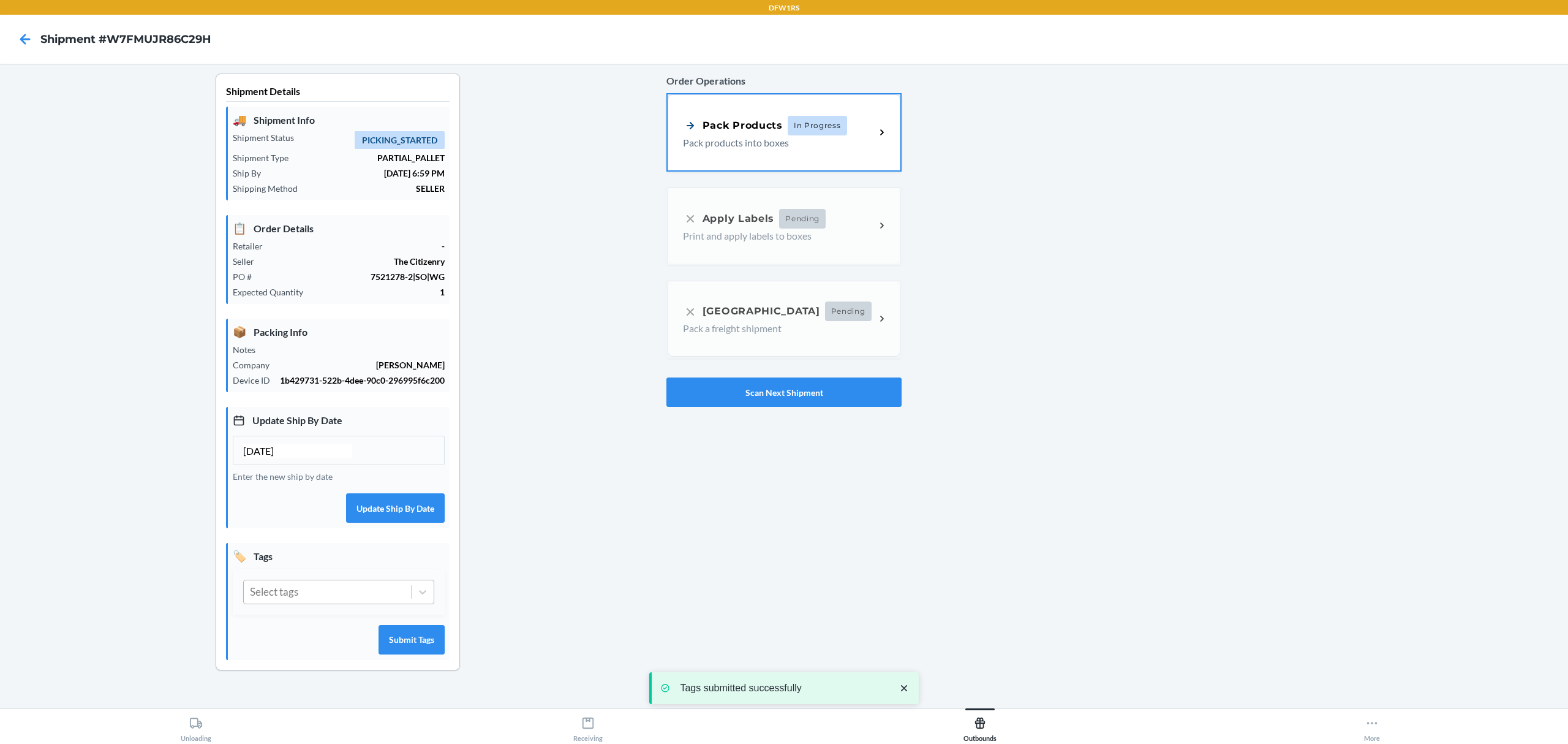
drag, startPoint x: 313, startPoint y: 603, endPoint x: 319, endPoint y: 616, distance: 14.3
click at [314, 603] on div "Select tags" at bounding box center [327, 591] width 167 height 23
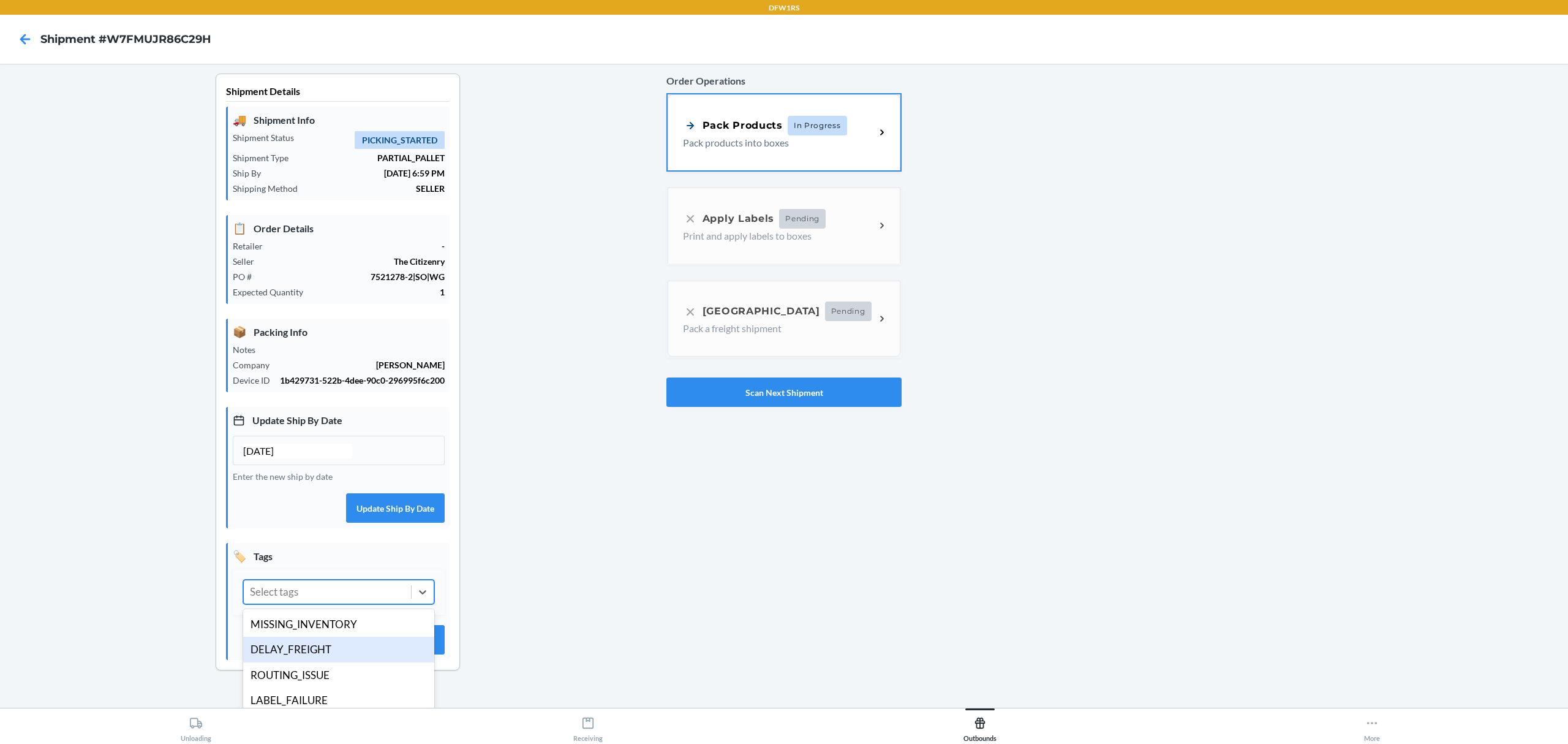
click at [302, 662] on div "DELAY_FREIGHT" at bounding box center [338, 650] width 191 height 26
click at [470, 652] on div "Shipment Details 🚚 Shipment Info Shipment Status PICKING_STARTED Shipment Type …" at bounding box center [338, 382] width 657 height 616
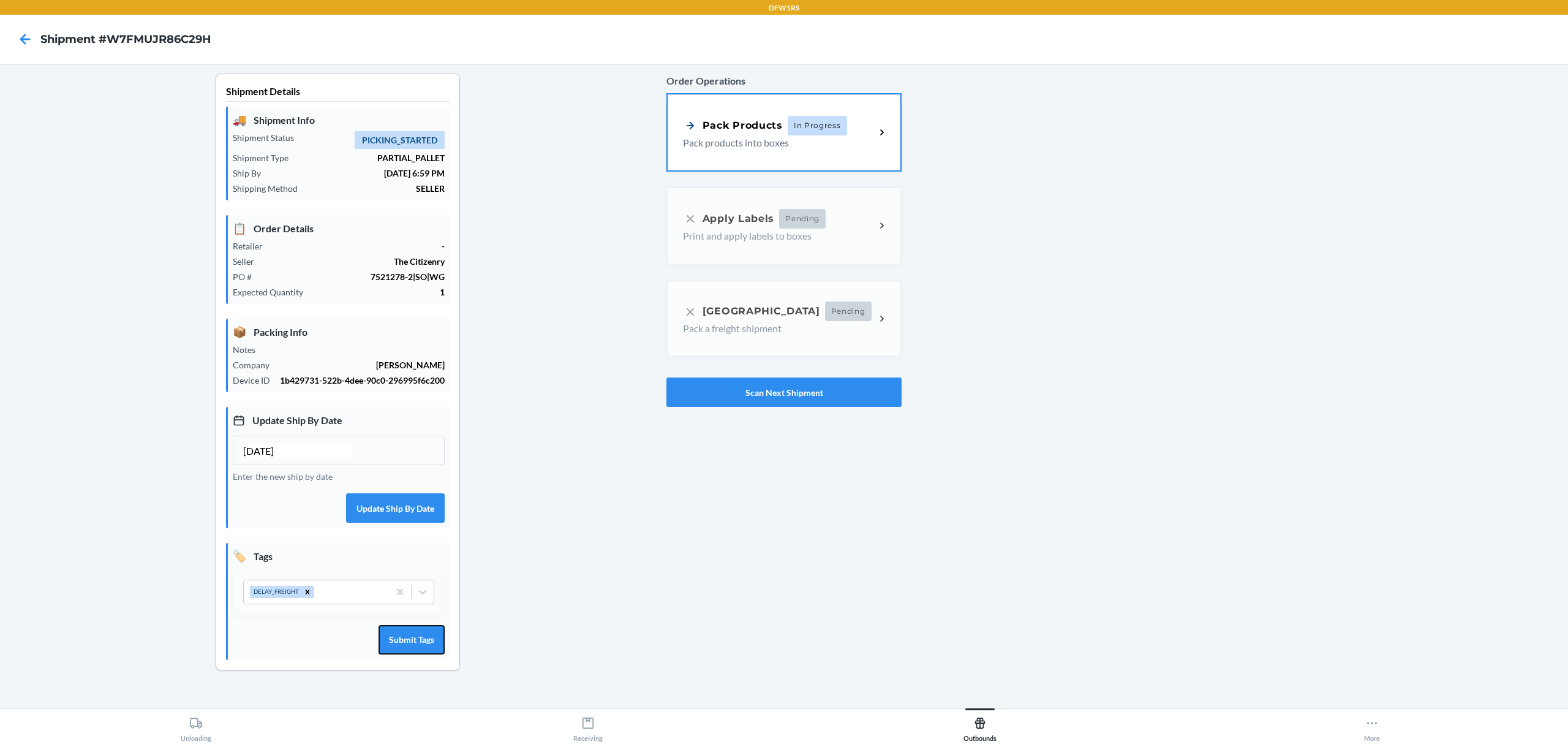
drag, startPoint x: 436, startPoint y: 656, endPoint x: 434, endPoint y: 675, distance: 19.1
click at [436, 654] on button "Submit Tags" at bounding box center [412, 639] width 66 height 29
click at [741, 379] on button "Scan Next Shipment" at bounding box center [784, 392] width 235 height 29
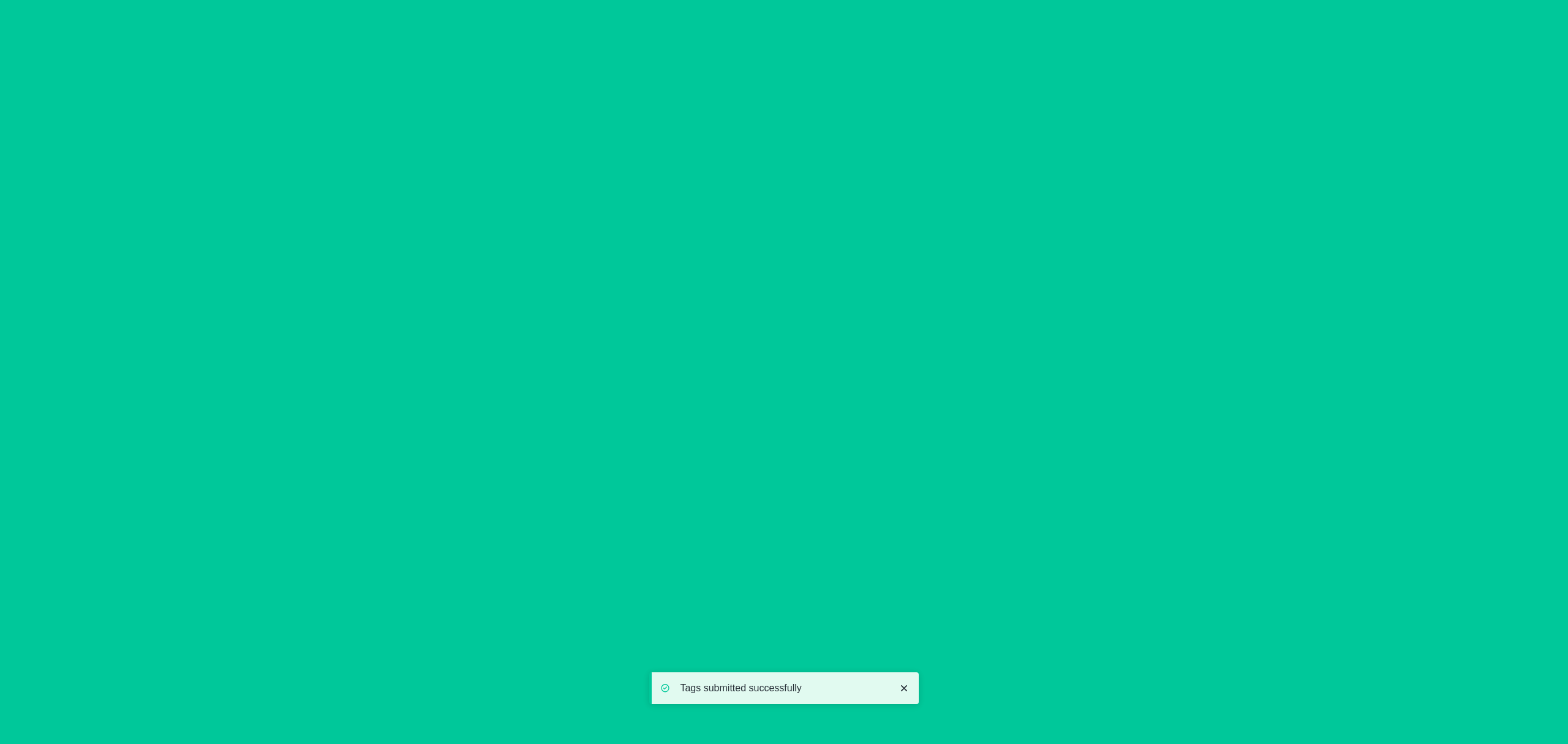
type input "[DATE]"
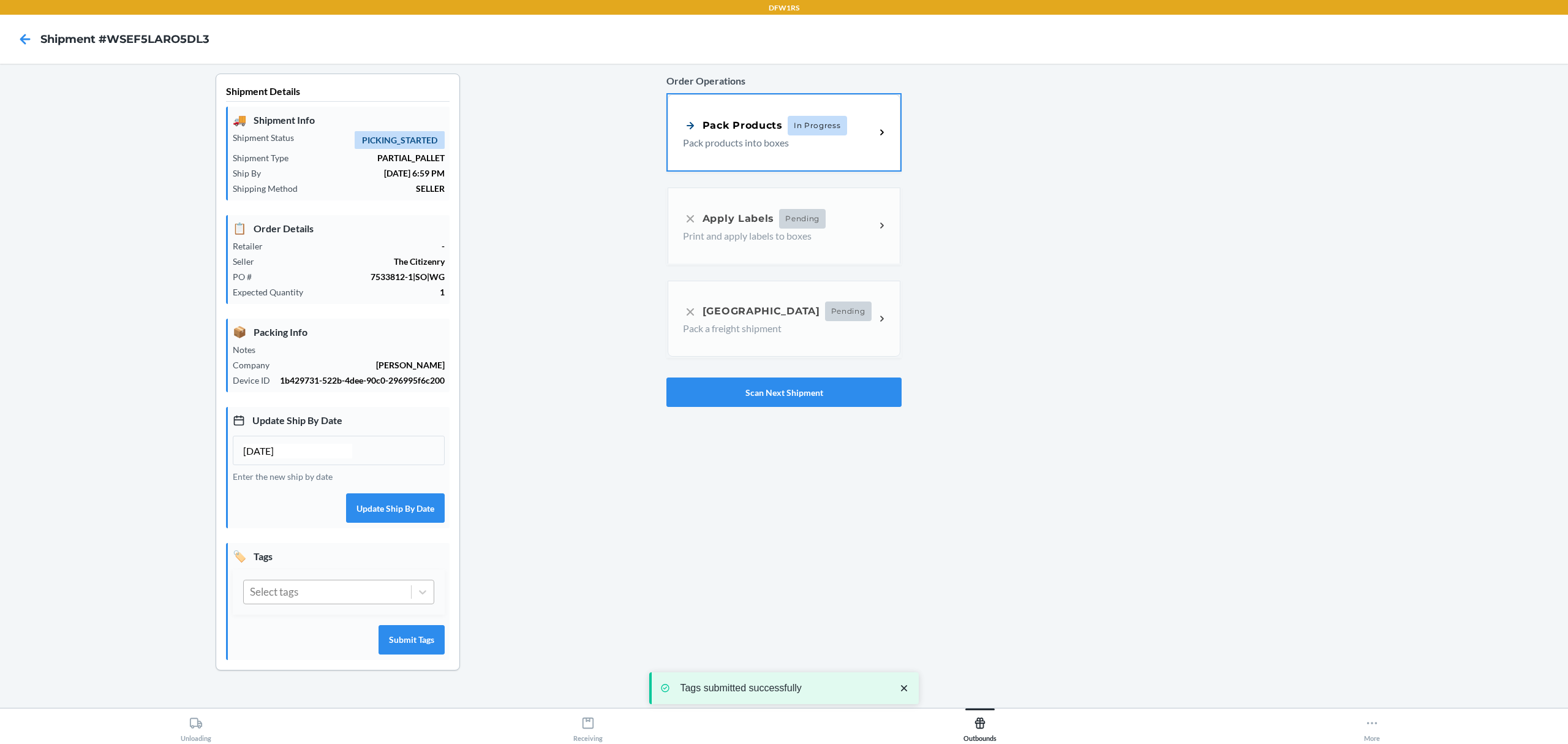
click at [283, 600] on div "Select tags" at bounding box center [274, 591] width 49 height 16
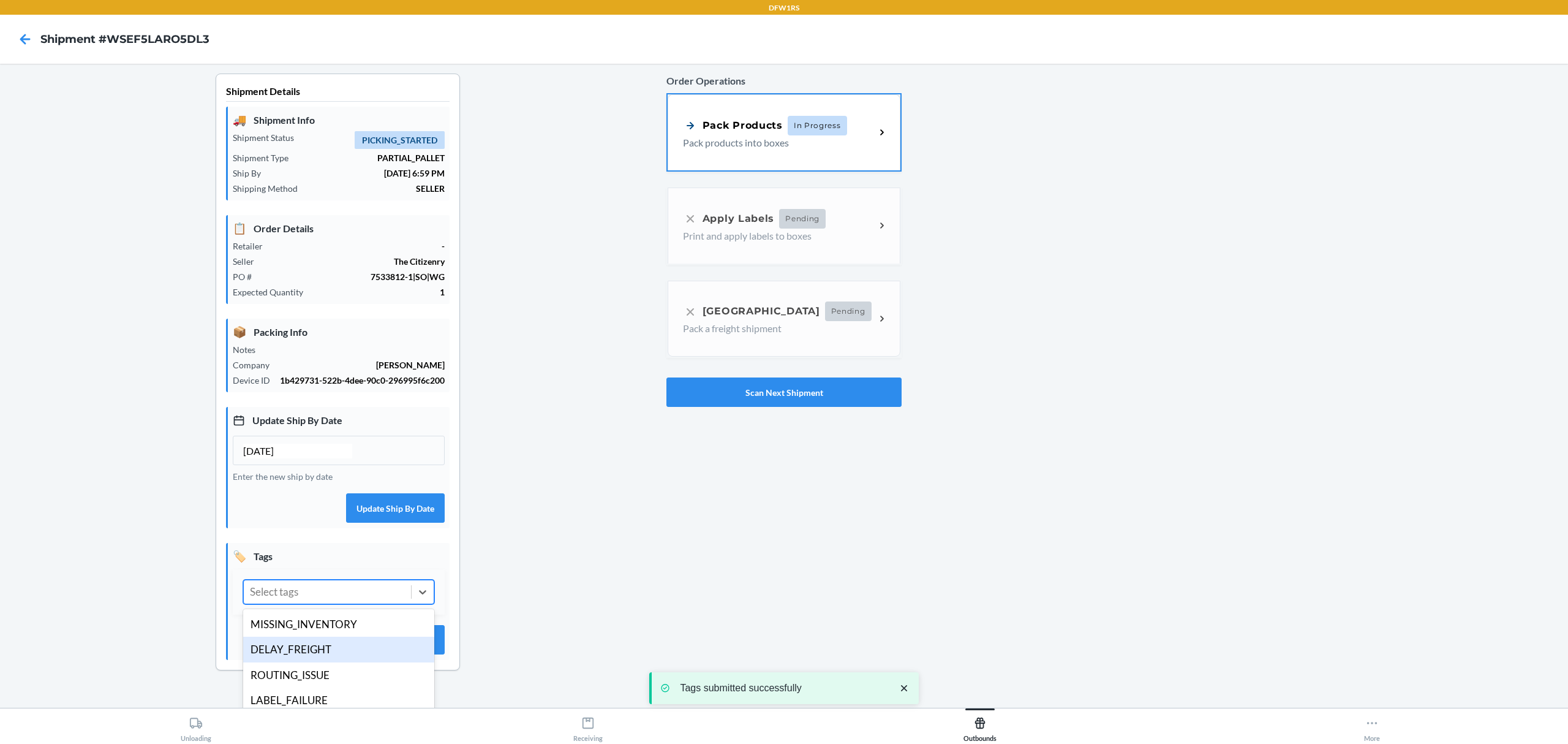
click at [297, 662] on div "DELAY_FREIGHT" at bounding box center [338, 650] width 191 height 26
click at [436, 654] on button "Submit Tags" at bounding box center [412, 639] width 66 height 29
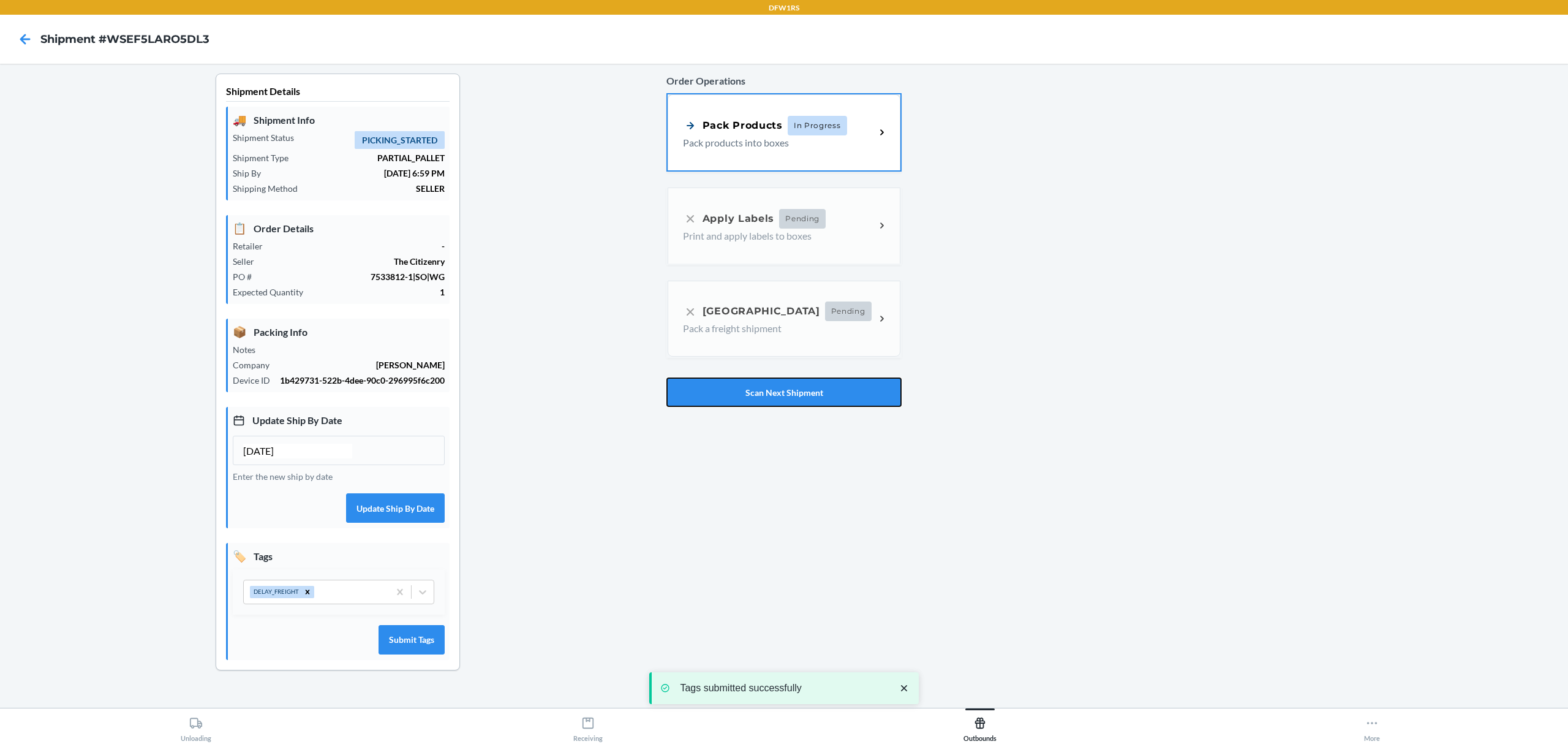
drag, startPoint x: 824, startPoint y: 376, endPoint x: 812, endPoint y: 380, distance: 12.6
click at [824, 377] on button "Scan Next Shipment" at bounding box center [784, 392] width 235 height 29
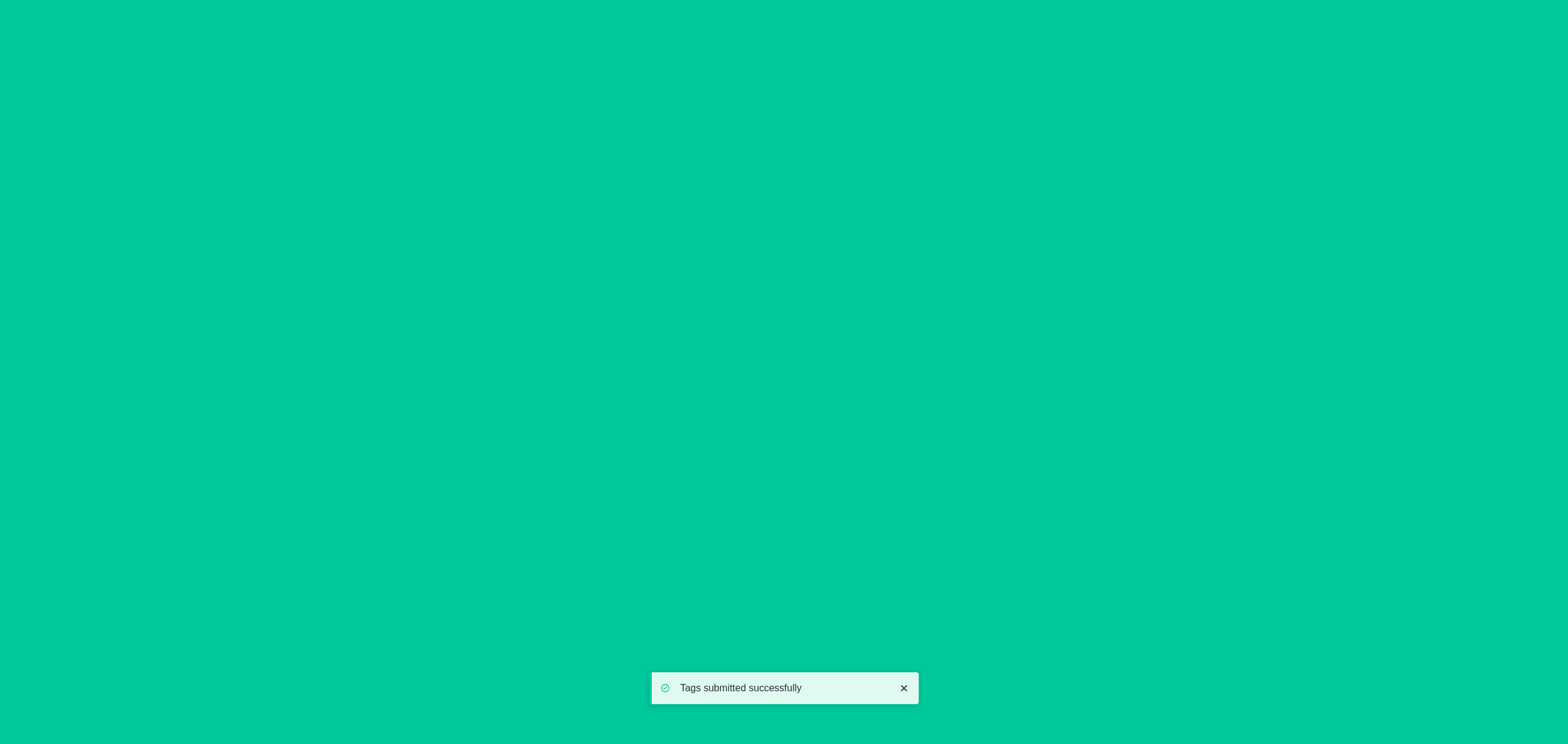
type input "[DATE]"
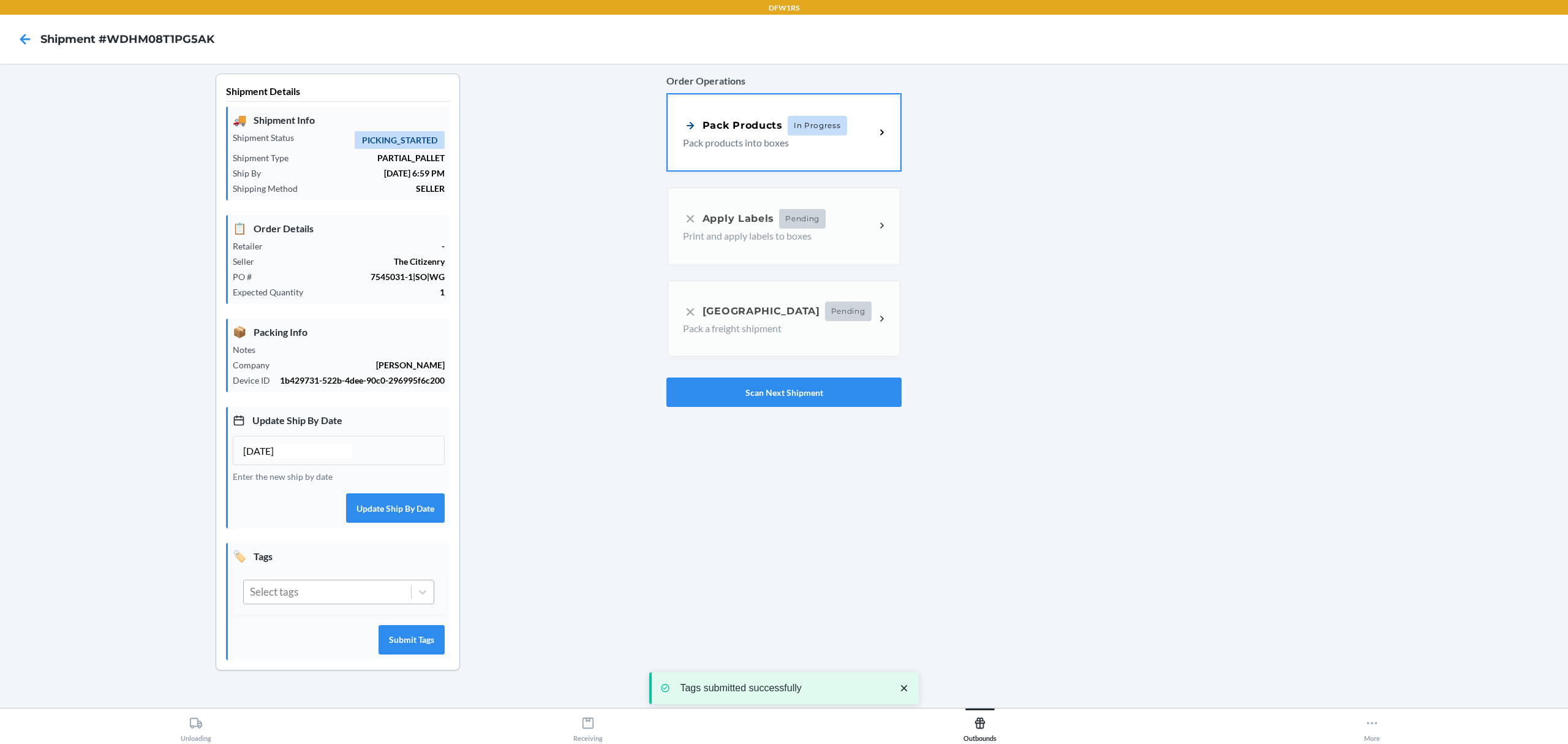
click at [292, 598] on div "Select tags" at bounding box center [274, 591] width 49 height 16
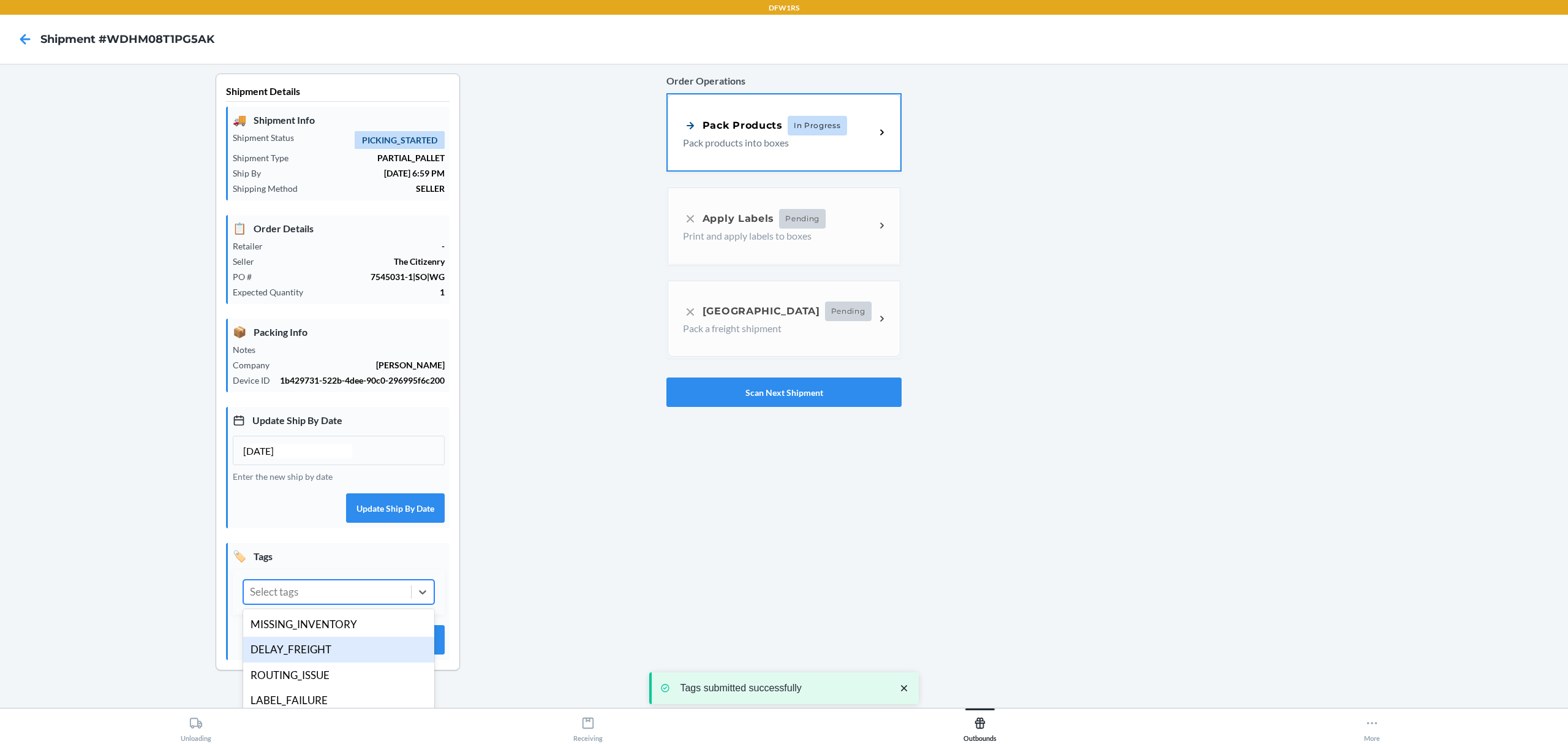
click at [290, 654] on div "DELAY_FREIGHT" at bounding box center [338, 650] width 191 height 26
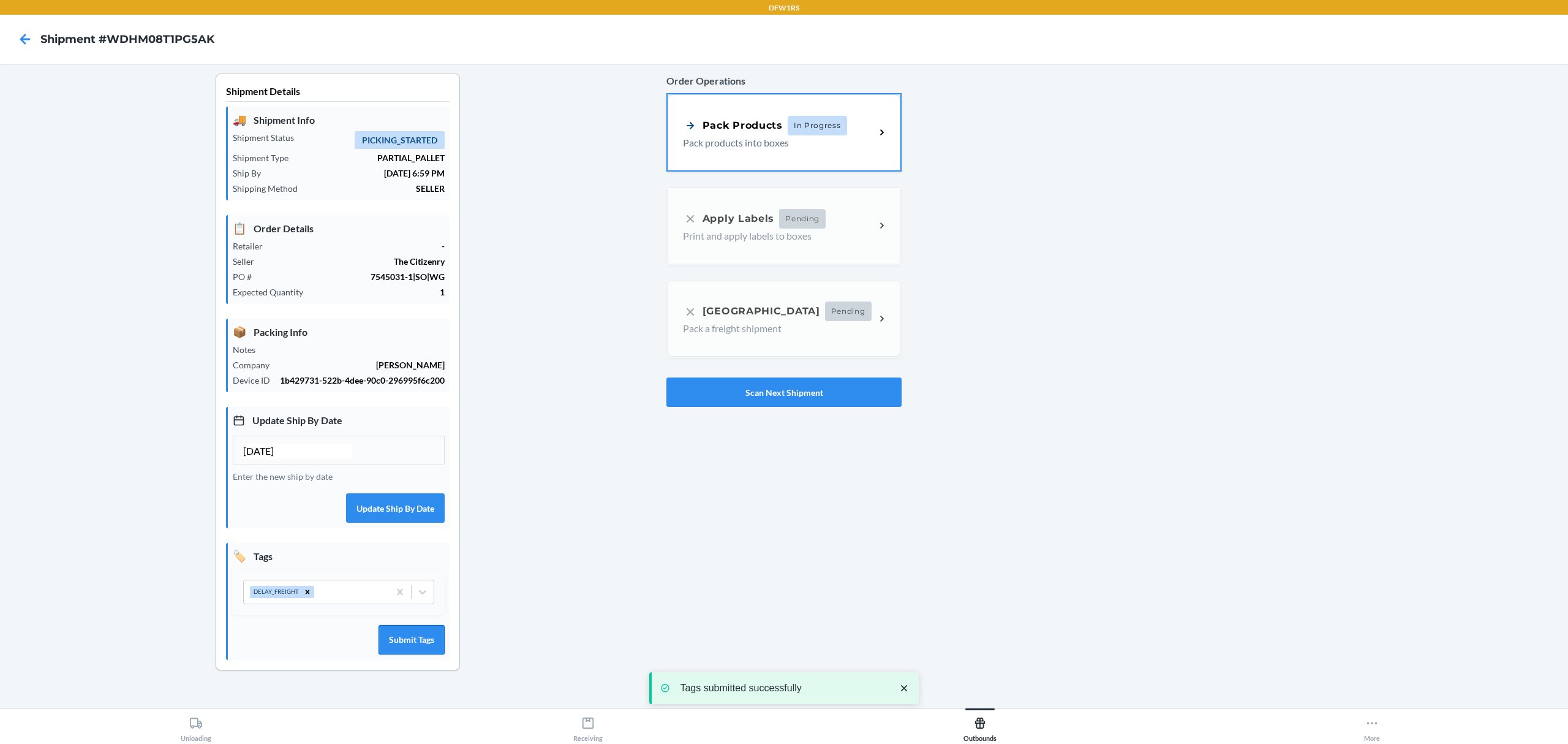
click at [415, 647] on button "Submit Tags" at bounding box center [412, 639] width 66 height 29
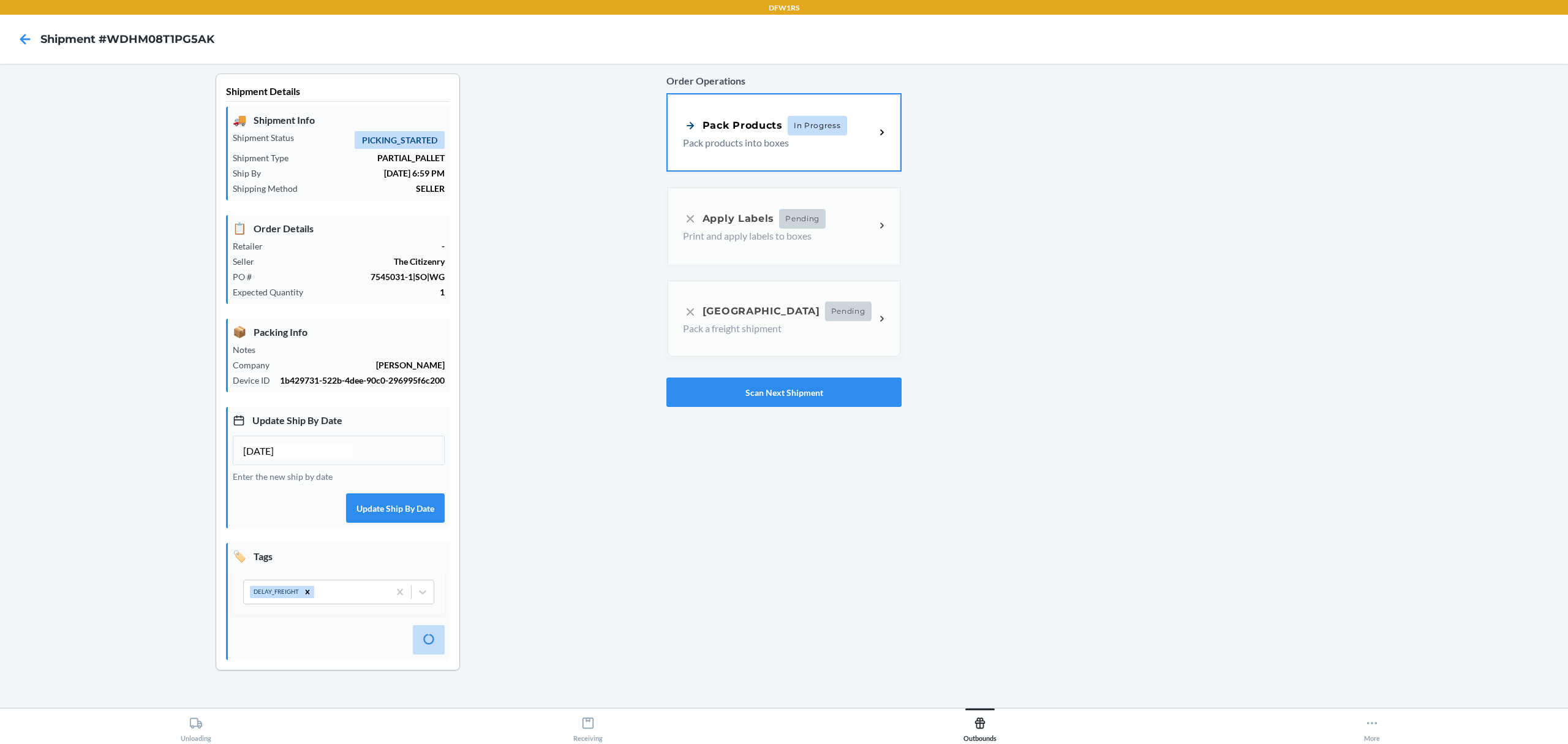
click at [726, 410] on div "Order Operations Pack Products In Progress Pack products into boxes Apply Label…" at bounding box center [784, 382] width 235 height 616
click at [728, 398] on button "Scan Next Shipment" at bounding box center [784, 392] width 235 height 29
type input "[DATE]"
drag, startPoint x: 312, startPoint y: 600, endPoint x: 319, endPoint y: 616, distance: 17.5
click at [312, 601] on div "Select tags" at bounding box center [327, 591] width 167 height 23
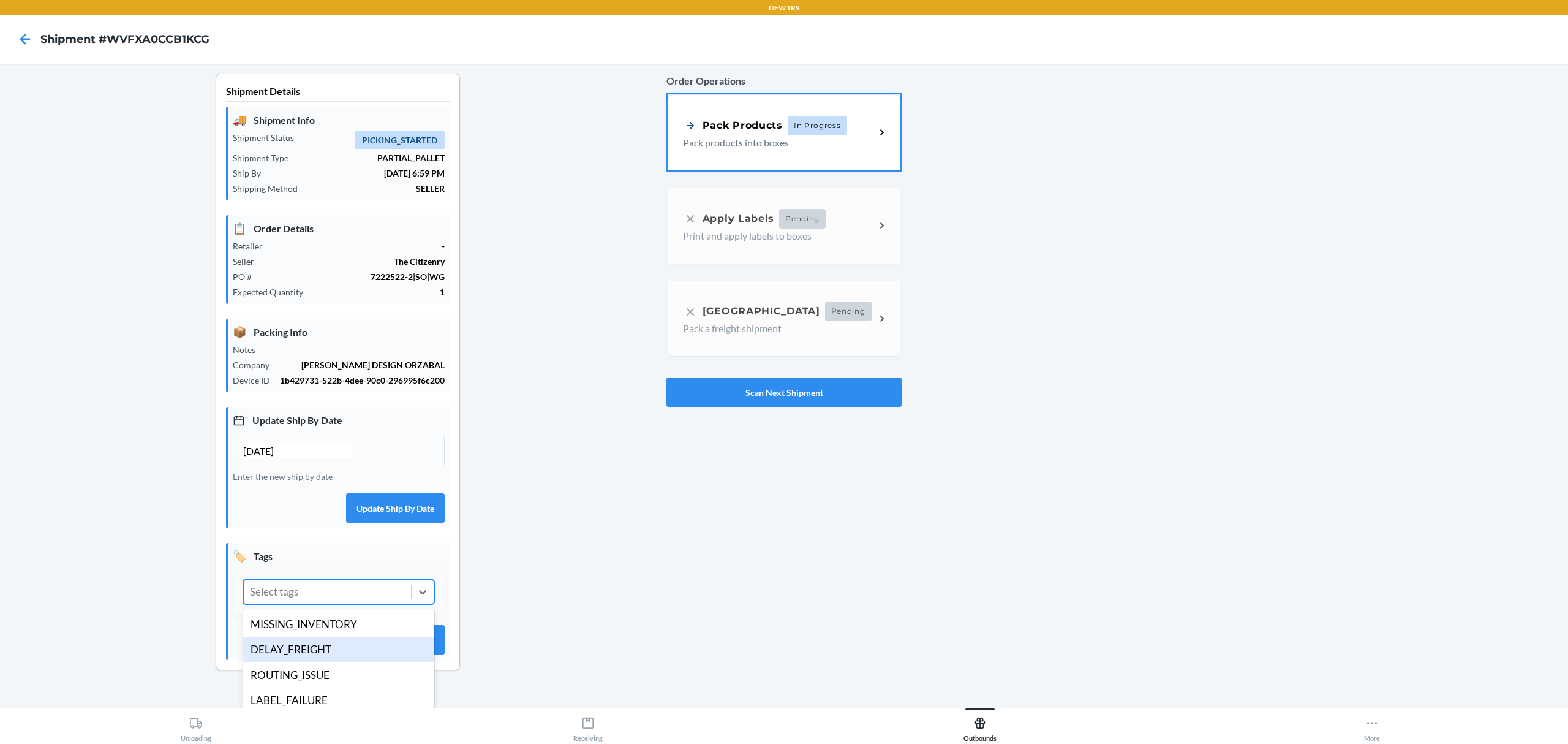
drag, startPoint x: 307, startPoint y: 664, endPoint x: 457, endPoint y: 662, distance: 150.0
click at [307, 662] on div "DELAY_FREIGHT" at bounding box center [338, 650] width 191 height 26
click at [460, 664] on section "Shipment Details 🚚 Shipment Info Shipment Status PICKING_STARTED Shipment Type …" at bounding box center [337, 372] width 244 height 597
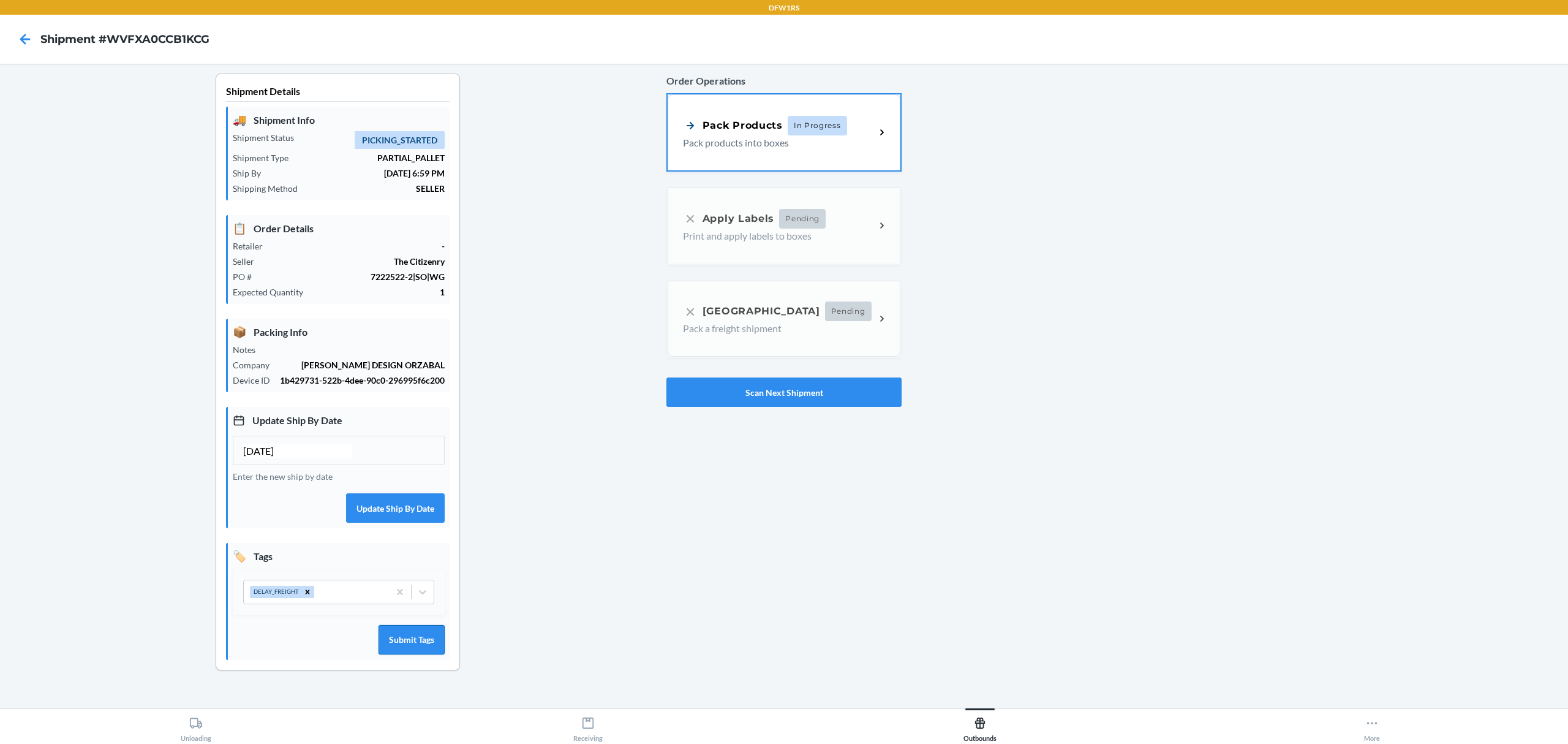
click at [439, 654] on button "Submit Tags" at bounding box center [412, 639] width 66 height 29
click at [739, 382] on button "Scan Next Shipment" at bounding box center [784, 392] width 235 height 29
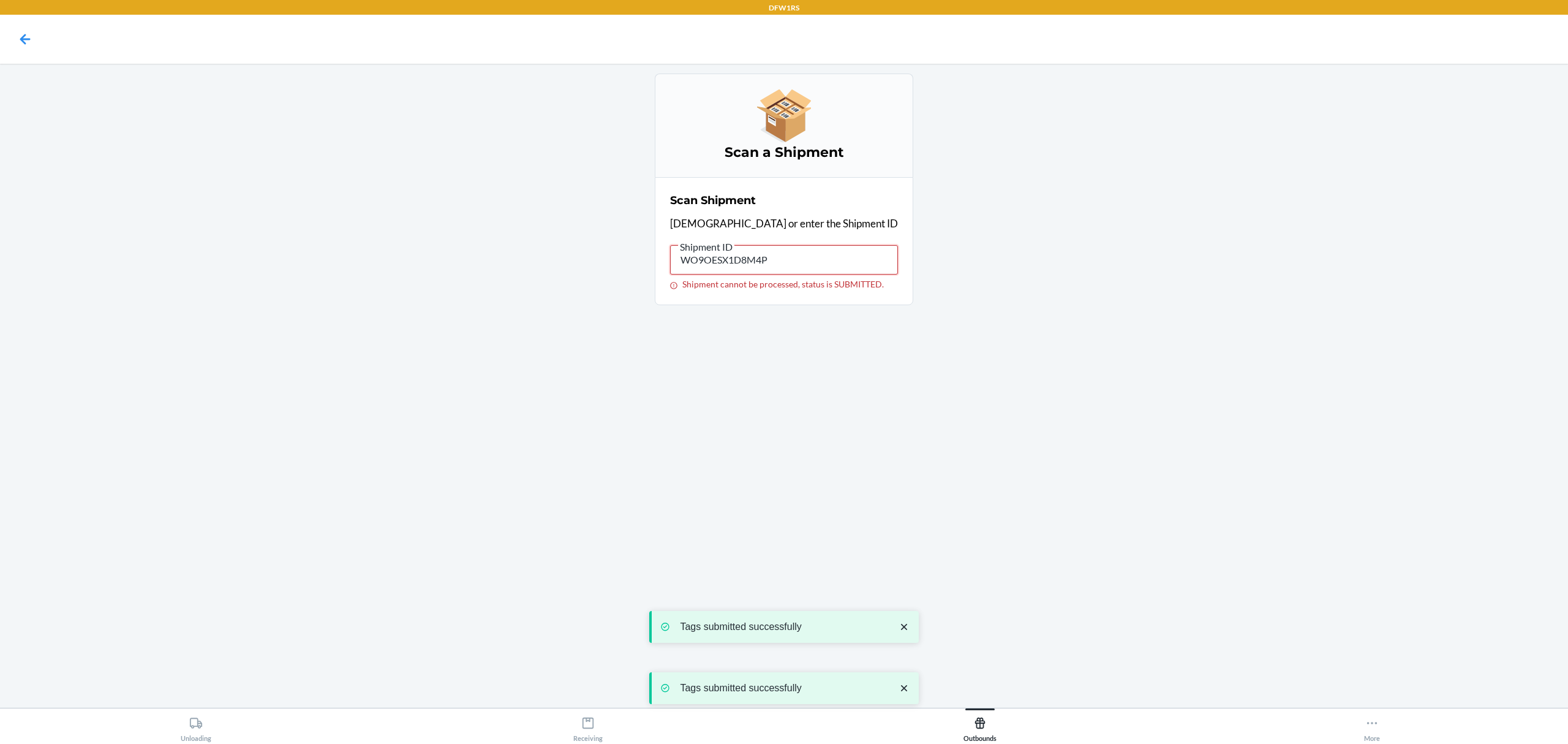
click at [747, 262] on input "WO9OESX1D8M4P" at bounding box center [784, 260] width 228 height 29
paste input "S9ULGBE5NDTK"
type input "WS9ULGBE5NDTK"
